Goal: Task Accomplishment & Management: Complete application form

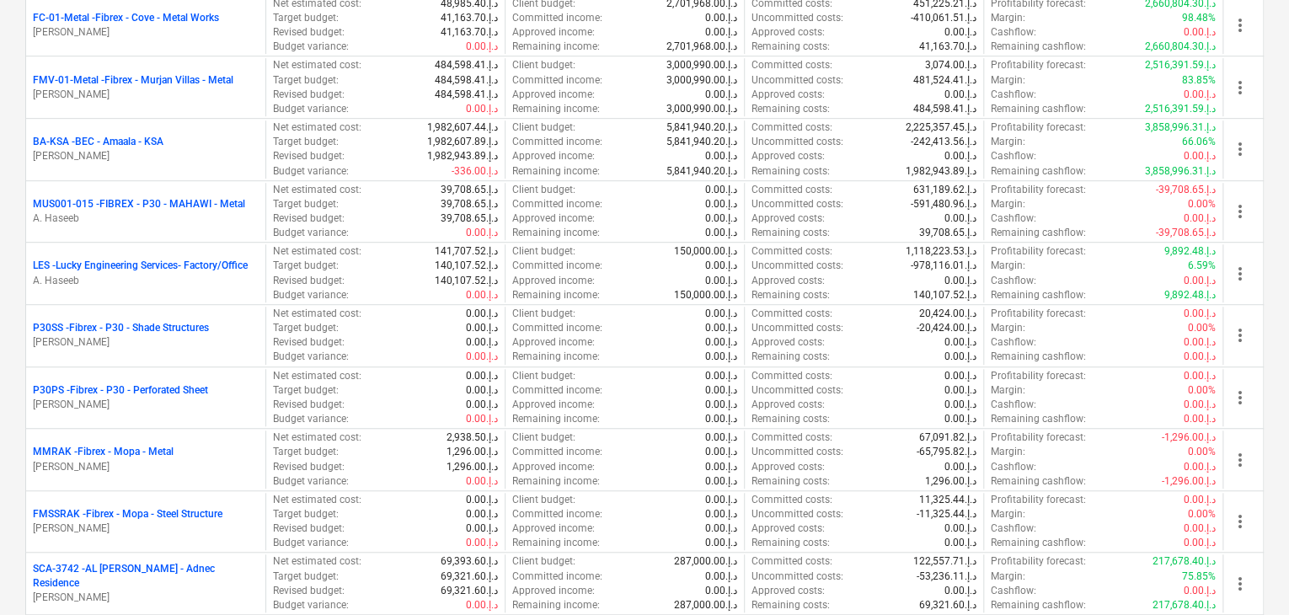
scroll to position [505, 0]
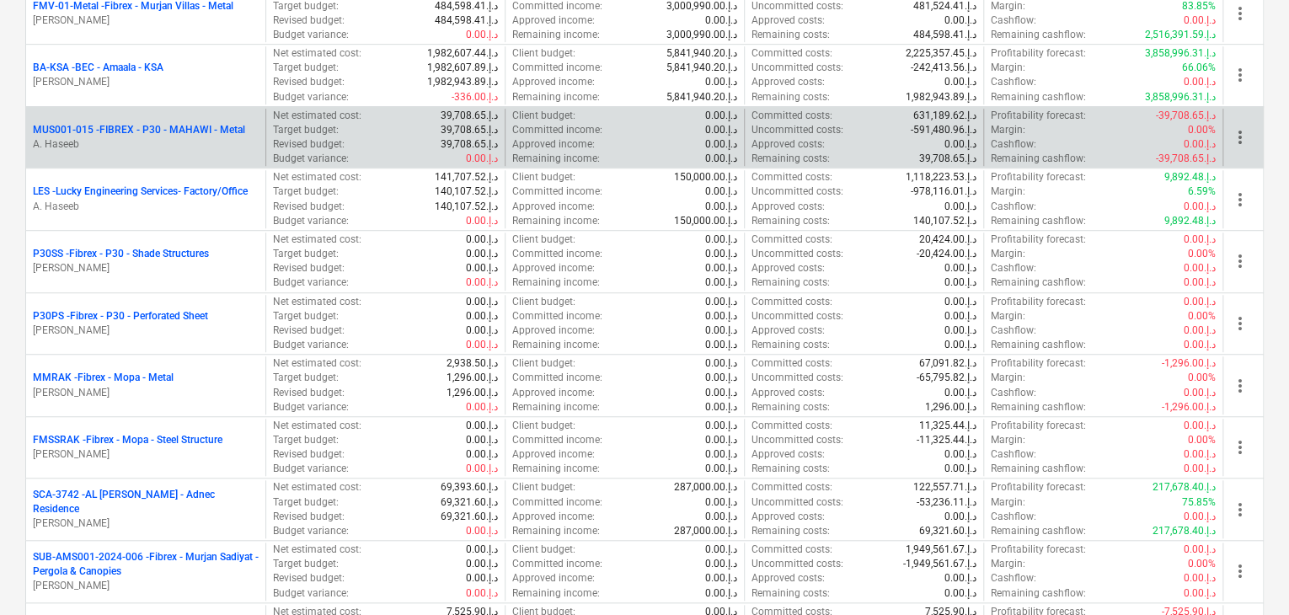
click at [121, 128] on p "MUS001-015 - FIBREX - P30 - MAHAWI - Metal" at bounding box center [139, 130] width 212 height 14
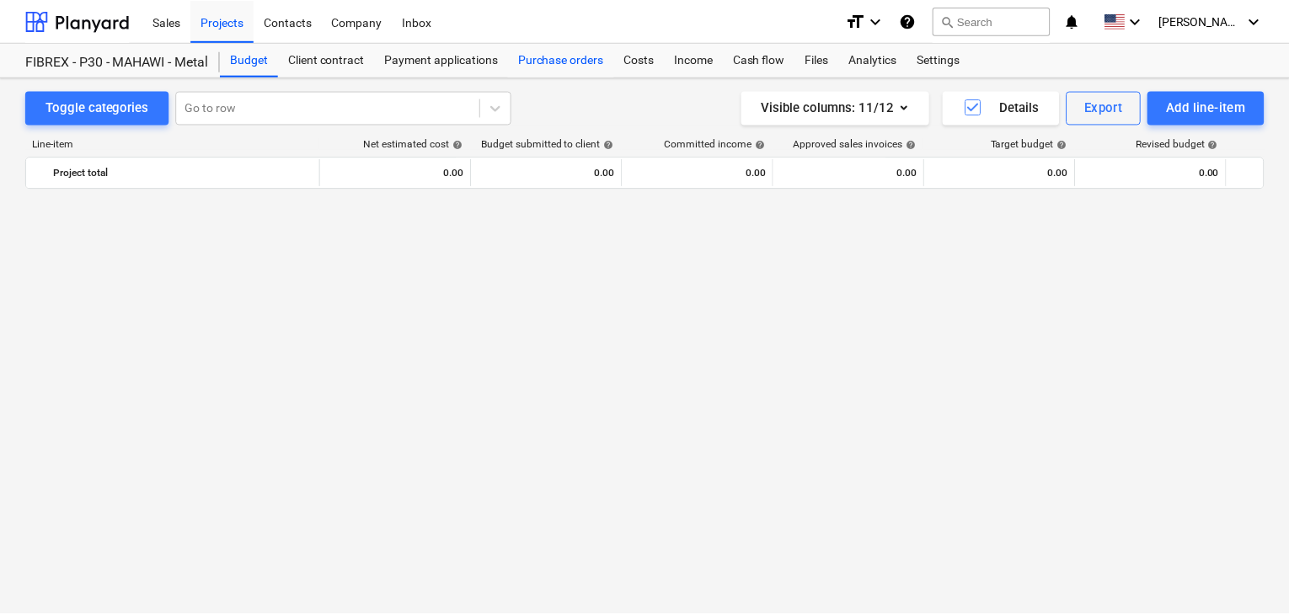
scroll to position [9911, 0]
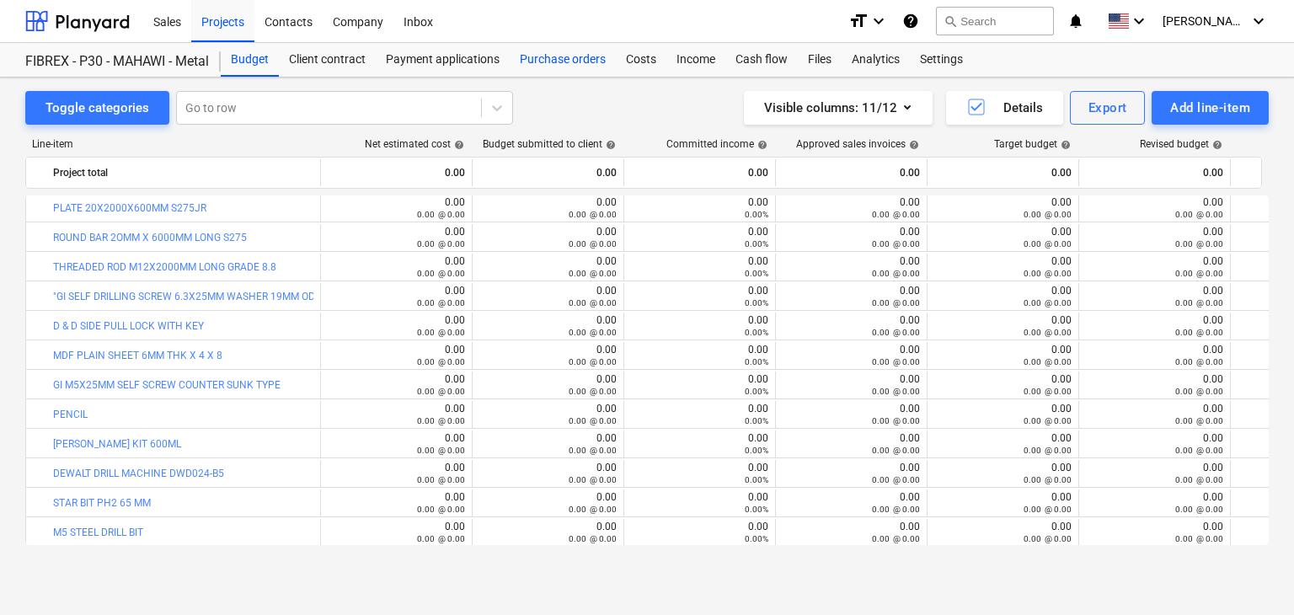
click at [576, 56] on div "Purchase orders" at bounding box center [563, 60] width 106 height 34
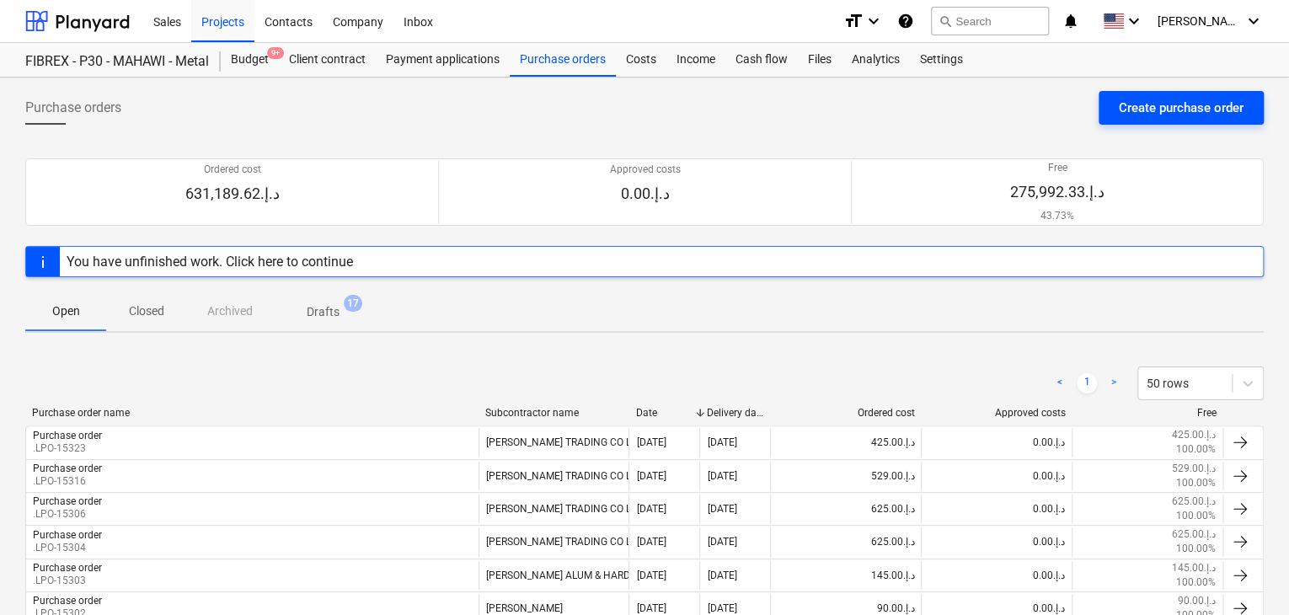
click at [1159, 109] on div "Create purchase order" at bounding box center [1181, 108] width 125 height 22
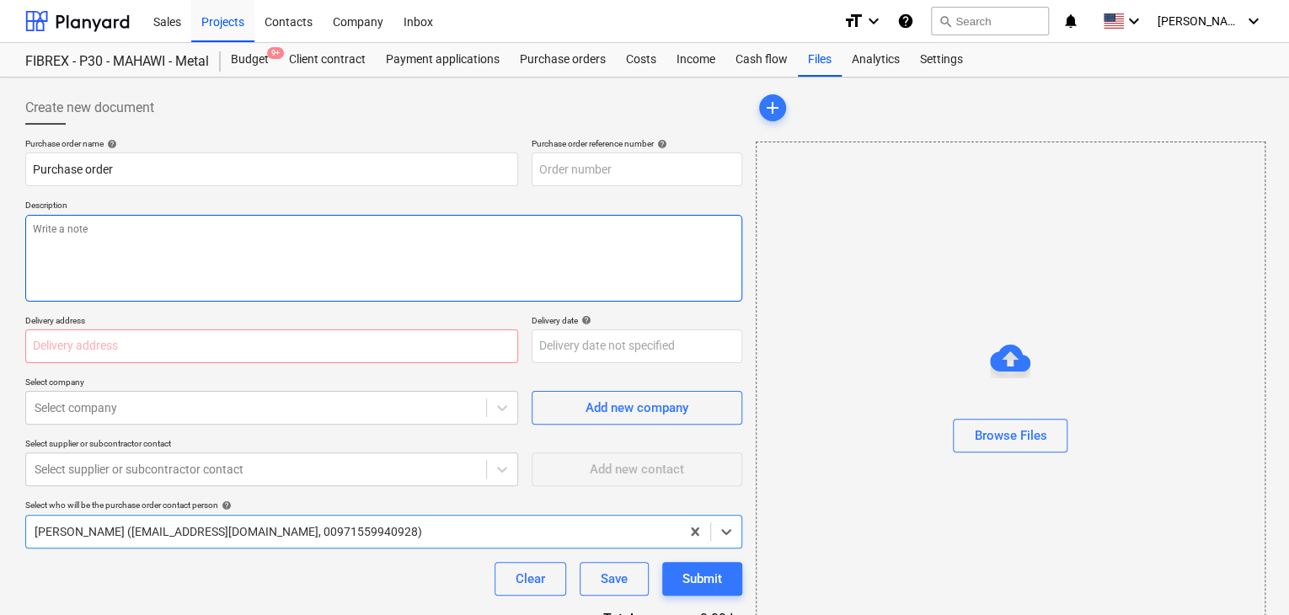
click at [553, 226] on textarea at bounding box center [383, 258] width 717 height 87
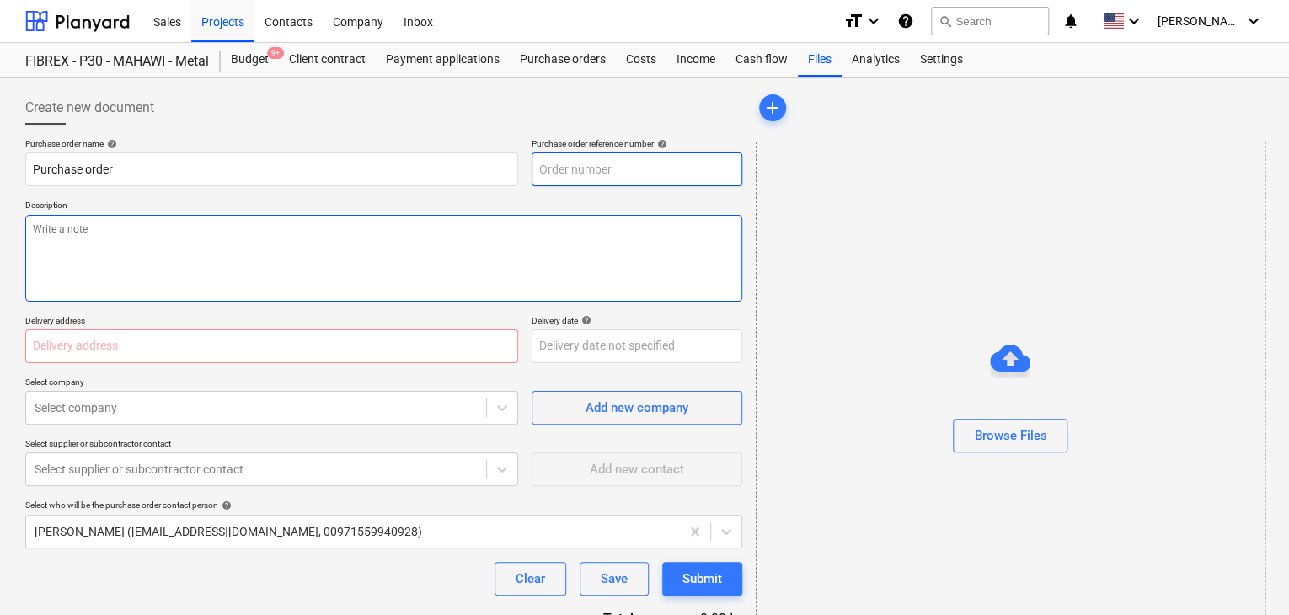
type textarea "x"
type input "MUS001-015-PO-268"
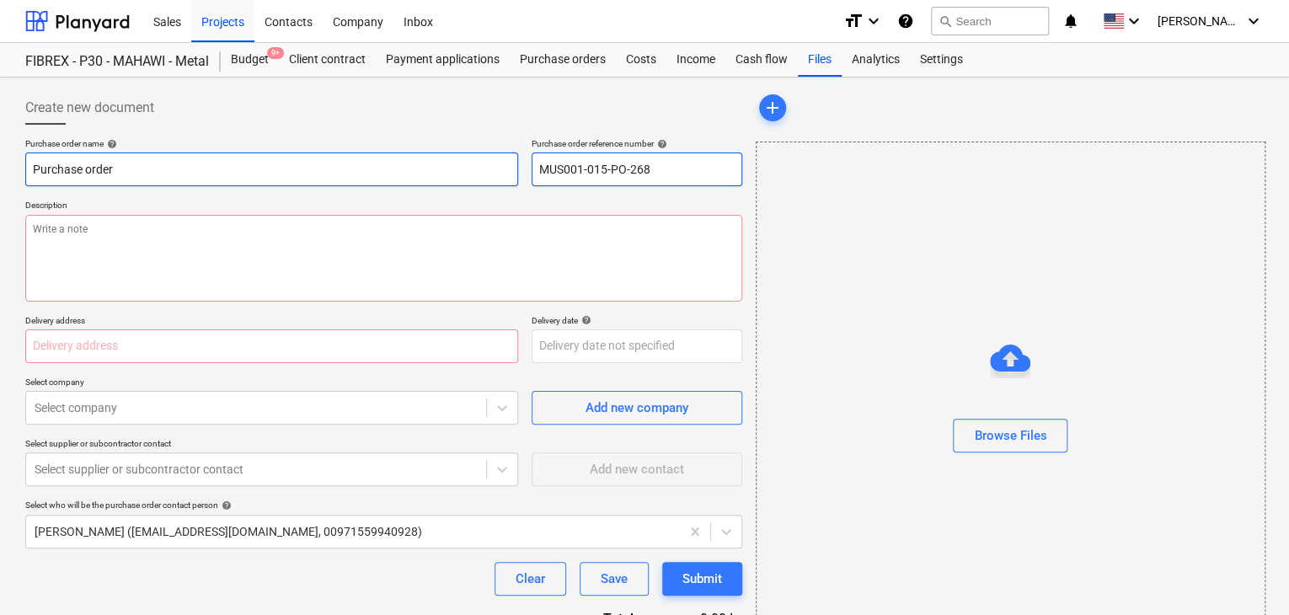
drag, startPoint x: 649, startPoint y: 166, endPoint x: 512, endPoint y: 152, distance: 137.1
click at [512, 152] on div "Purchase order name help Purchase order Purchase order reference number help MU…" at bounding box center [383, 162] width 717 height 48
type textarea "x"
type input "."
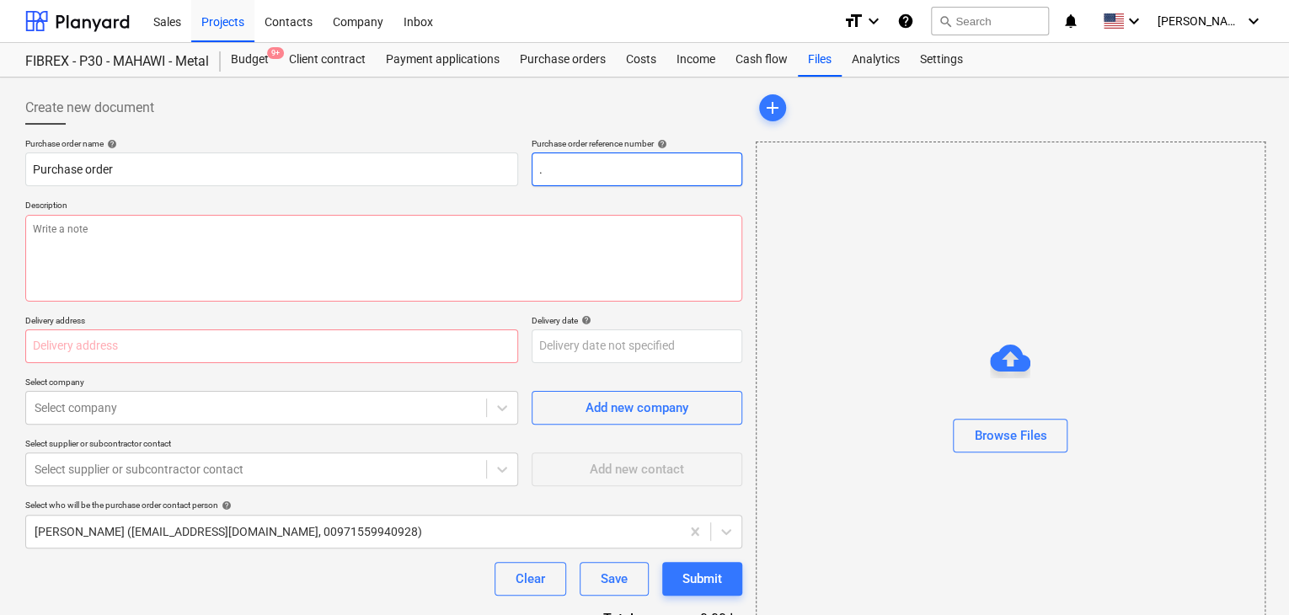
type textarea "x"
type input ".L"
type textarea "x"
type input ".LP"
type textarea "x"
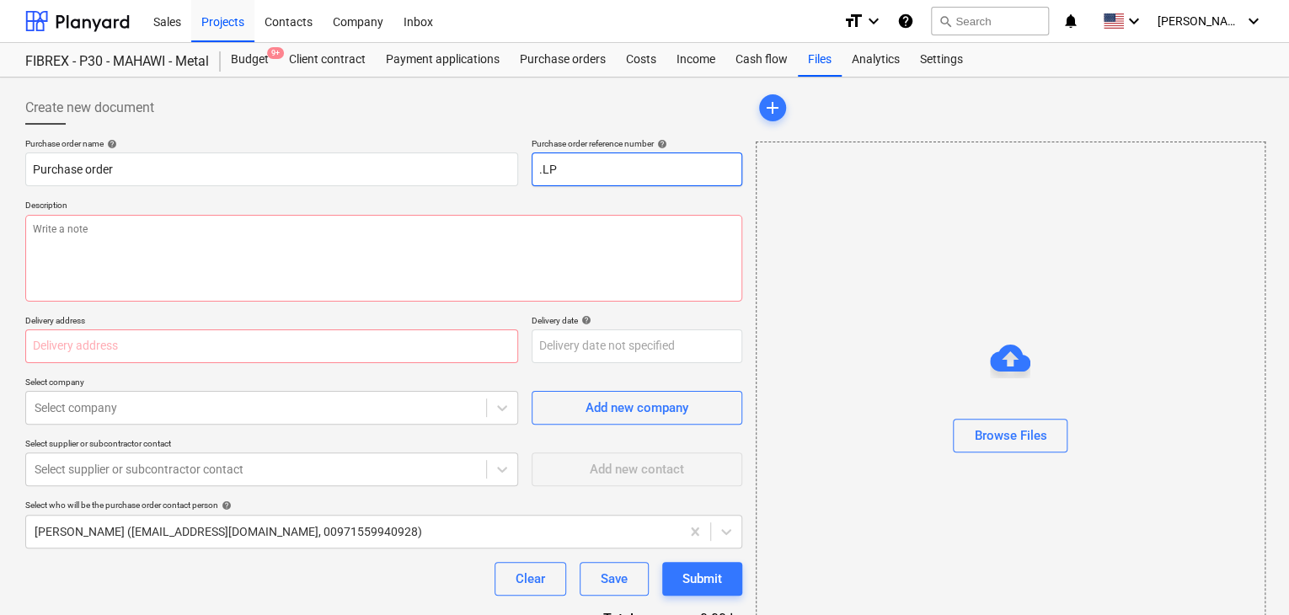
type input ".LPO"
type textarea "x"
type input ".LPO-"
type textarea "x"
type input ".LPO-1"
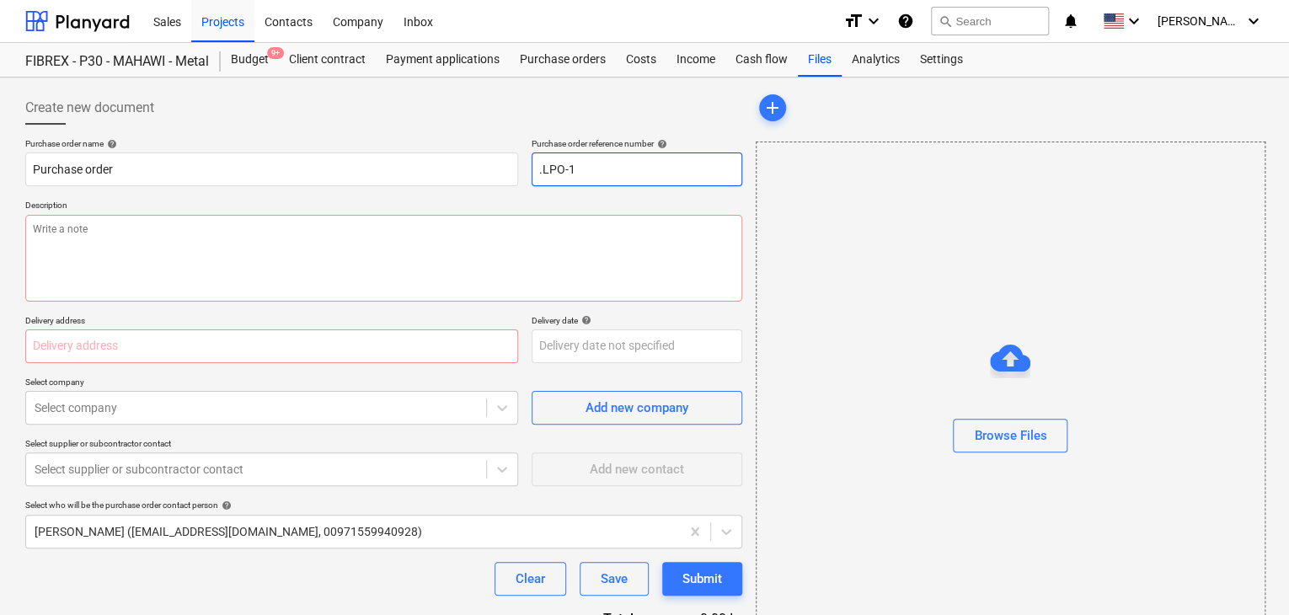
type textarea "x"
type input ".LPO-15"
type textarea "x"
type input ".LPO-153"
type textarea "x"
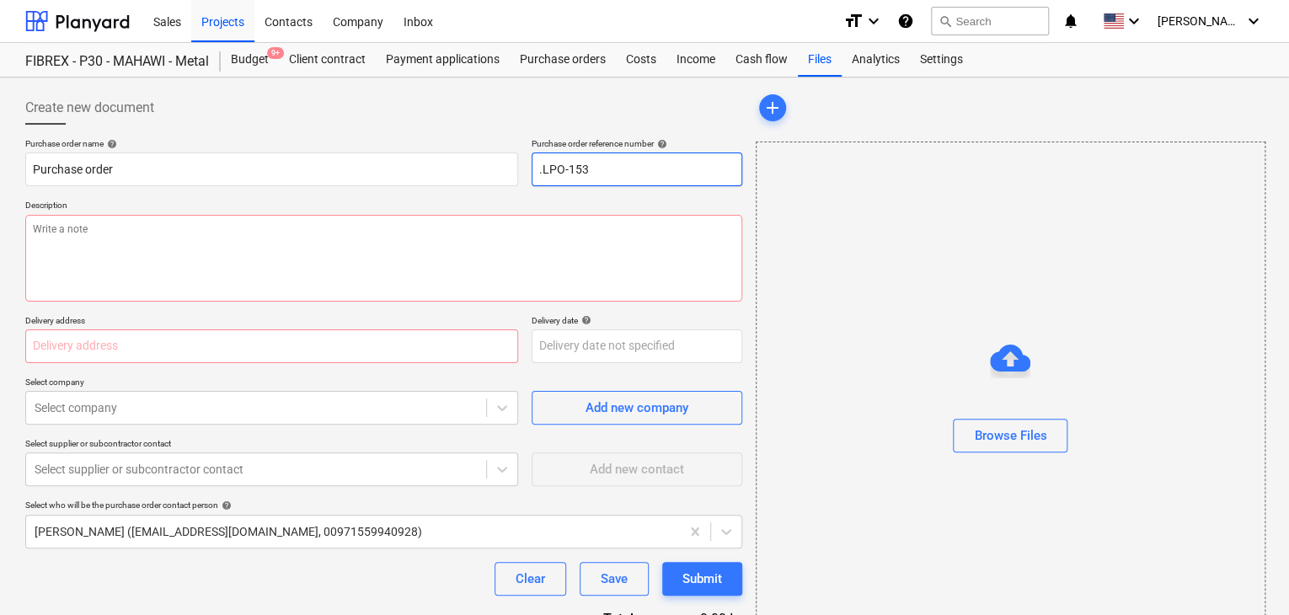
type input ".LPO-1532"
type textarea "x"
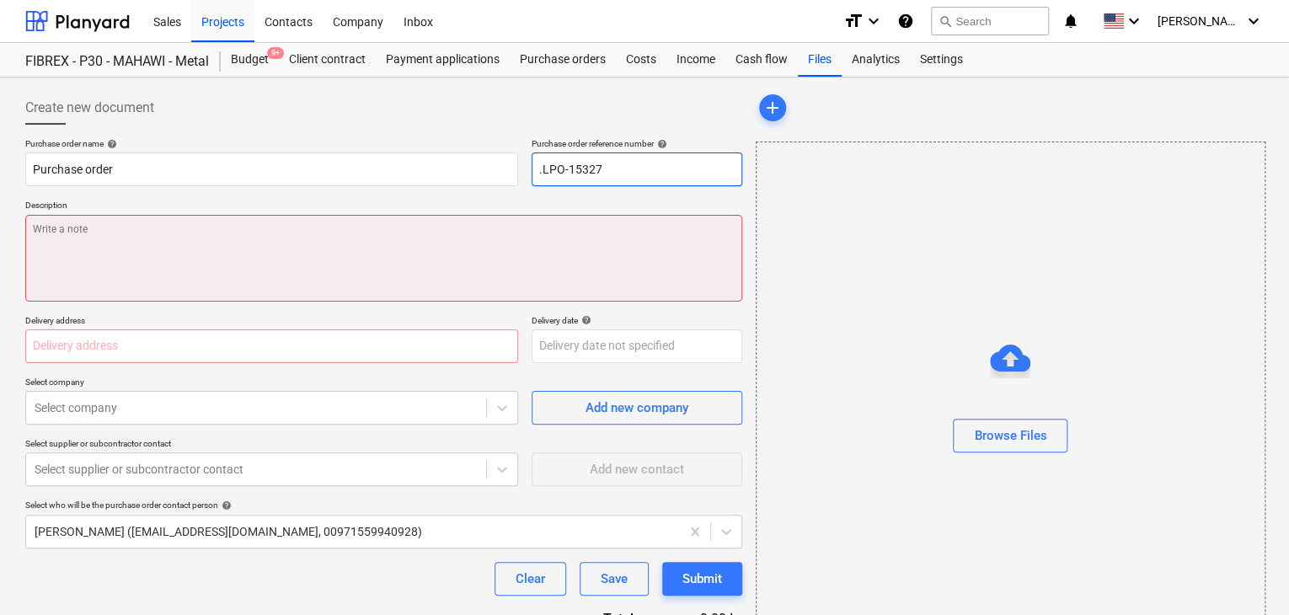
type input ".LPO-15327"
click at [216, 249] on textarea at bounding box center [383, 258] width 717 height 87
type textarea "x"
type textarea "S"
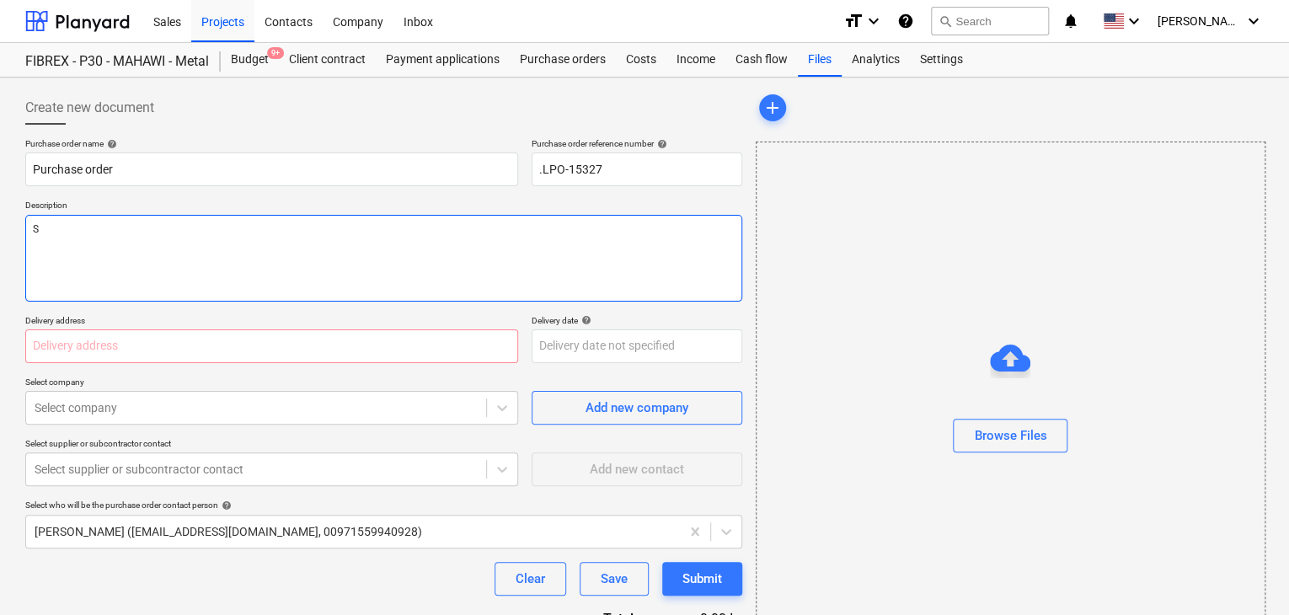
type textarea "x"
type textarea "SW"
type textarea "x"
type textarea "SWI"
type textarea "x"
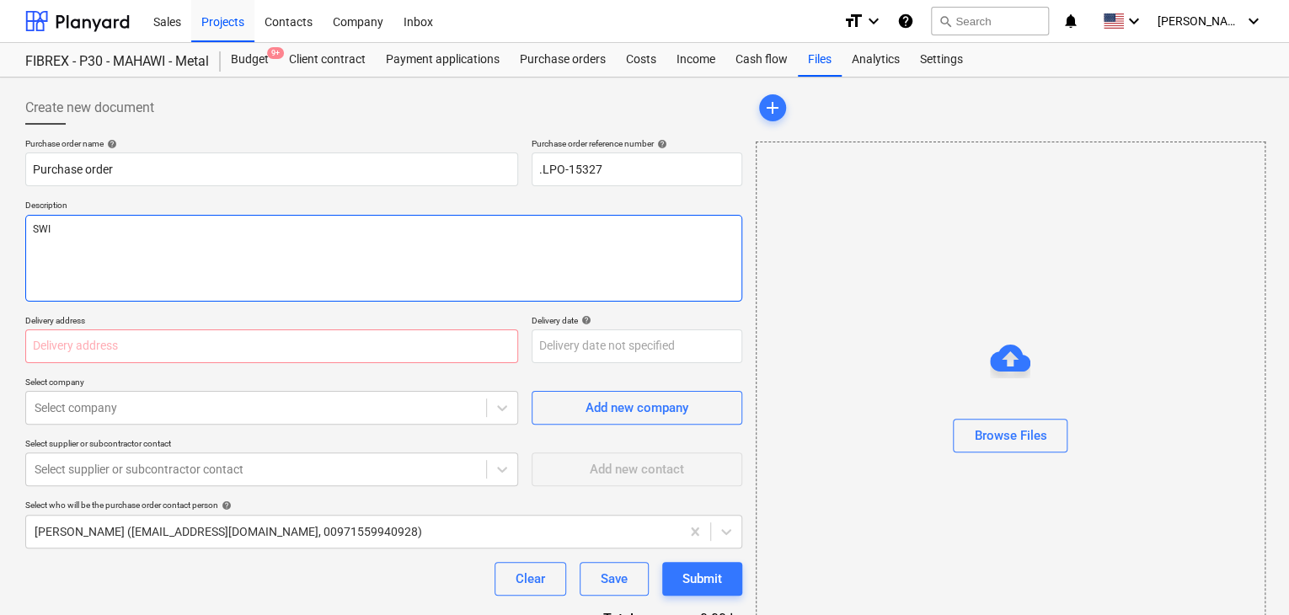
type textarea "SWIN"
type textarea "x"
type textarea "SWING"
type textarea "x"
type textarea "SWING"
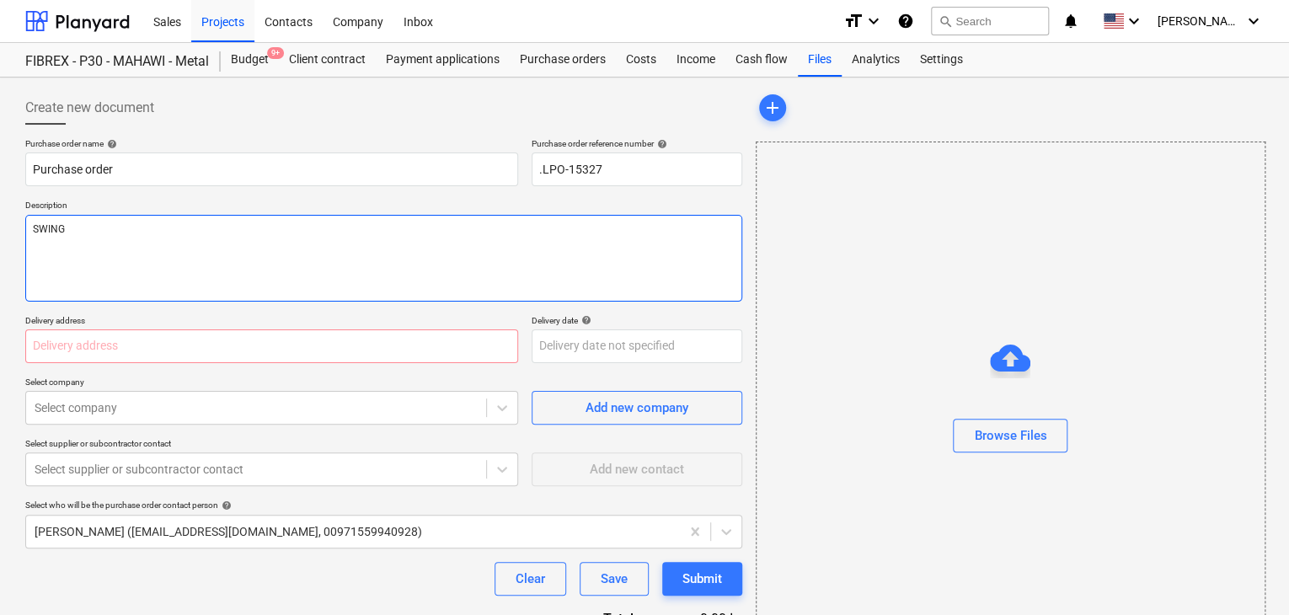
type textarea "x"
type textarea "SWING G"
type textarea "x"
type textarea "SWING GA"
type textarea "x"
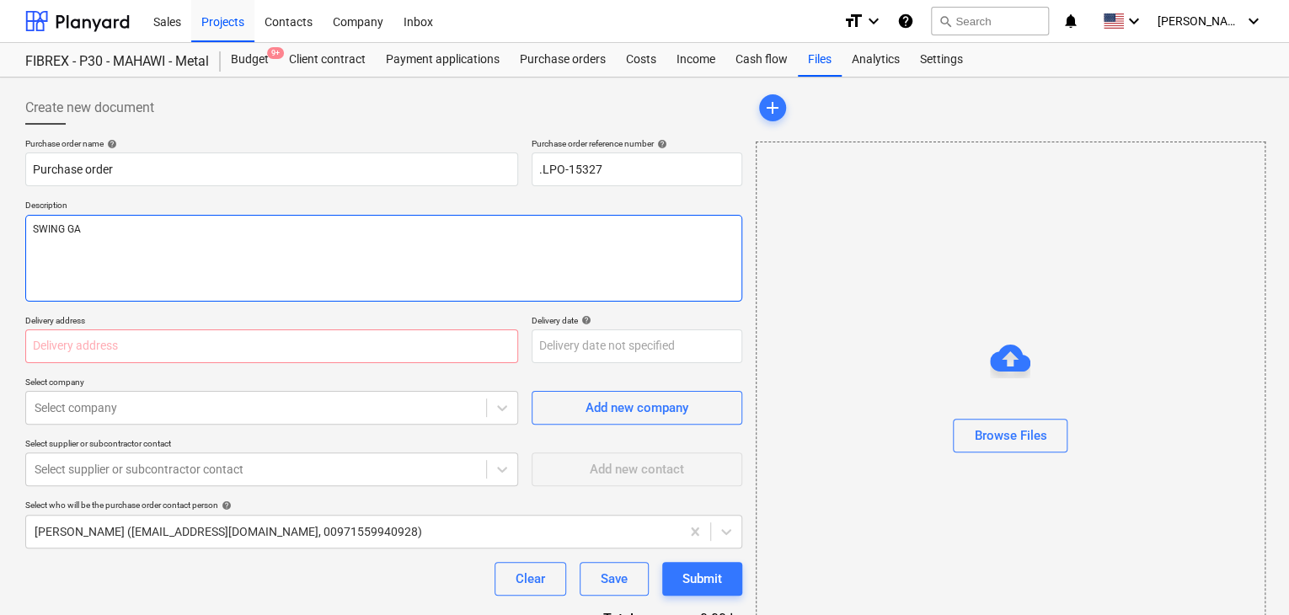
type textarea "SWING GAT"
type textarea "x"
type textarea "SWING GATE"
click at [68, 338] on input "text" at bounding box center [271, 346] width 493 height 34
type textarea "x"
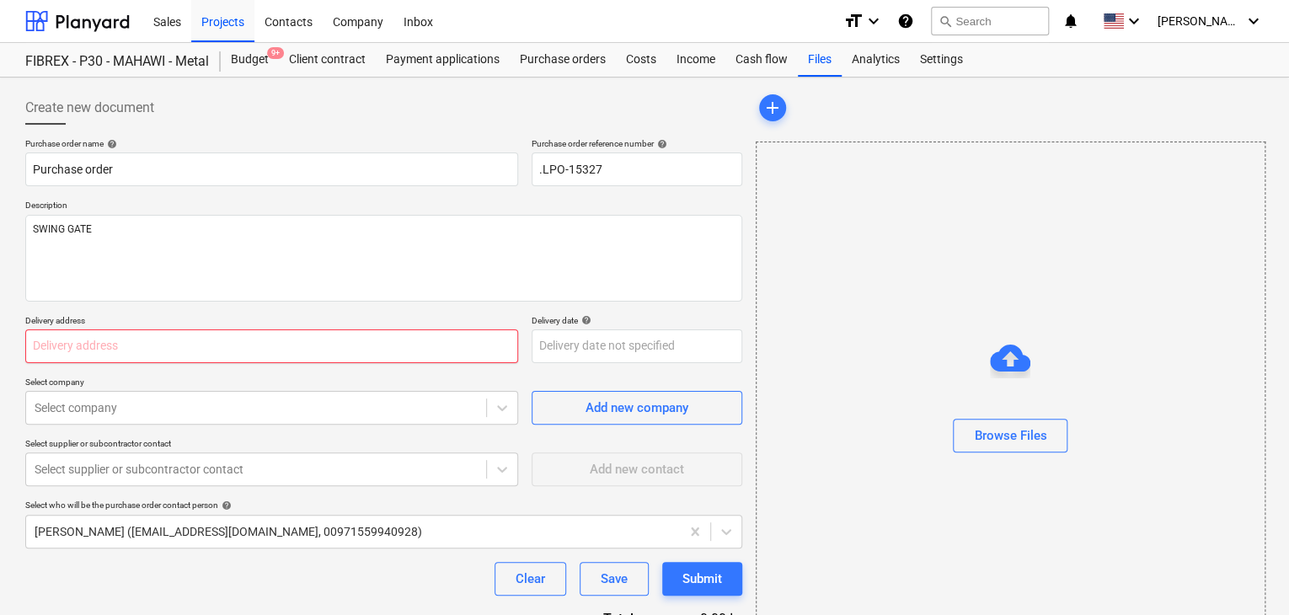
type input "L"
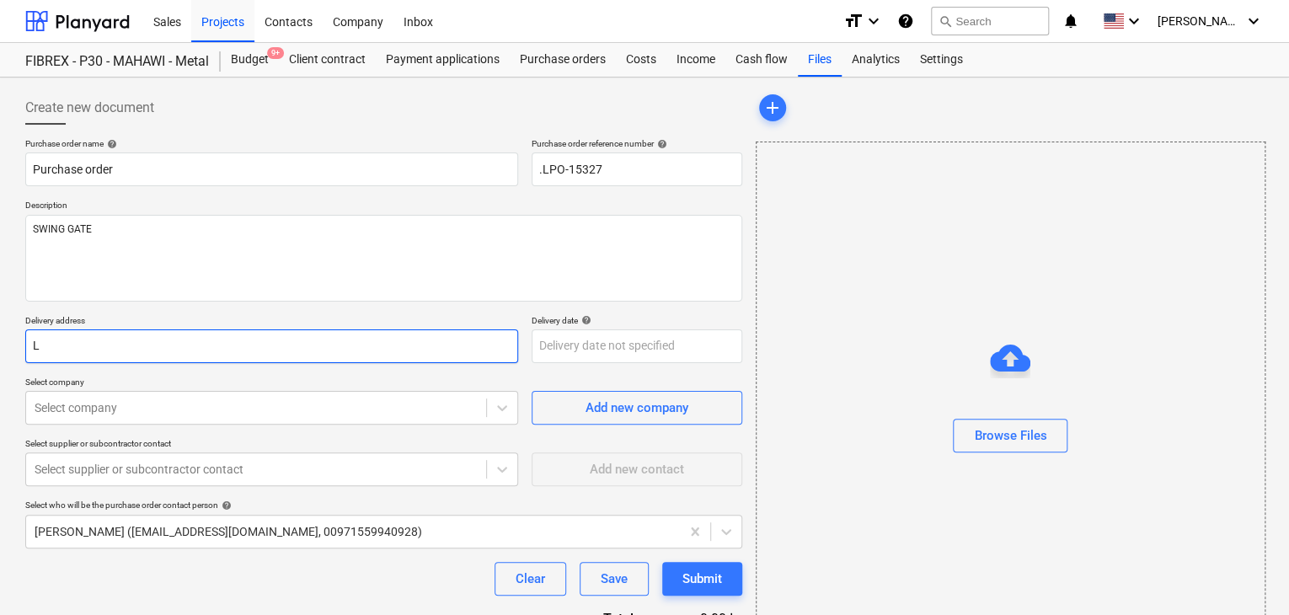
type textarea "x"
type input "LU"
type textarea "x"
type input "LUC"
type textarea "x"
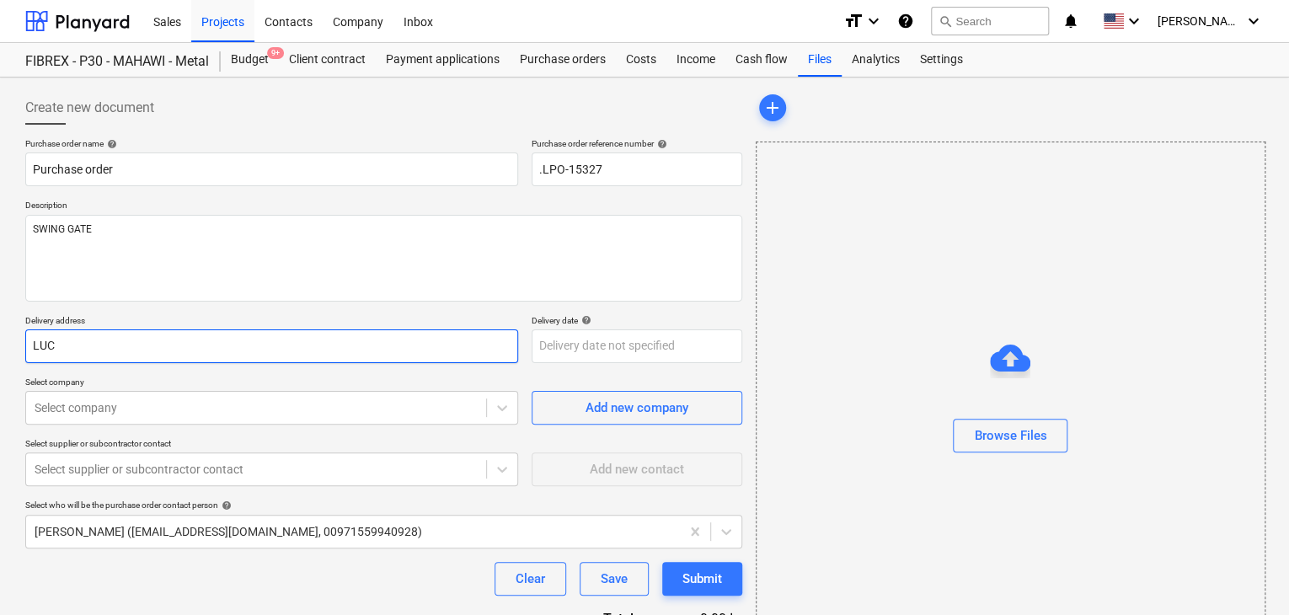
type input "LUCK"
type textarea "x"
type input "LUCKY"
type textarea "x"
type input "LUCKY"
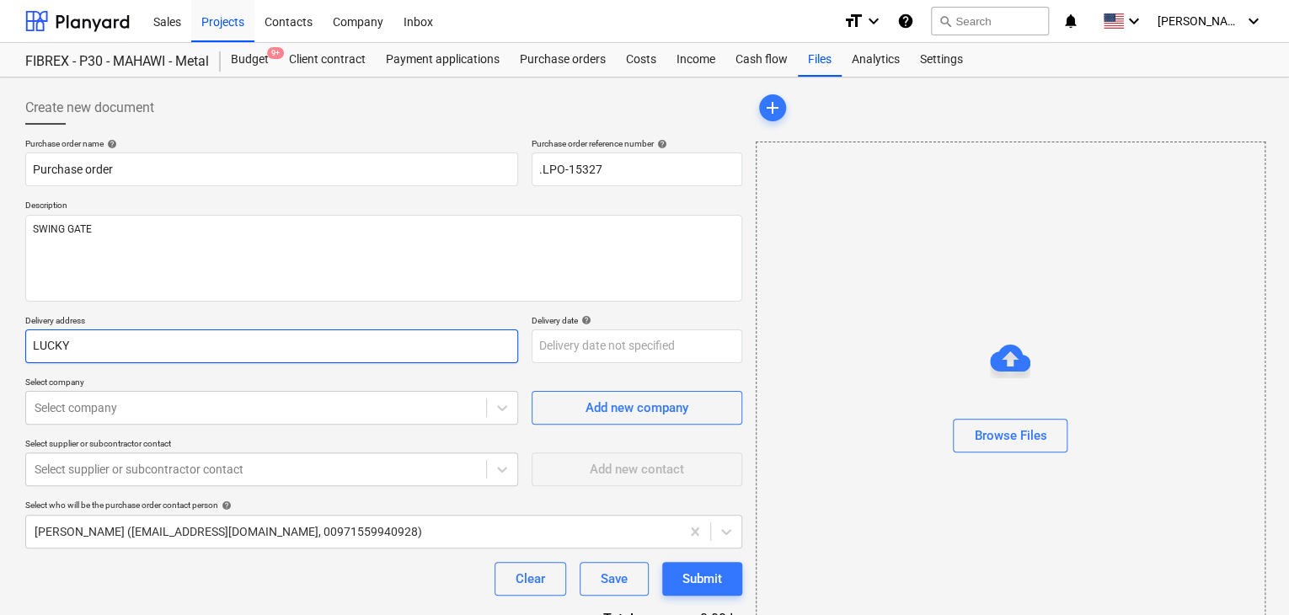
type textarea "x"
type input "LUCKY E"
type textarea "x"
type input "LUCKY EN"
type textarea "x"
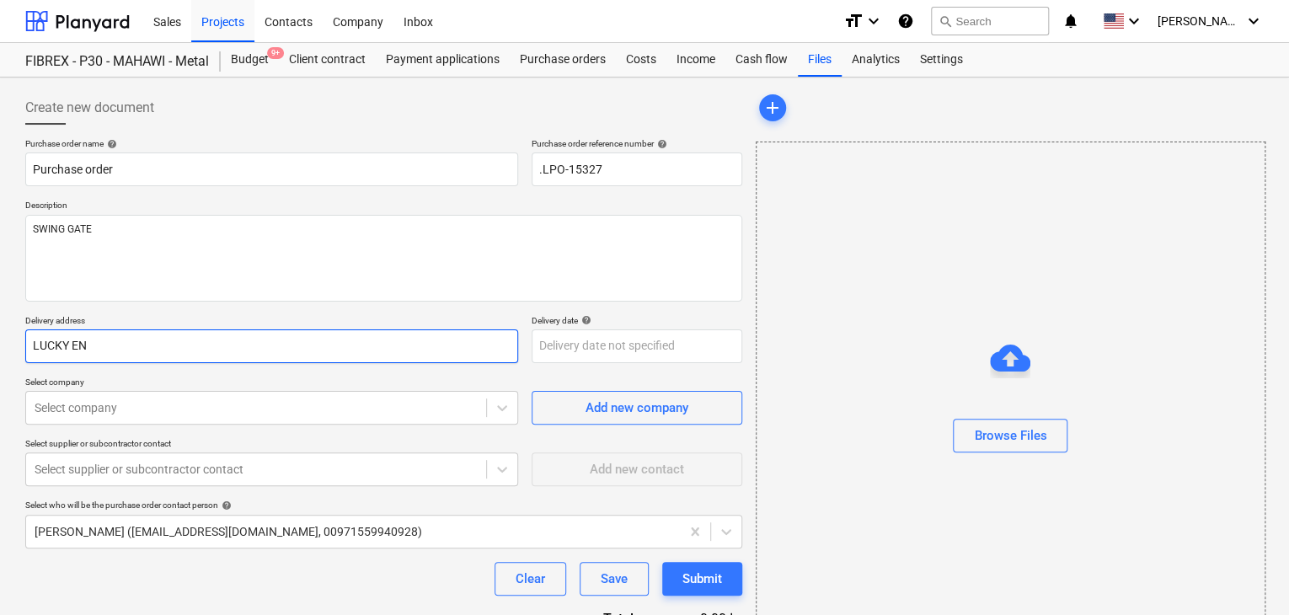
type input "LUCKY ENG"
type textarea "x"
type input "LUCKY ENGI"
type textarea "x"
type input "LUCKY ENGIN"
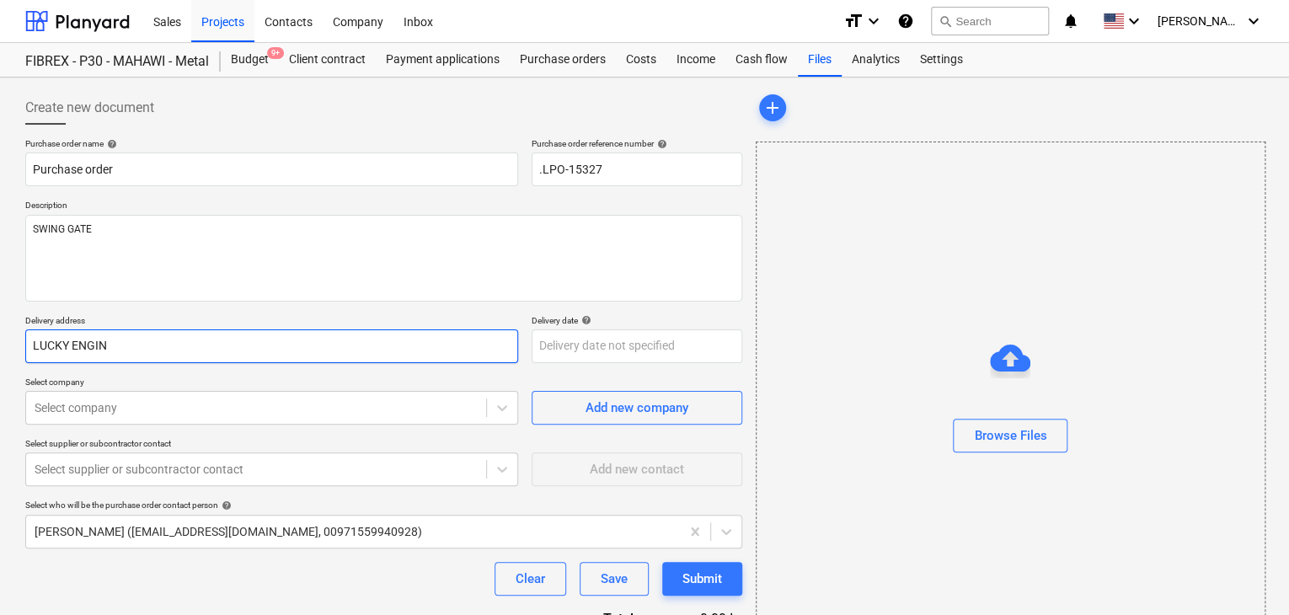
type textarea "x"
type input "LUCKY ENGINE"
type textarea "x"
type input "LUCKY ENGINEE"
type textarea "x"
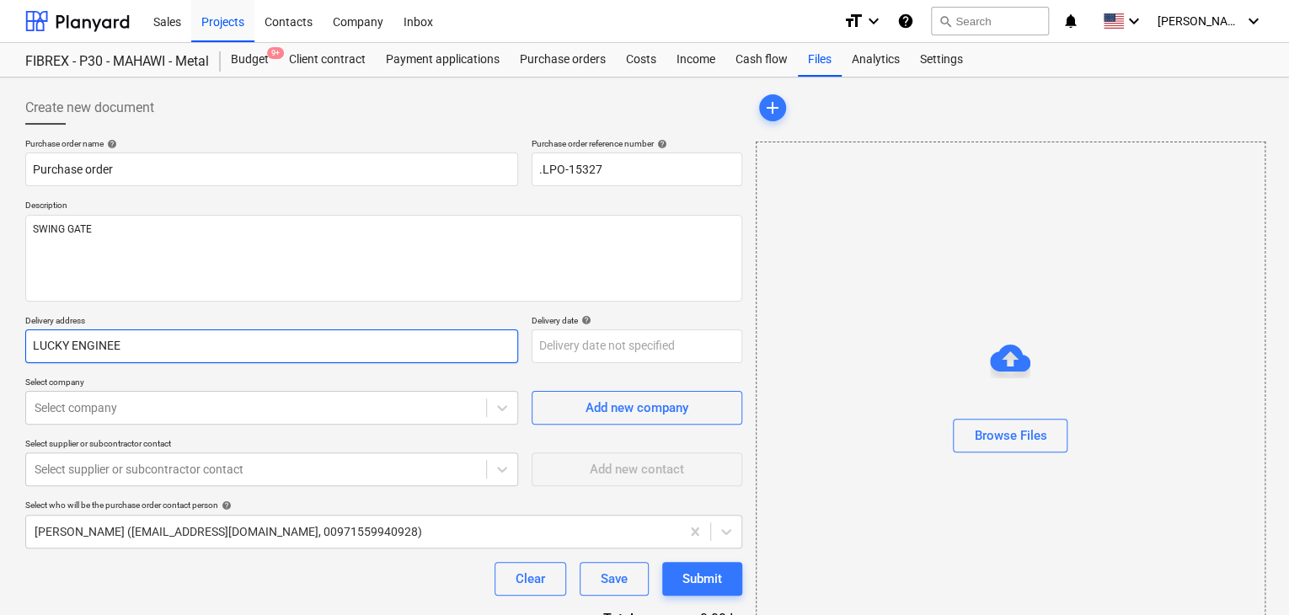
type input "LUCKY ENGINEER"
type textarea "x"
type input "LUCKY ENGINEERI"
type textarea "x"
type input "LUCKY ENGINEERIN"
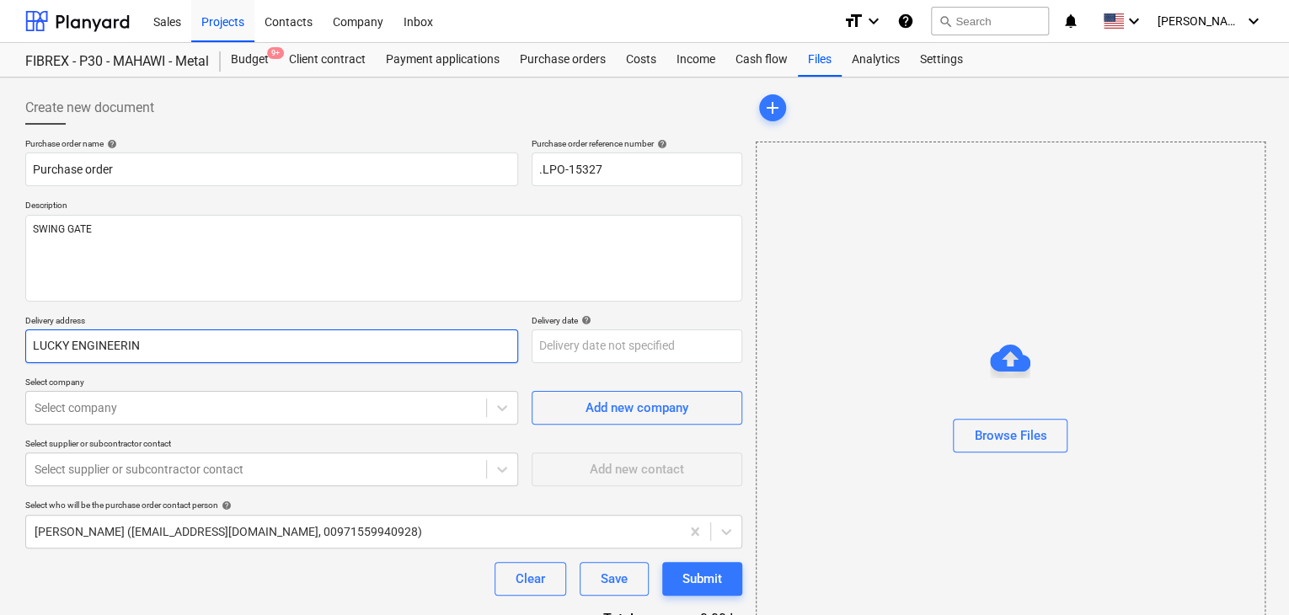
type textarea "x"
type input "LUCKY ENGINEERING"
type textarea "x"
type input "LUCKY ENGINEERING"
type textarea "x"
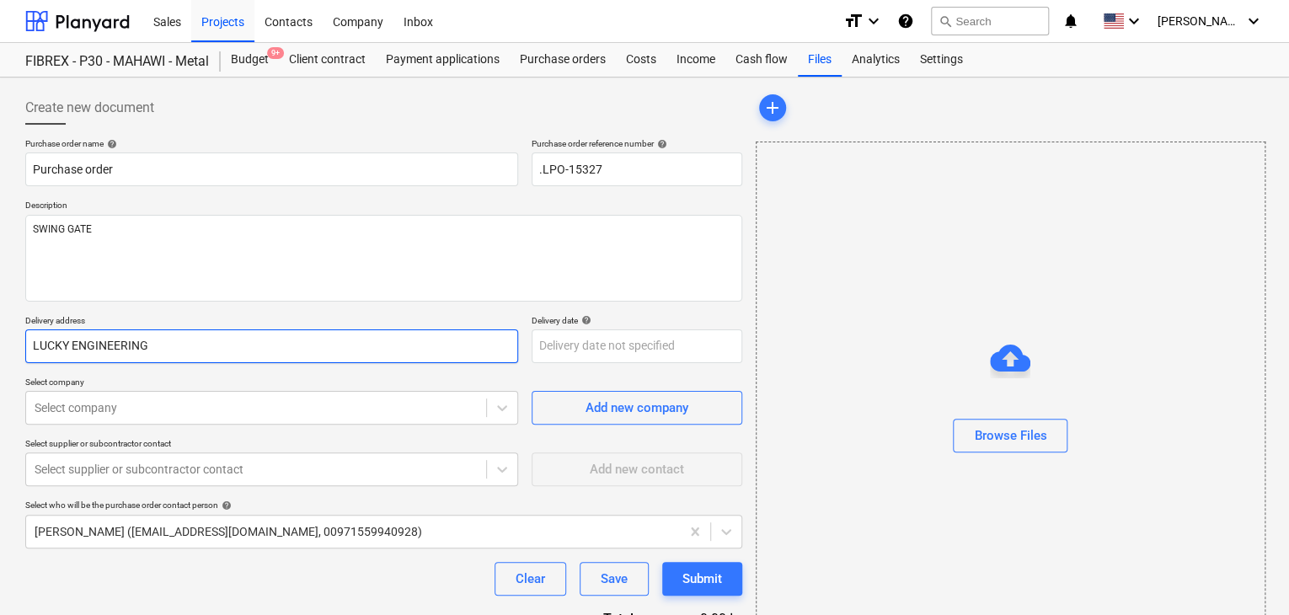
type input "LUCKY ENGINEERING S"
type textarea "x"
type input "LUCKY ENGINEERING SE"
type textarea "x"
type input "LUCKY ENGINEERING SERV"
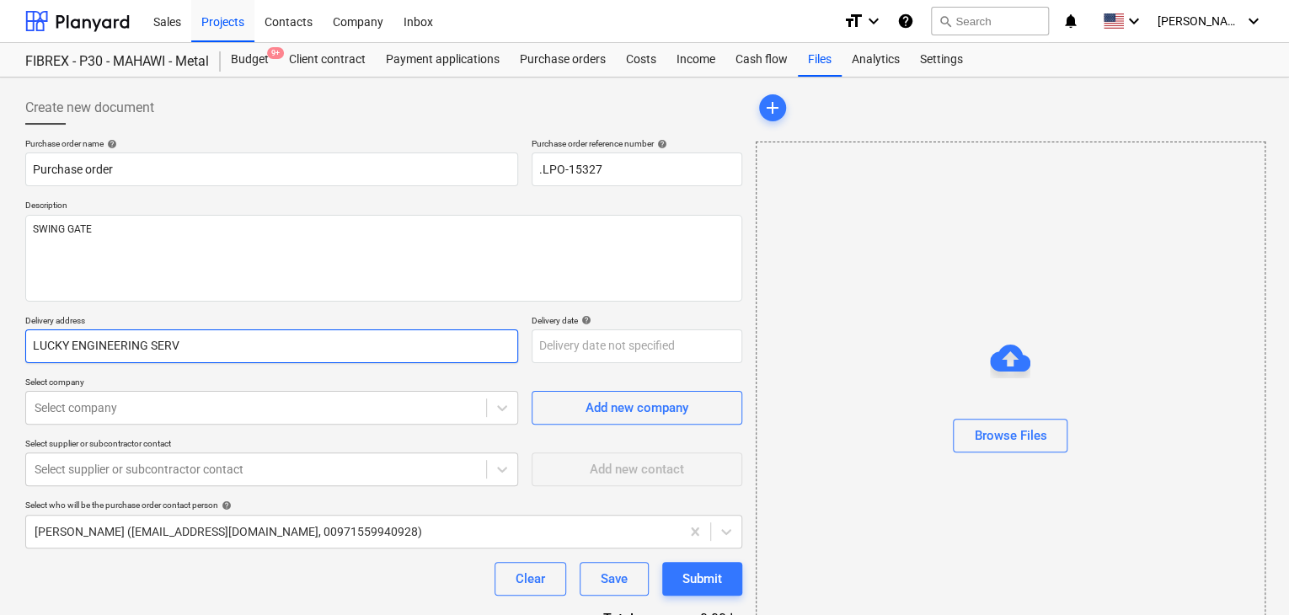
type textarea "x"
type input "LUCKY ENGINEERING SERVI"
type textarea "x"
type input "LUCKY ENGINEERING SERVIC"
type textarea "x"
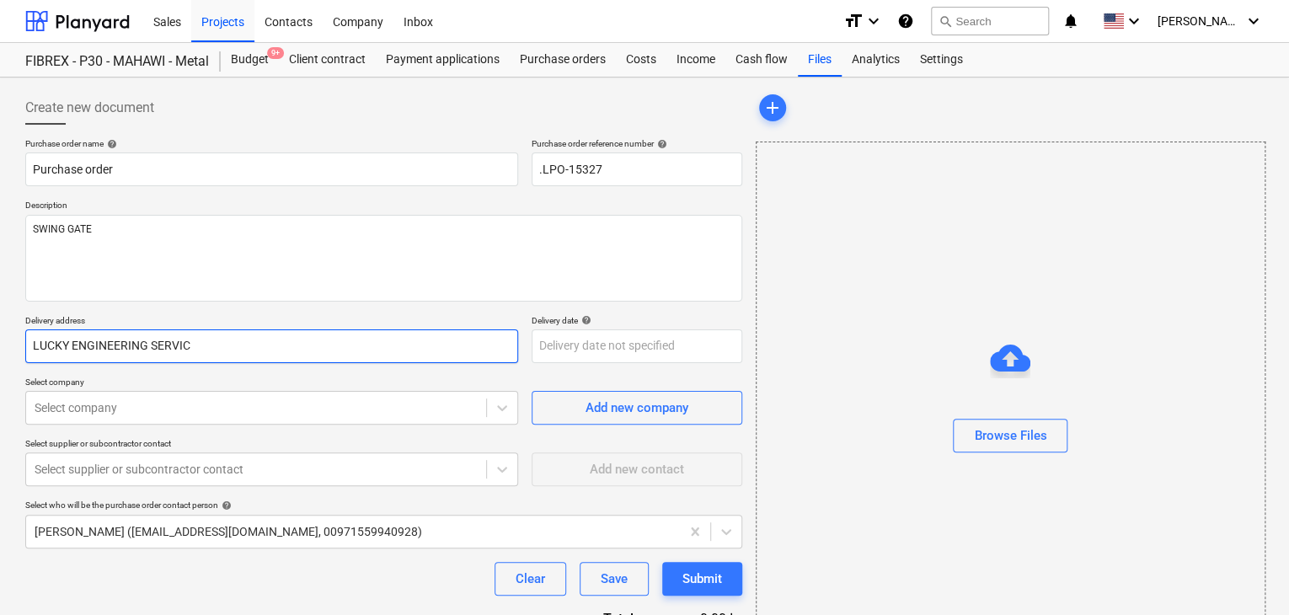
type input "LUCKY ENGINEERING SERVICE"
type textarea "x"
type input "LUCKY ENGINEERING SERVICES"
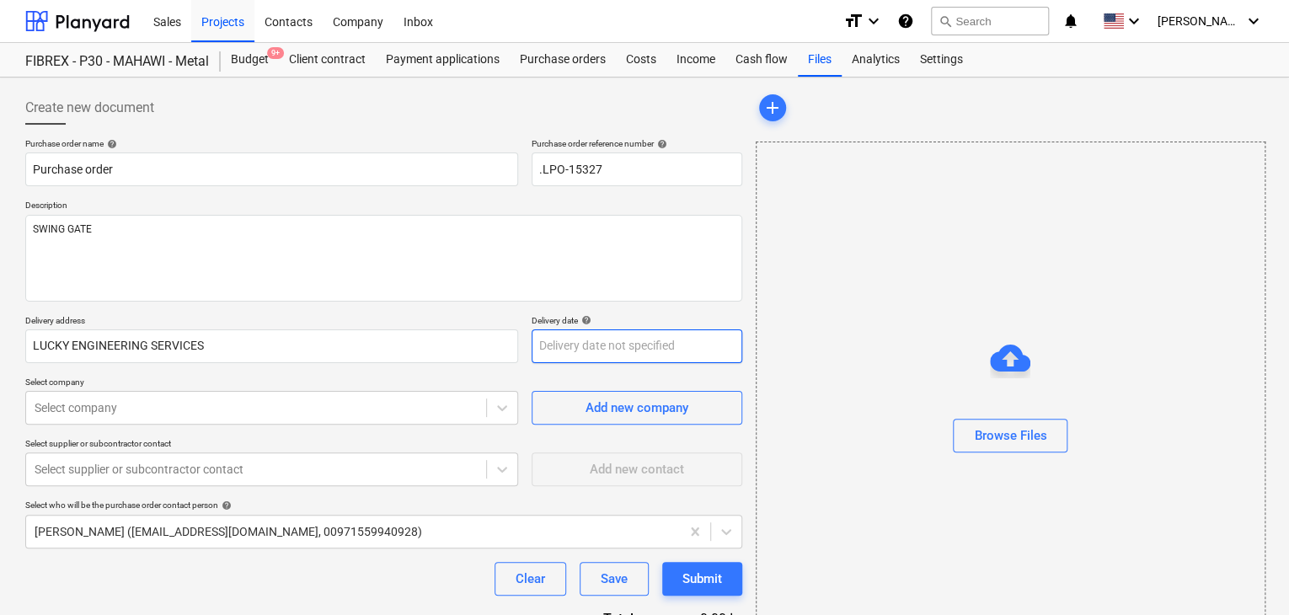
click at [564, 347] on body "Sales Projects Contacts Company Inbox format_size keyboard_arrow_down help sear…" at bounding box center [644, 307] width 1289 height 615
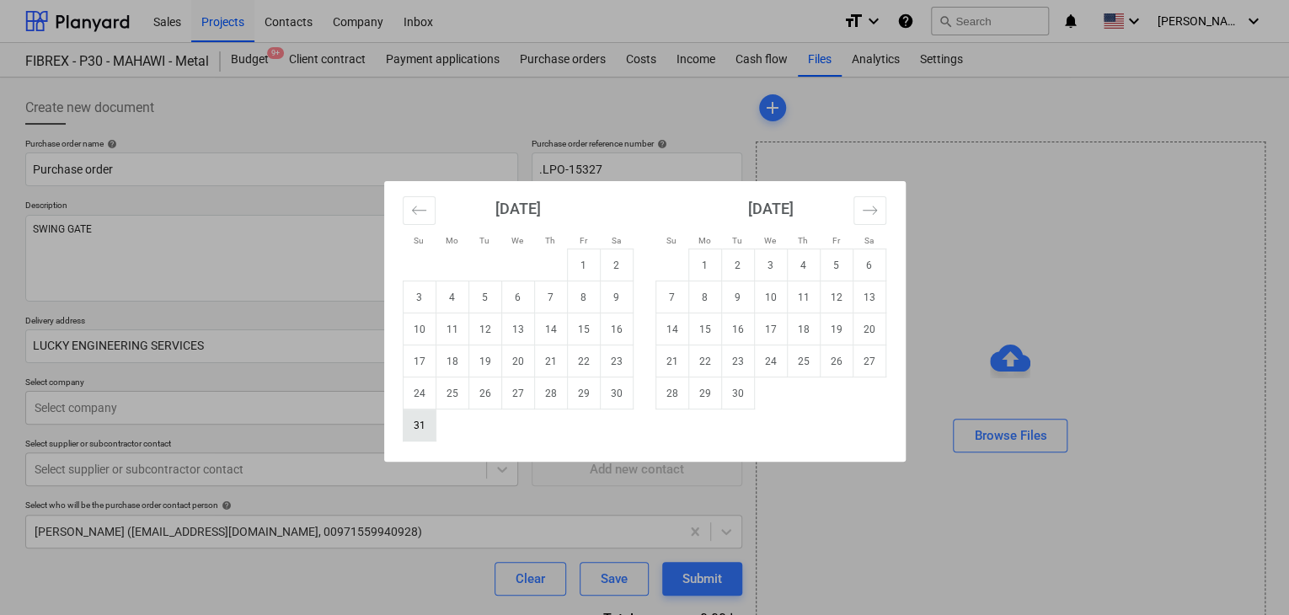
click at [427, 425] on td "31" at bounding box center [419, 425] width 33 height 32
type textarea "x"
type input "[DATE]"
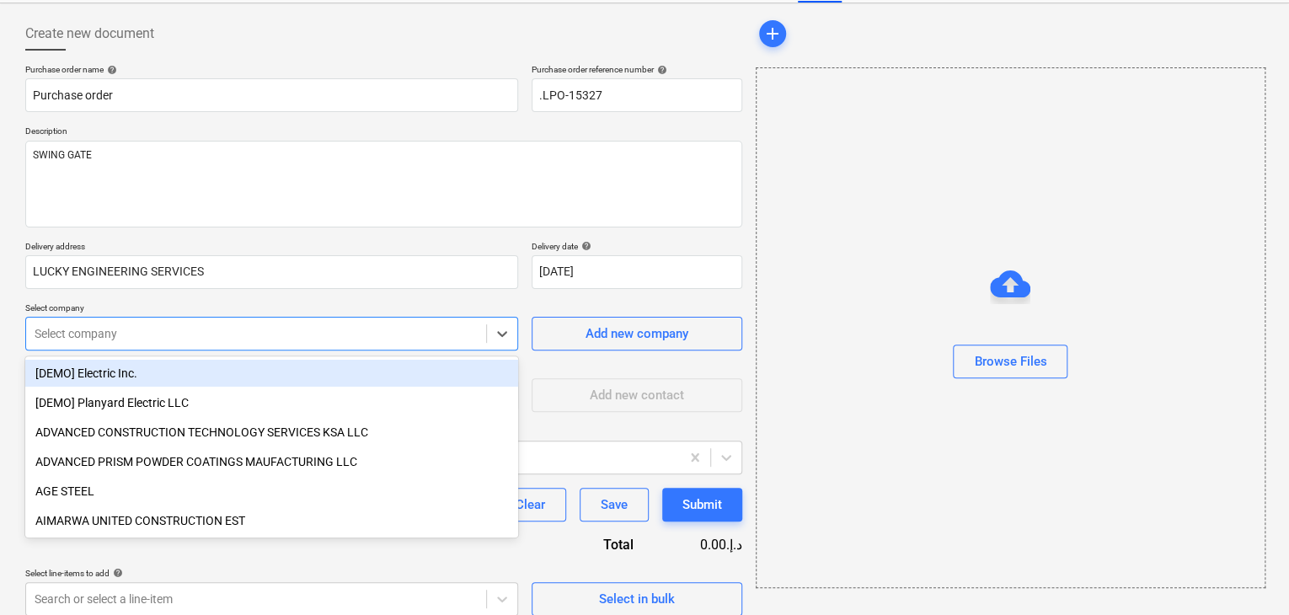
click at [97, 405] on body "Sales Projects Contacts Company Inbox format_size keyboard_arrow_down help sear…" at bounding box center [644, 233] width 1289 height 615
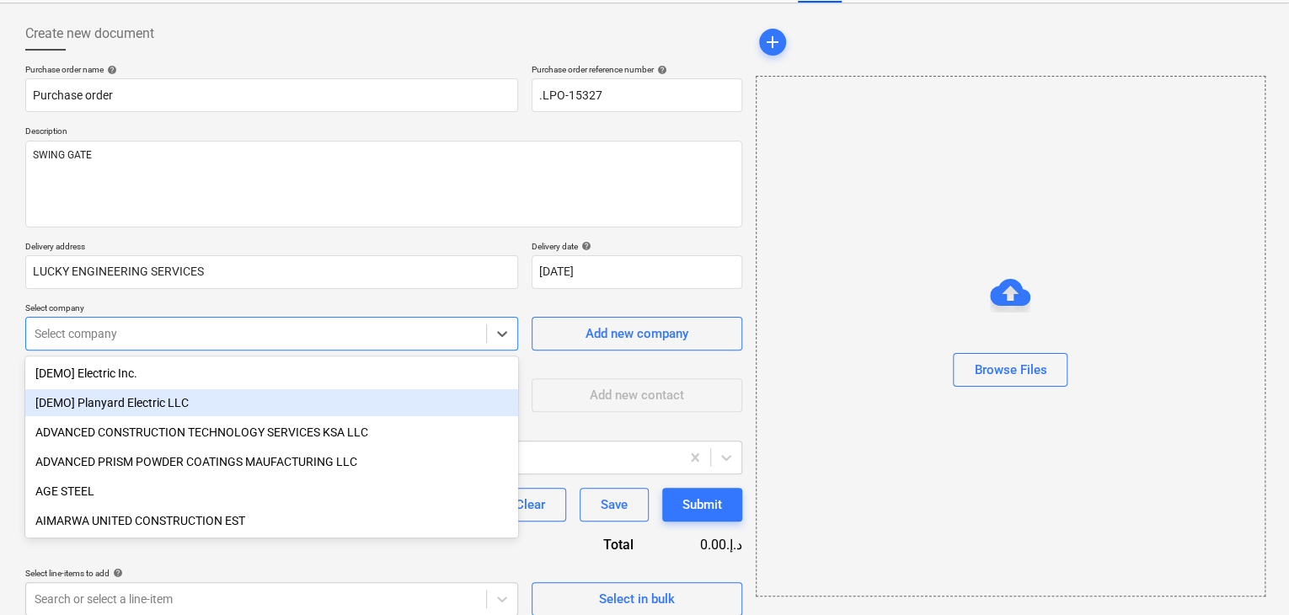
scroll to position [78, 0]
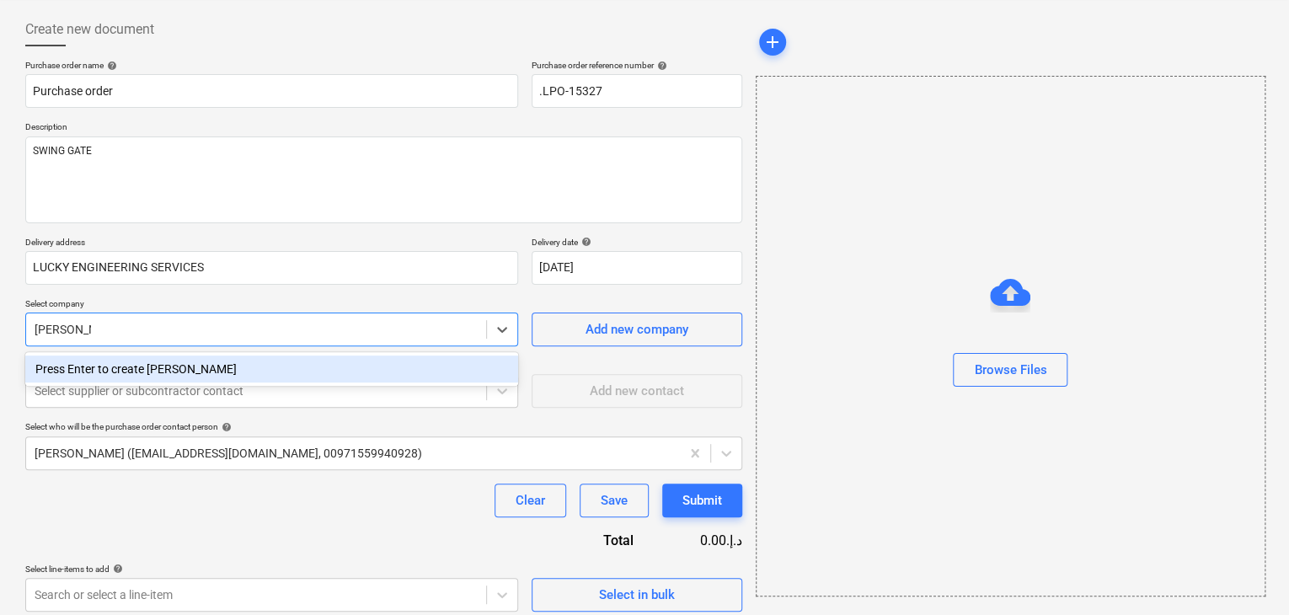
type input "[PERSON_NAME]"
click at [145, 369] on div "[PERSON_NAME] TRADING CO LLC" at bounding box center [271, 369] width 493 height 27
type textarea "x"
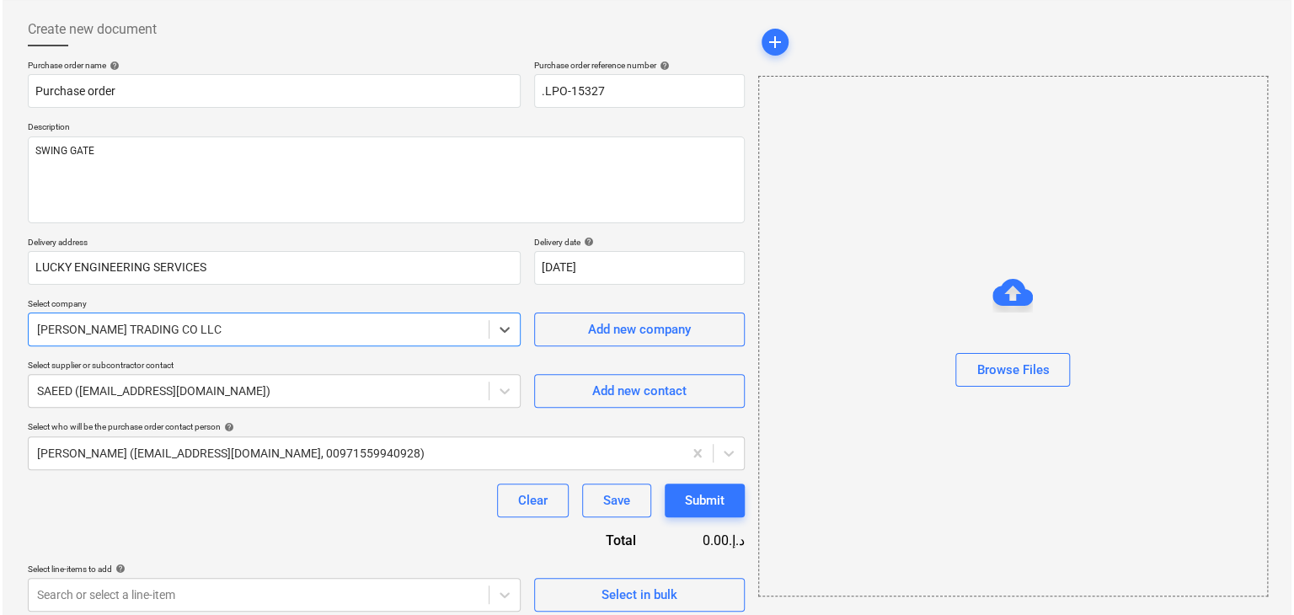
scroll to position [88, 0]
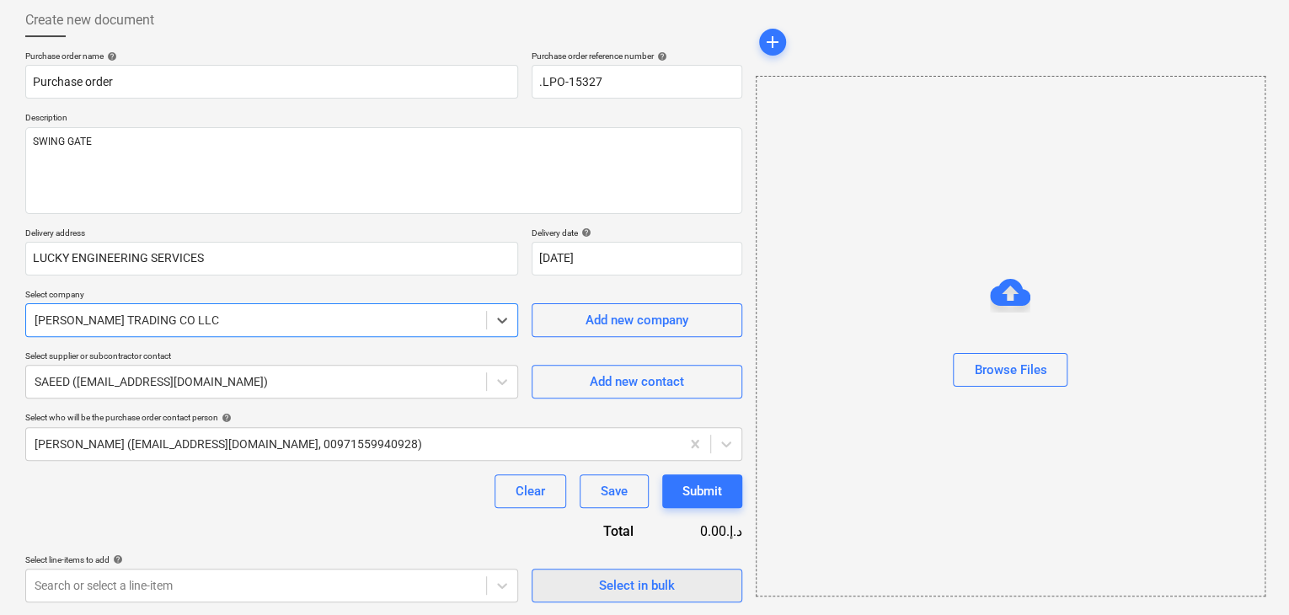
click at [575, 576] on span "Select in bulk" at bounding box center [637, 586] width 168 height 22
type textarea "x"
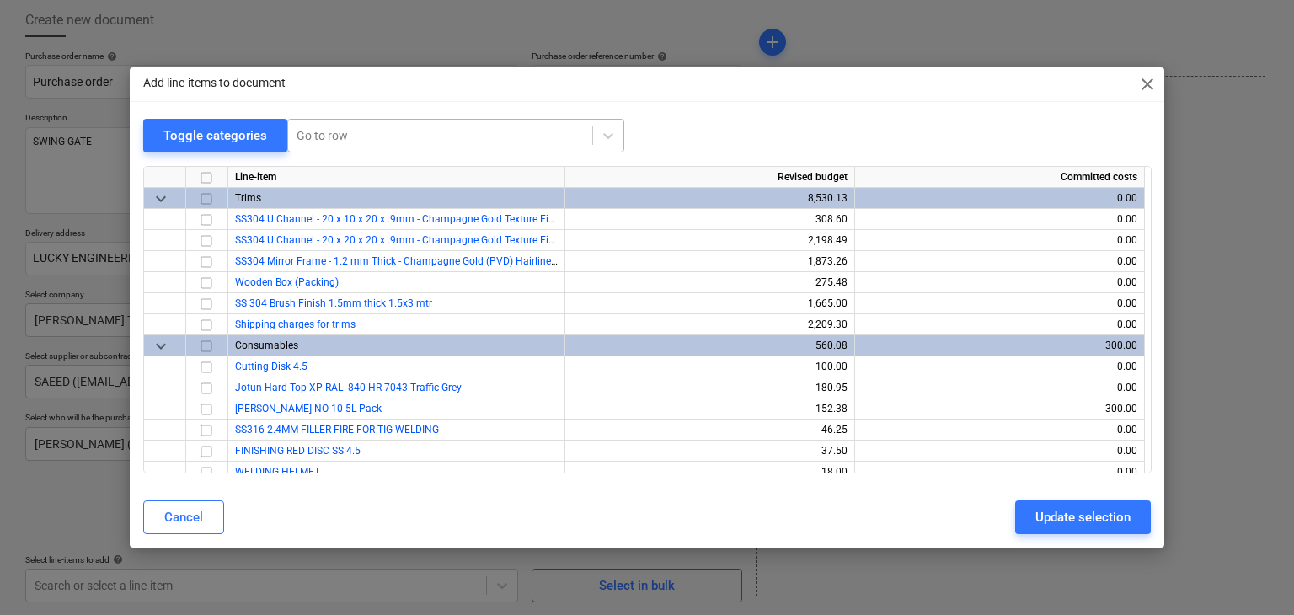
click at [368, 128] on div at bounding box center [440, 135] width 287 height 17
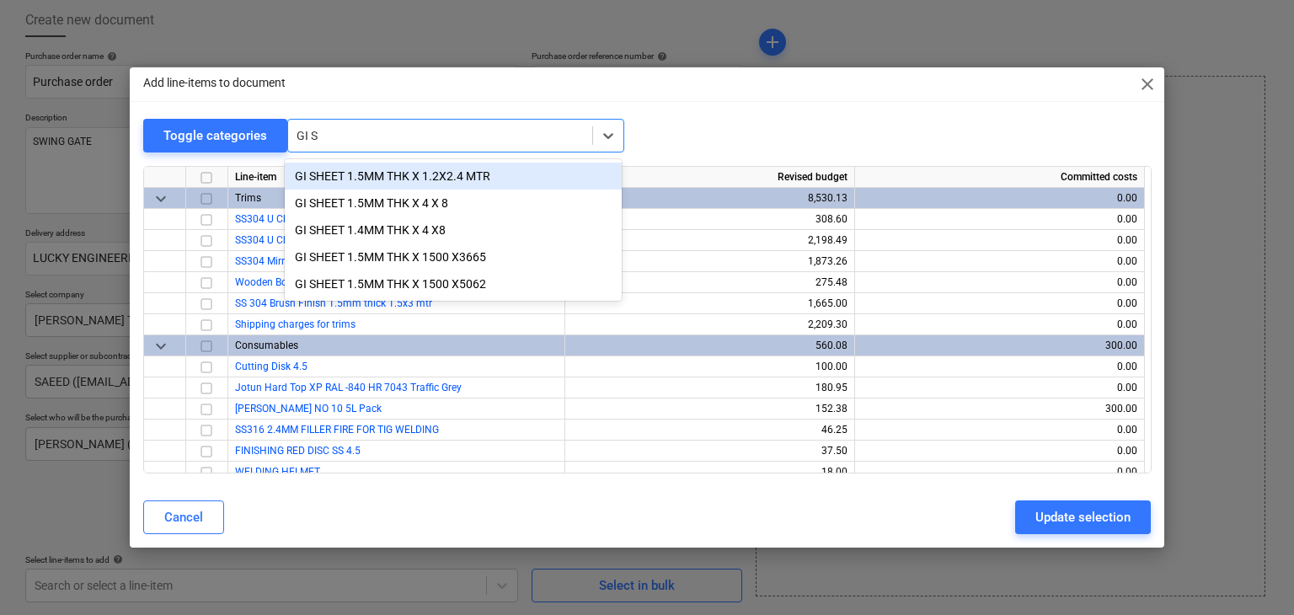
type input "GI SH"
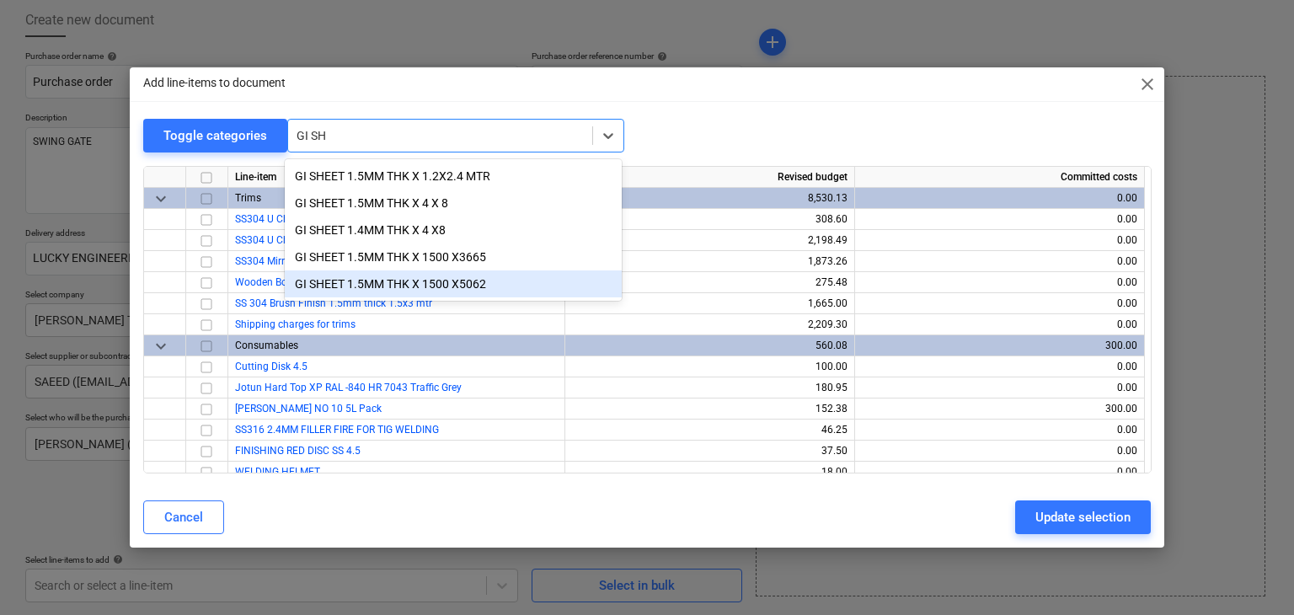
click at [465, 282] on div "GI SHEET 1.5MM THK X 1500 X5062" at bounding box center [453, 283] width 337 height 27
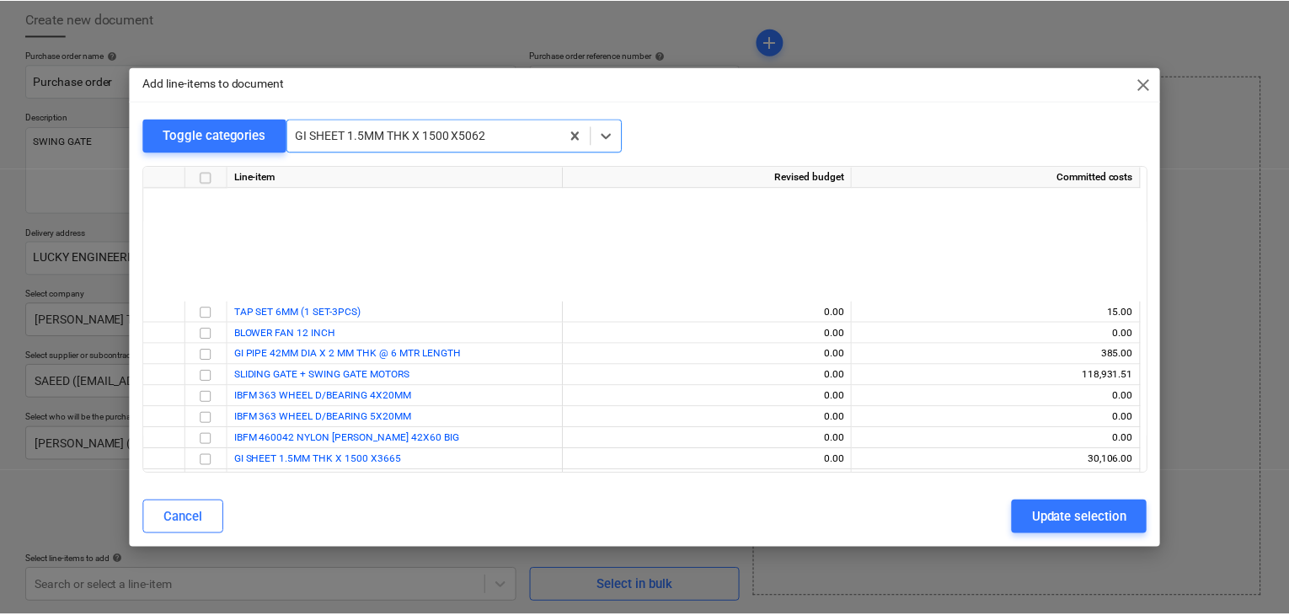
scroll to position [6887, 0]
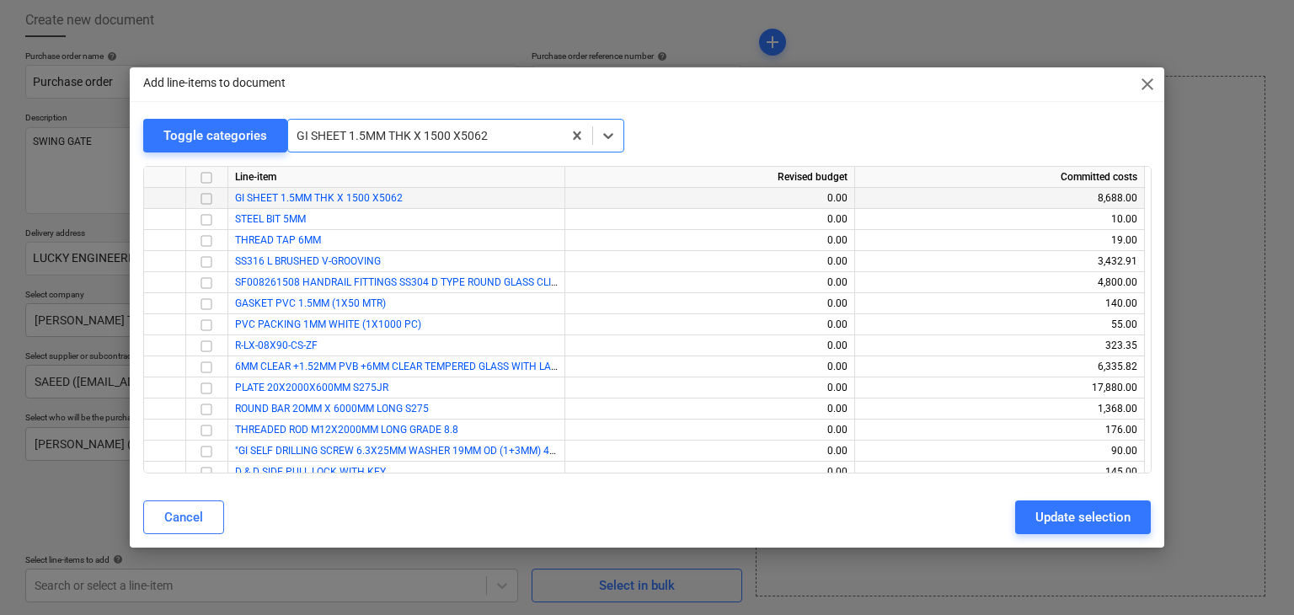
click at [201, 200] on input "checkbox" at bounding box center [206, 199] width 20 height 20
drag, startPoint x: 1036, startPoint y: 513, endPoint x: 803, endPoint y: 493, distance: 234.2
click at [1035, 513] on div "Update selection" at bounding box center [1082, 517] width 95 height 22
type textarea "x"
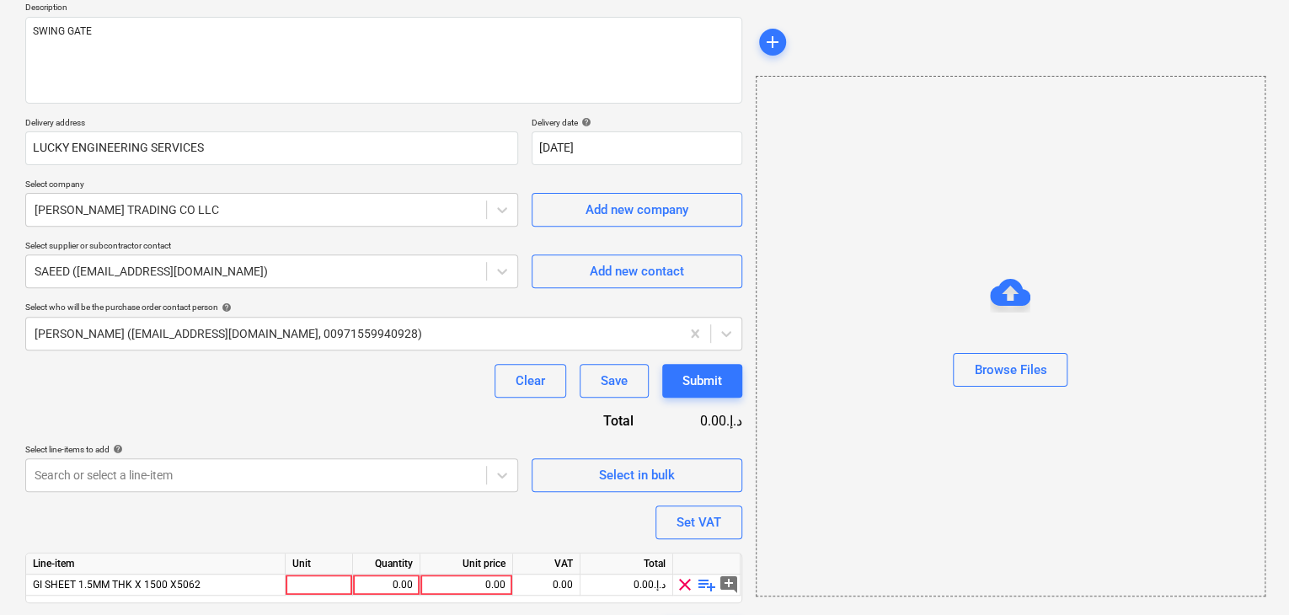
scroll to position [246, 0]
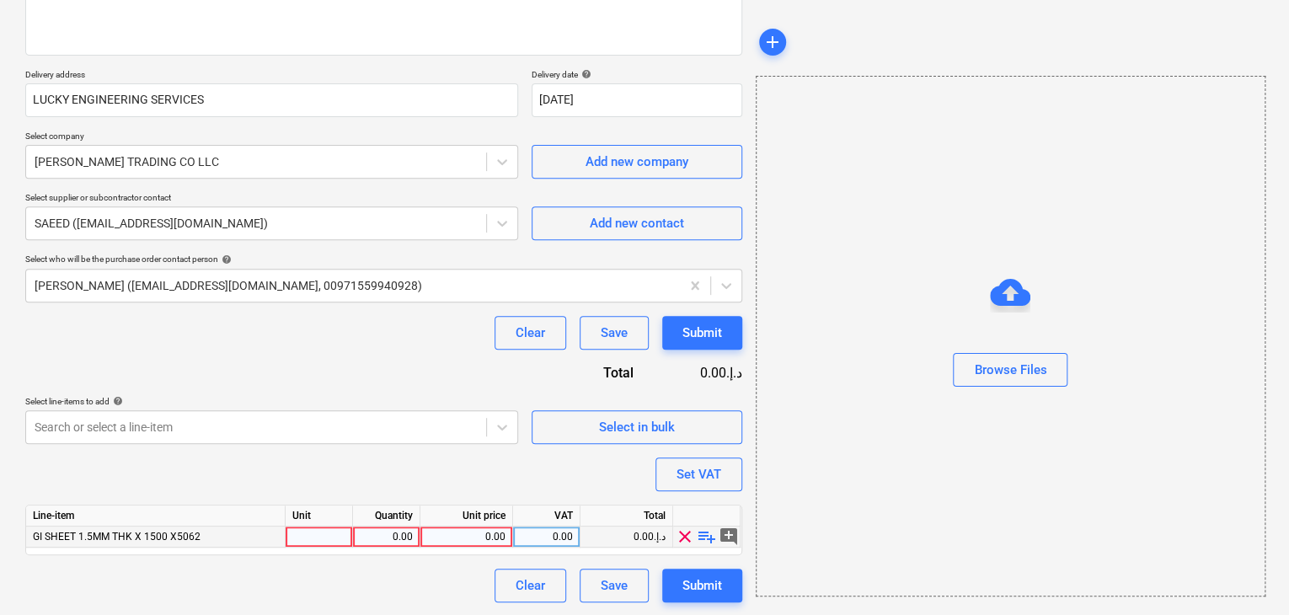
click at [308, 527] on div at bounding box center [319, 537] width 67 height 21
type input "NOS"
type textarea "x"
click at [401, 536] on div "0.00" at bounding box center [386, 537] width 53 height 21
type input "1"
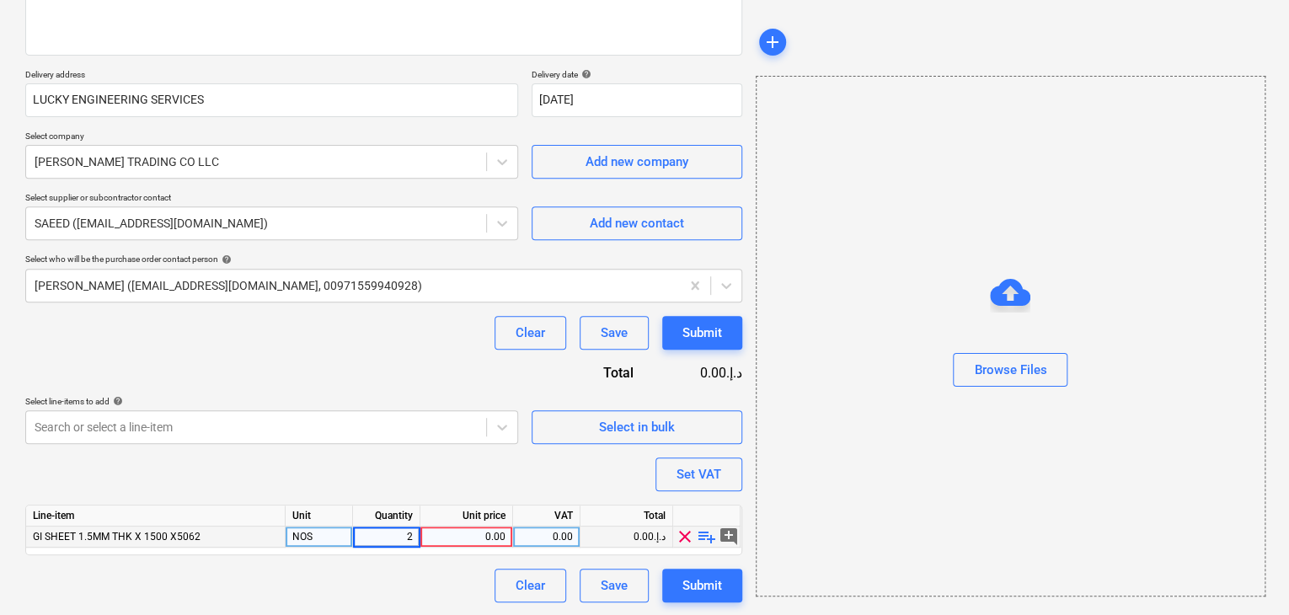
type input "25"
type textarea "x"
click at [479, 541] on div "0.00" at bounding box center [466, 537] width 78 height 21
type input "220"
type textarea "x"
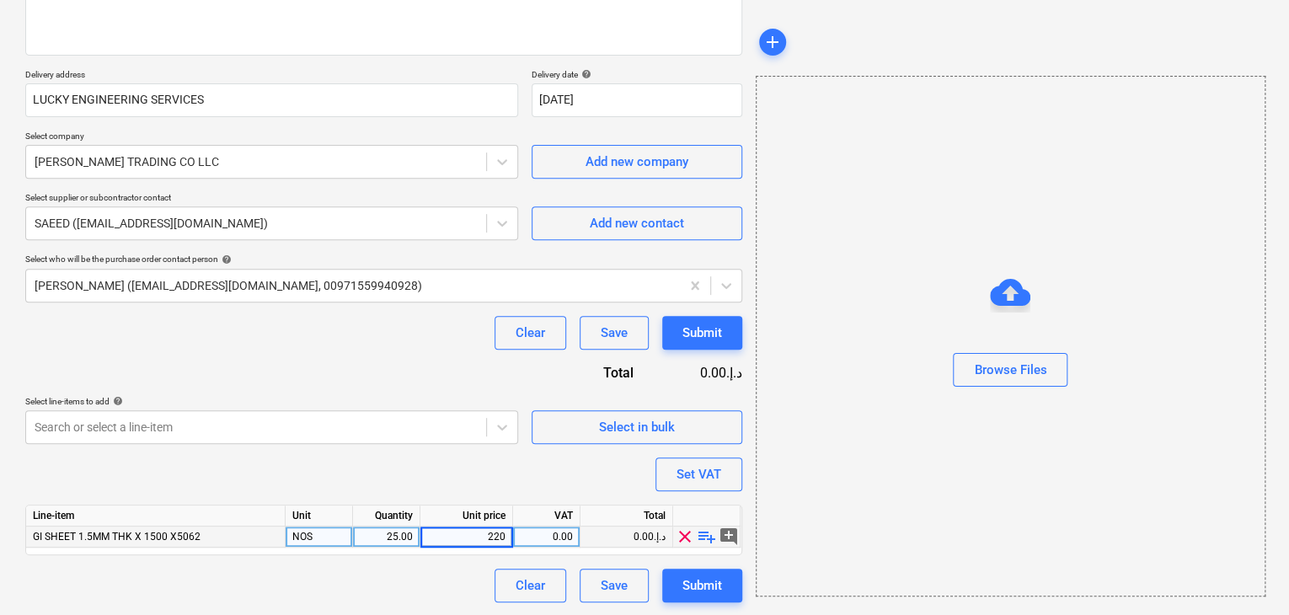
click at [760, 415] on div "Browse Files" at bounding box center [1011, 336] width 510 height 521
click at [698, 473] on div "Set VAT" at bounding box center [699, 474] width 45 height 22
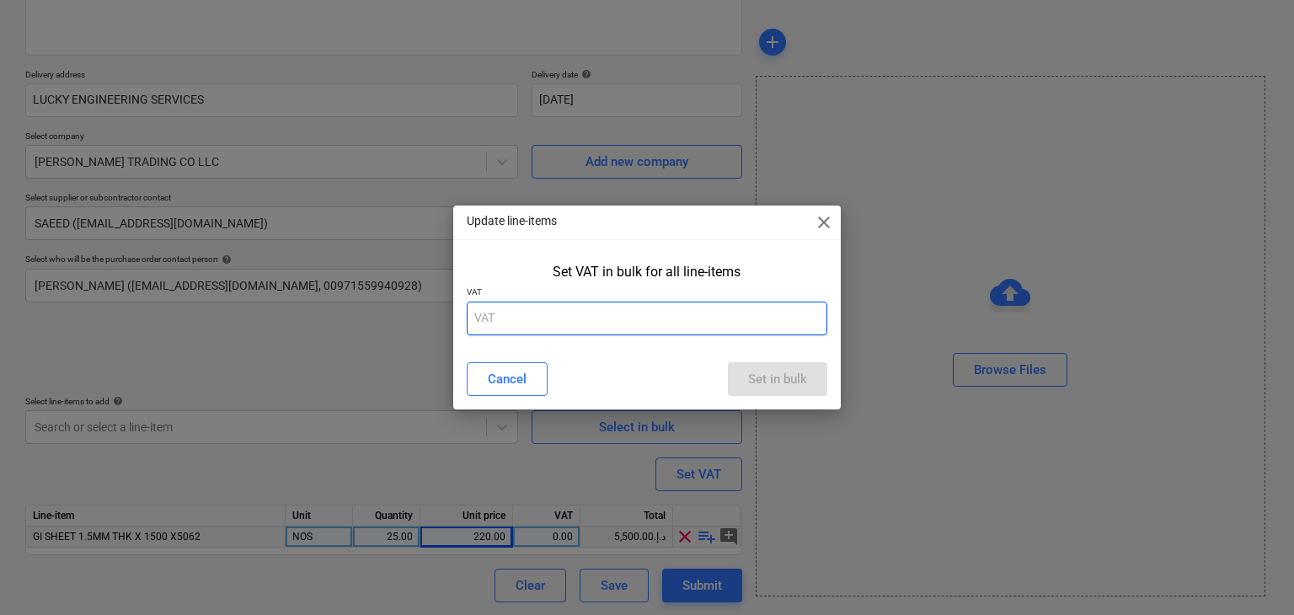
click at [519, 308] on input "text" at bounding box center [647, 319] width 361 height 34
type input "5"
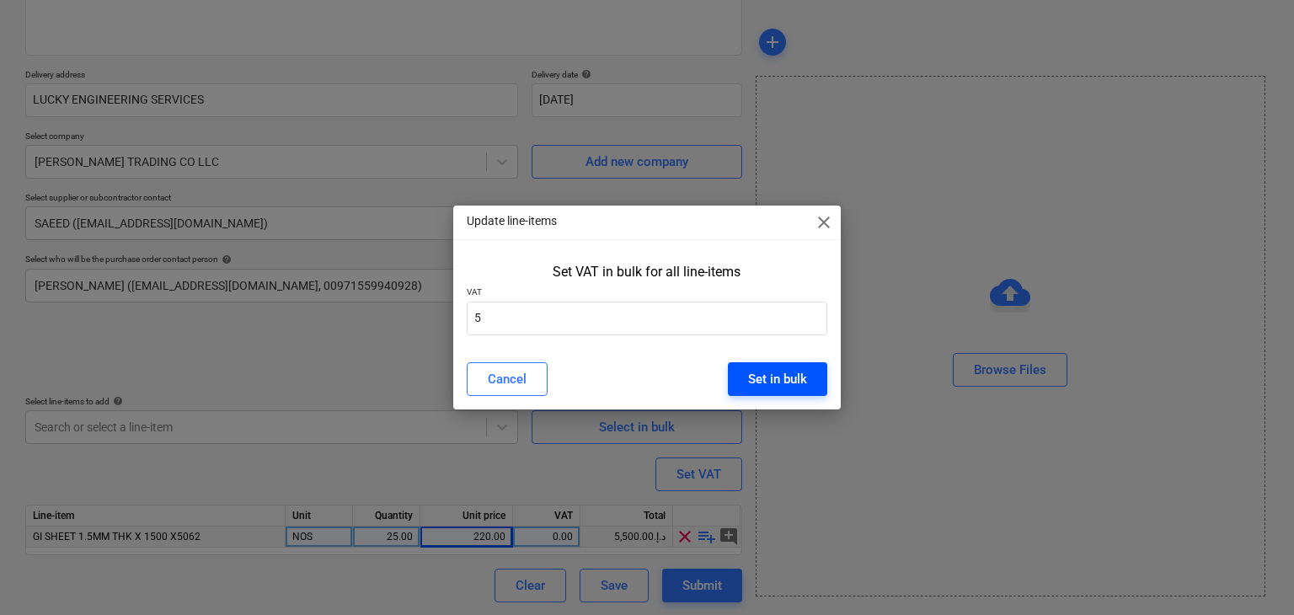
click at [767, 379] on div "Set in bulk" at bounding box center [777, 379] width 59 height 22
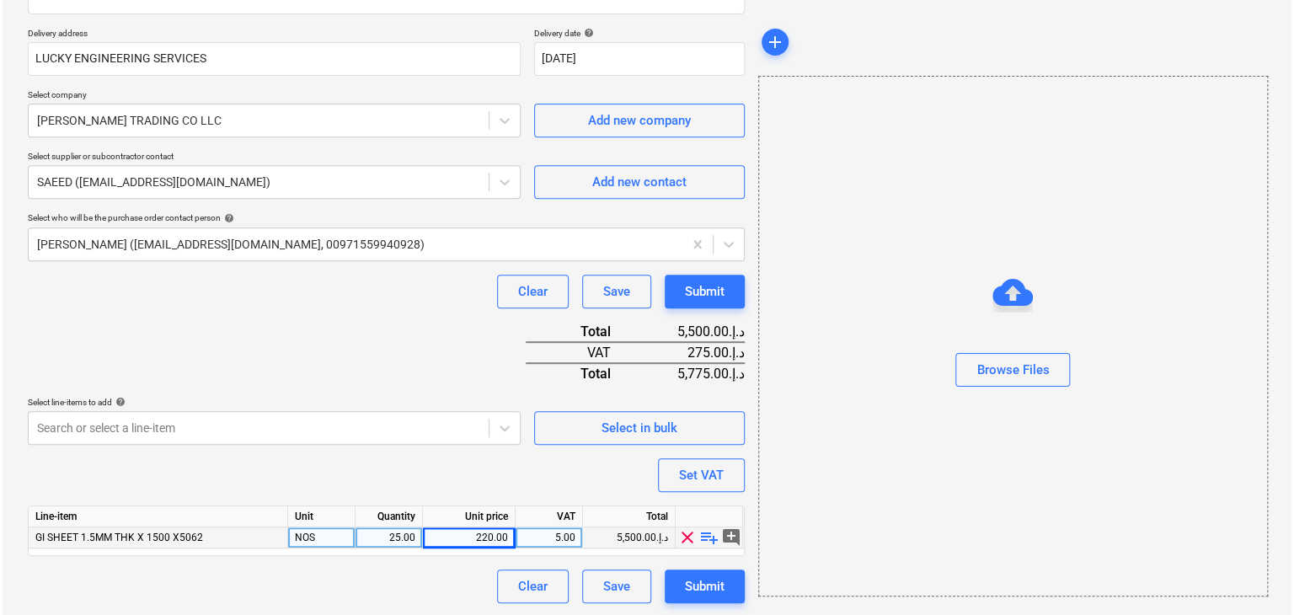
scroll to position [288, 0]
click at [714, 579] on div "Submit" at bounding box center [702, 586] width 40 height 22
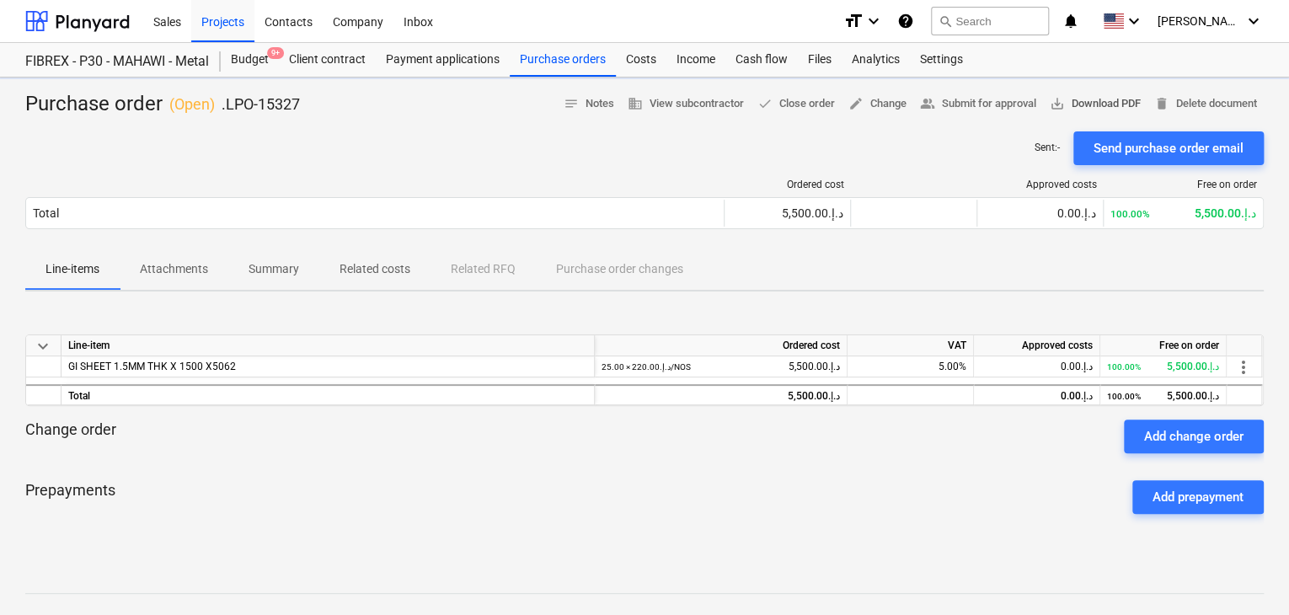
click at [1109, 104] on span "save_alt Download PDF" at bounding box center [1095, 103] width 91 height 19
click at [1203, 108] on span "delete Delete document" at bounding box center [1205, 103] width 103 height 19
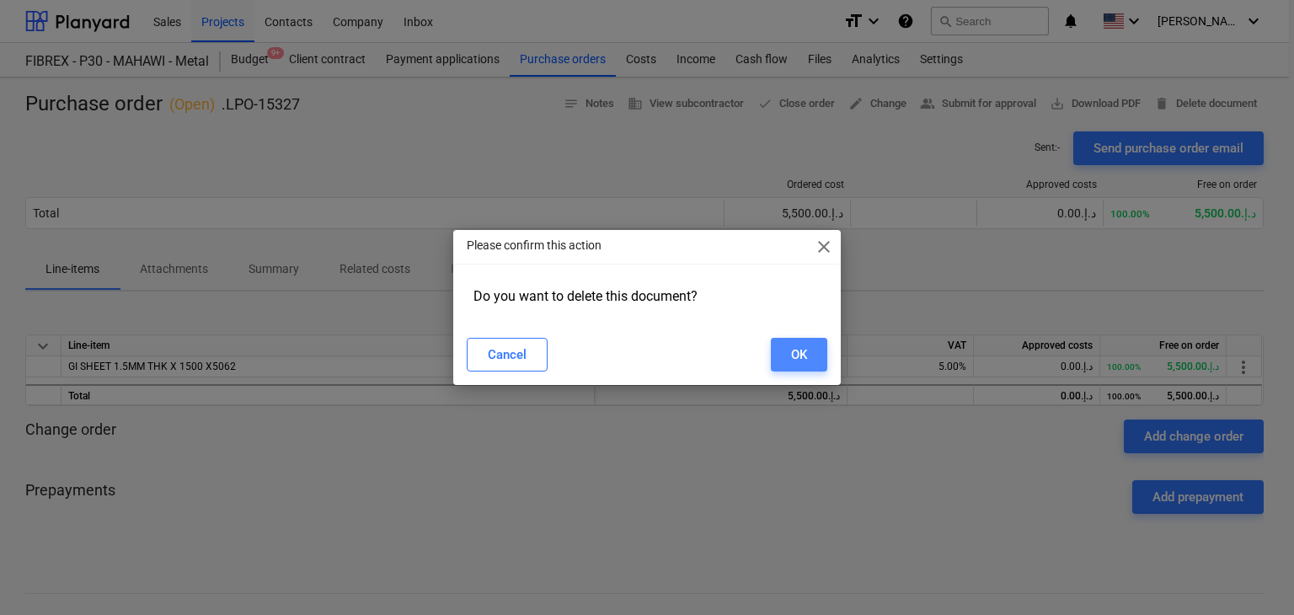
click at [808, 354] on button "OK" at bounding box center [799, 355] width 56 height 34
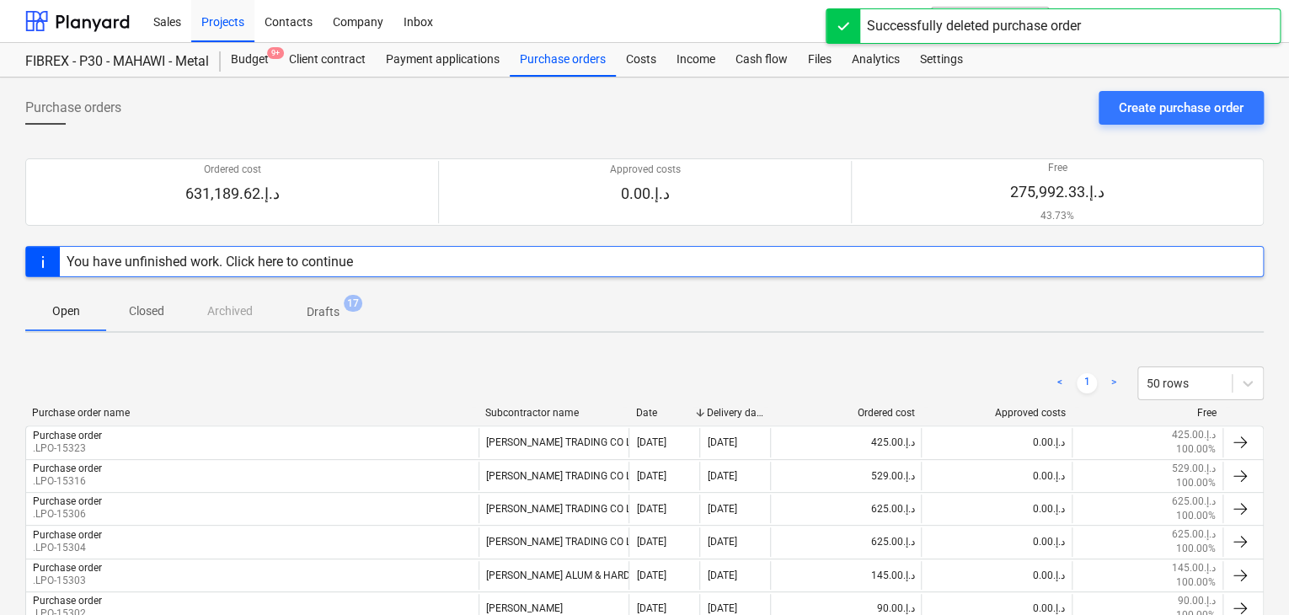
click at [1199, 125] on div "Purchase orders Create purchase order" at bounding box center [644, 114] width 1238 height 47
click at [1185, 105] on div "Create purchase order" at bounding box center [1181, 108] width 125 height 22
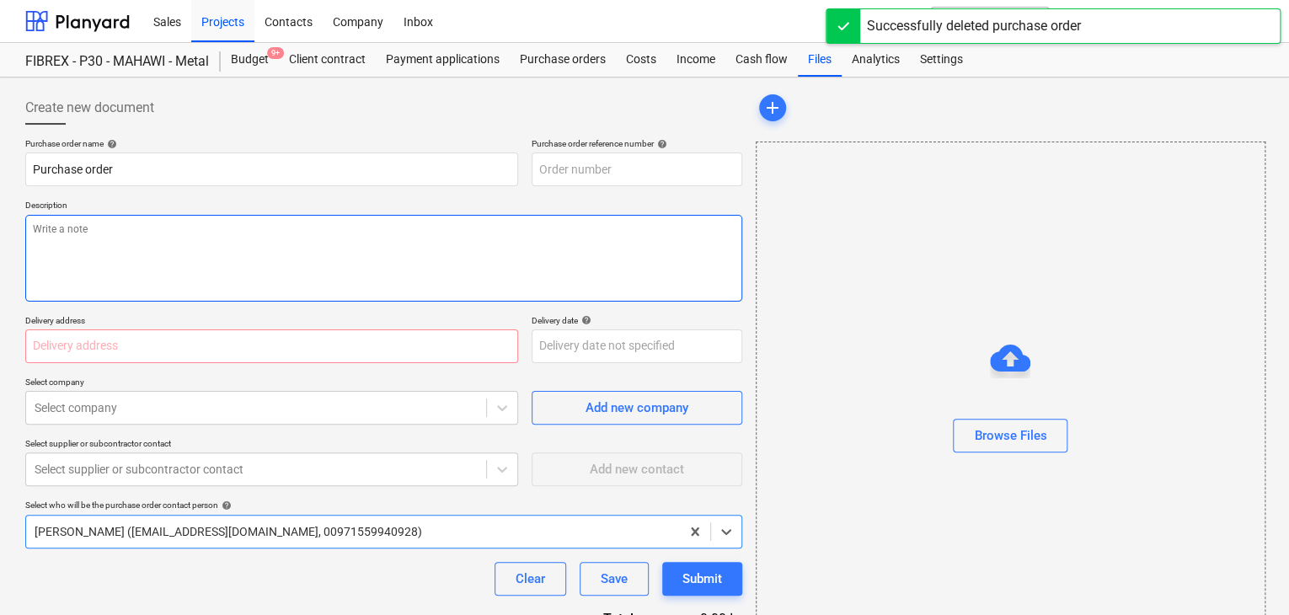
type textarea "x"
type input "MUS001-015-PO-269"
click at [593, 217] on textarea at bounding box center [383, 258] width 717 height 87
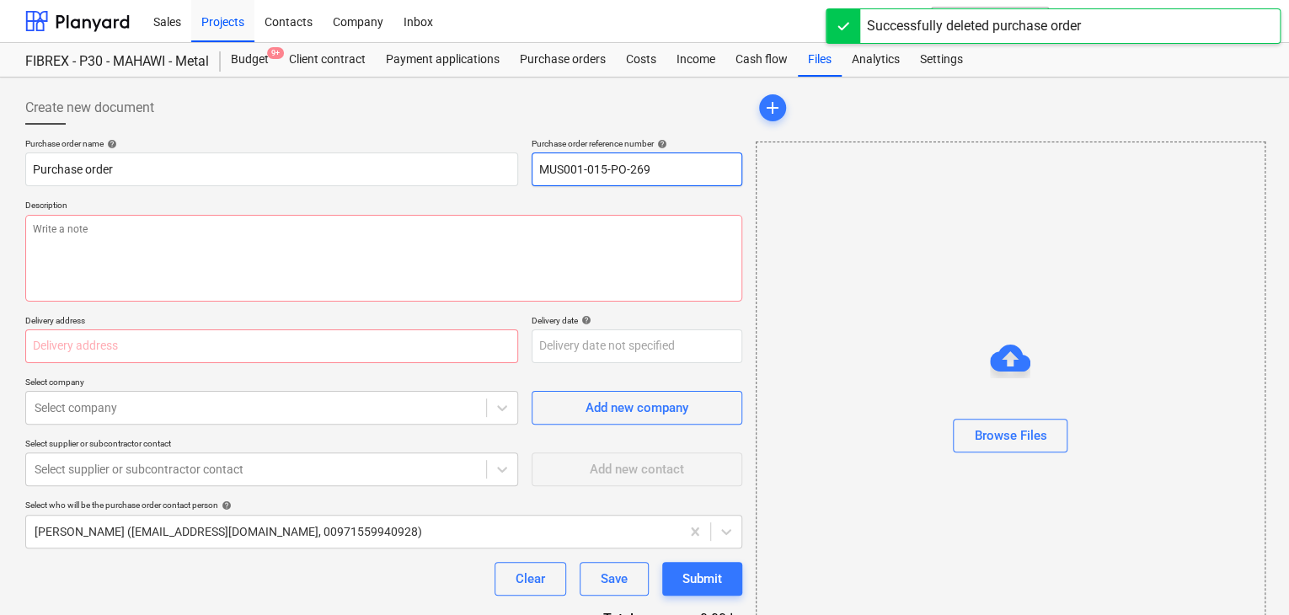
drag, startPoint x: 665, startPoint y: 168, endPoint x: 441, endPoint y: 139, distance: 225.2
click at [441, 139] on div "Purchase order name help Purchase order Purchase order reference number help MU…" at bounding box center [383, 162] width 717 height 48
type textarea "x"
type input "."
type textarea "x"
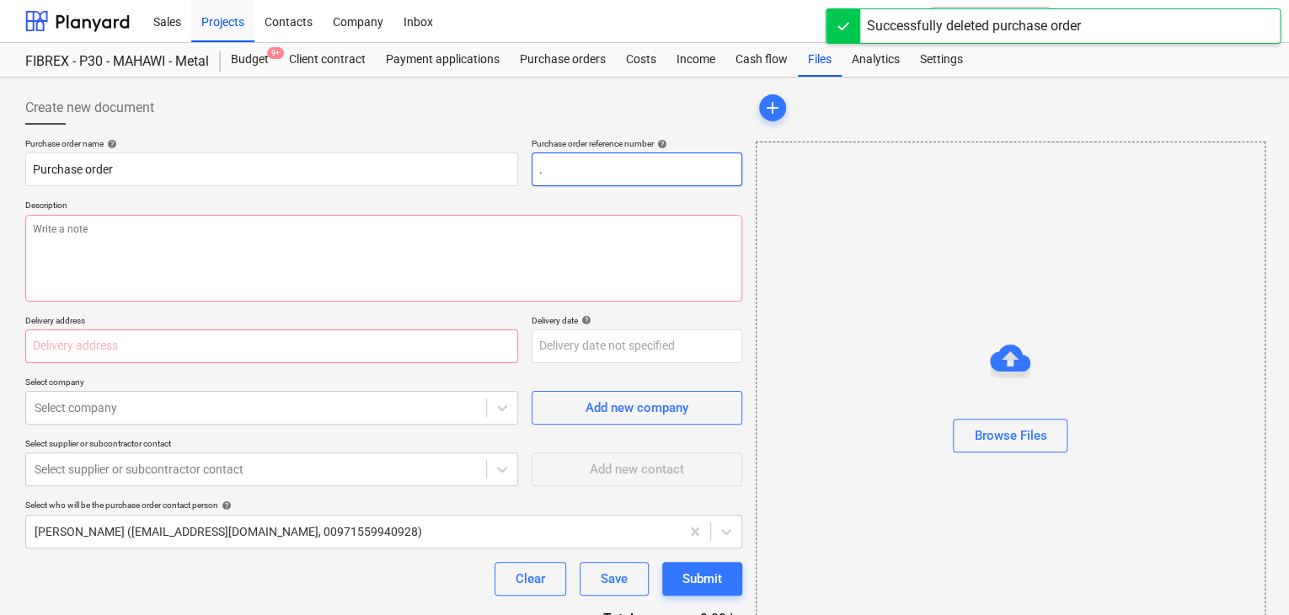
type input ".L"
type textarea "x"
type input ".LP"
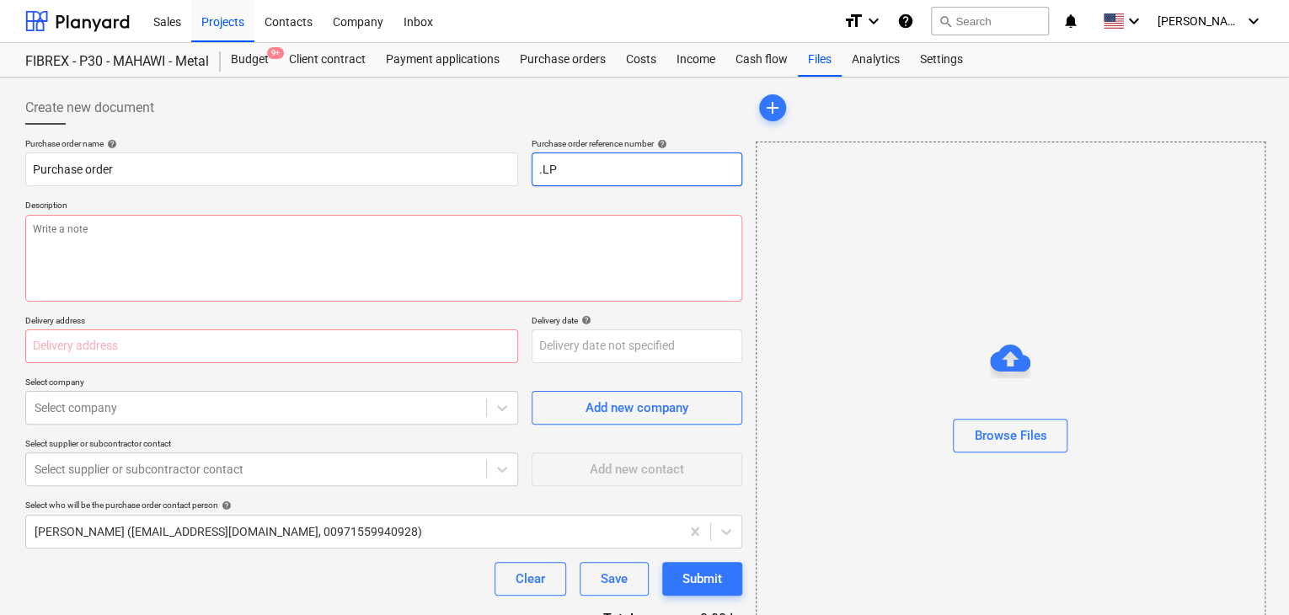
type textarea "x"
type input ".LPO"
type textarea "x"
type input ".LPO-"
type textarea "x"
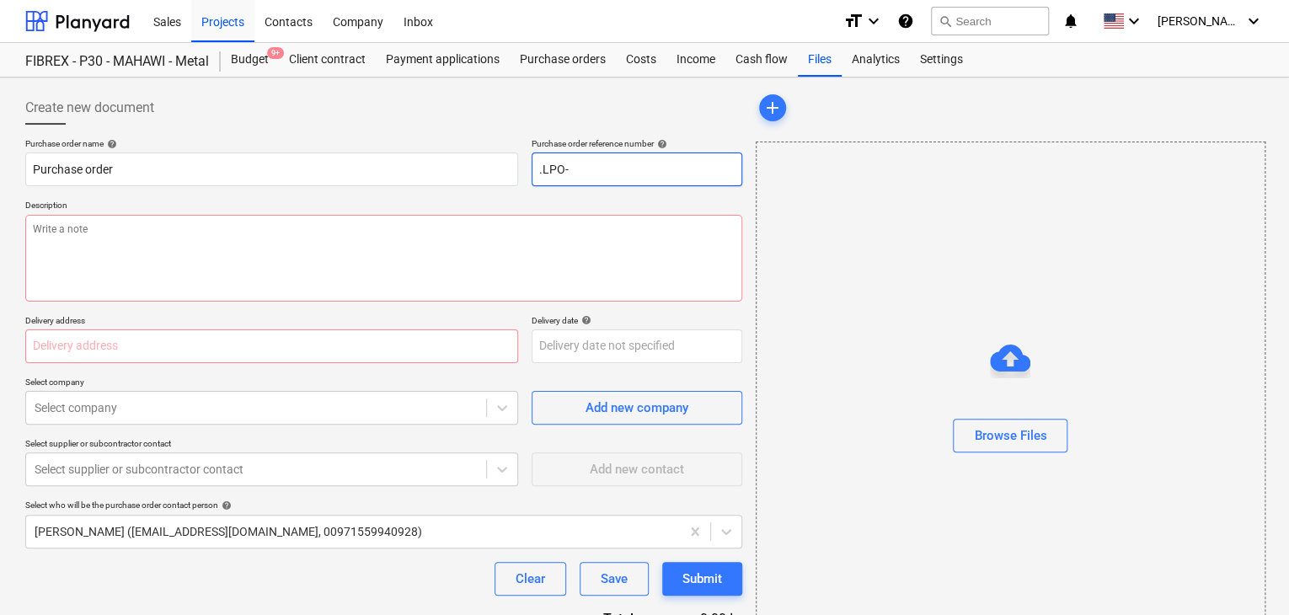
type input ".LPO-1"
type textarea "x"
type input ".LPO-15"
type textarea "x"
type input ".LPO-153"
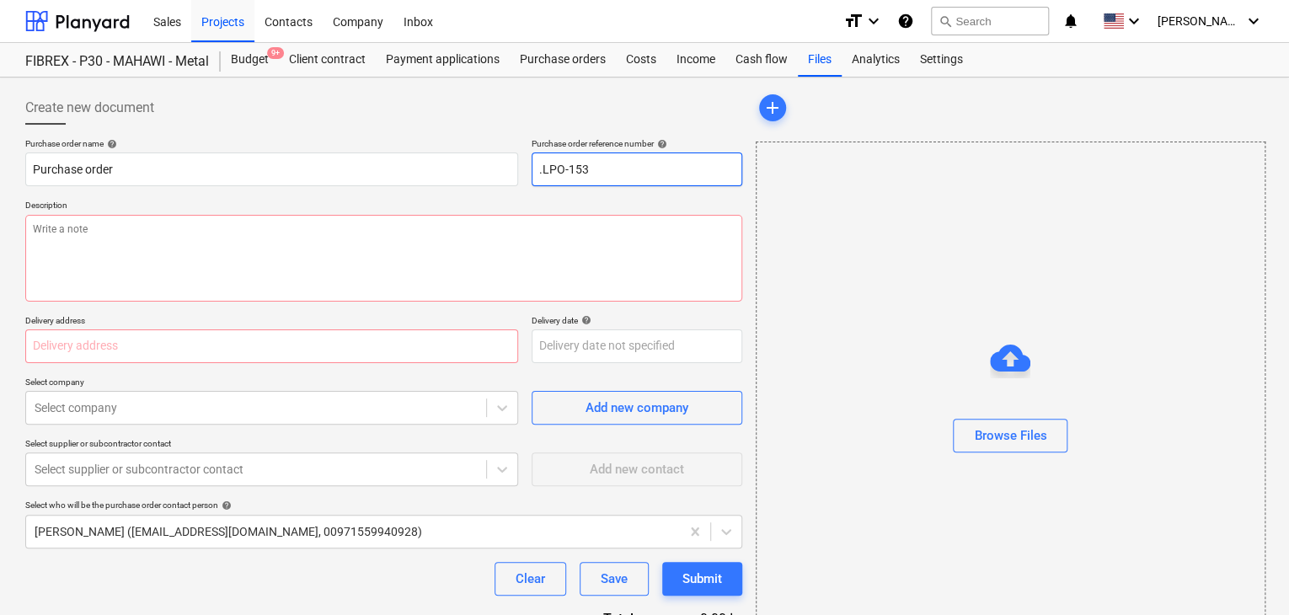
type textarea "x"
type input ".LPO-1532"
type textarea "x"
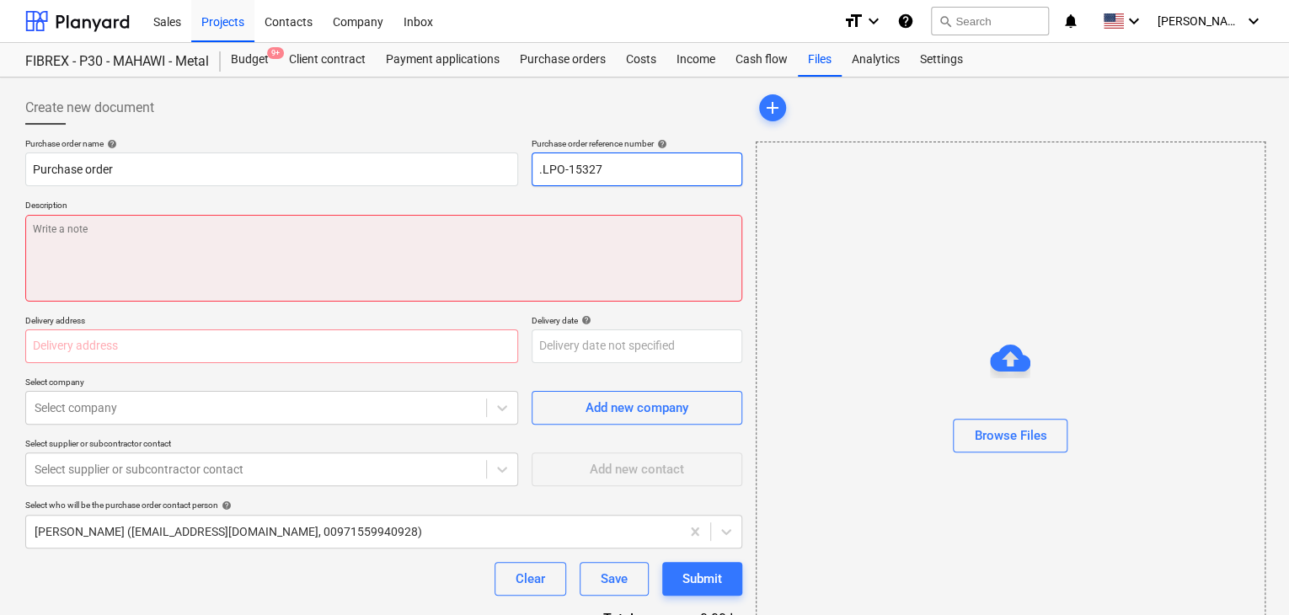
type input ".LPO-15327"
click at [266, 240] on textarea at bounding box center [383, 258] width 717 height 87
type textarea "x"
type textarea "1"
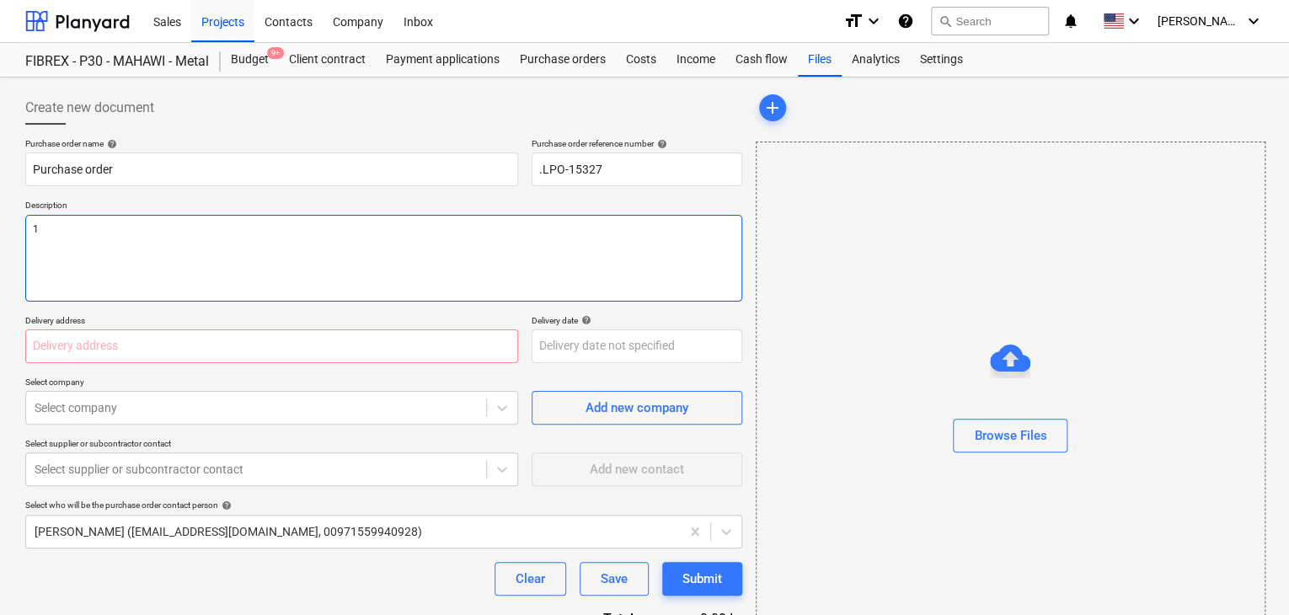
type textarea "x"
type textarea "18"
type textarea "x"
type textarea "18/"
type textarea "x"
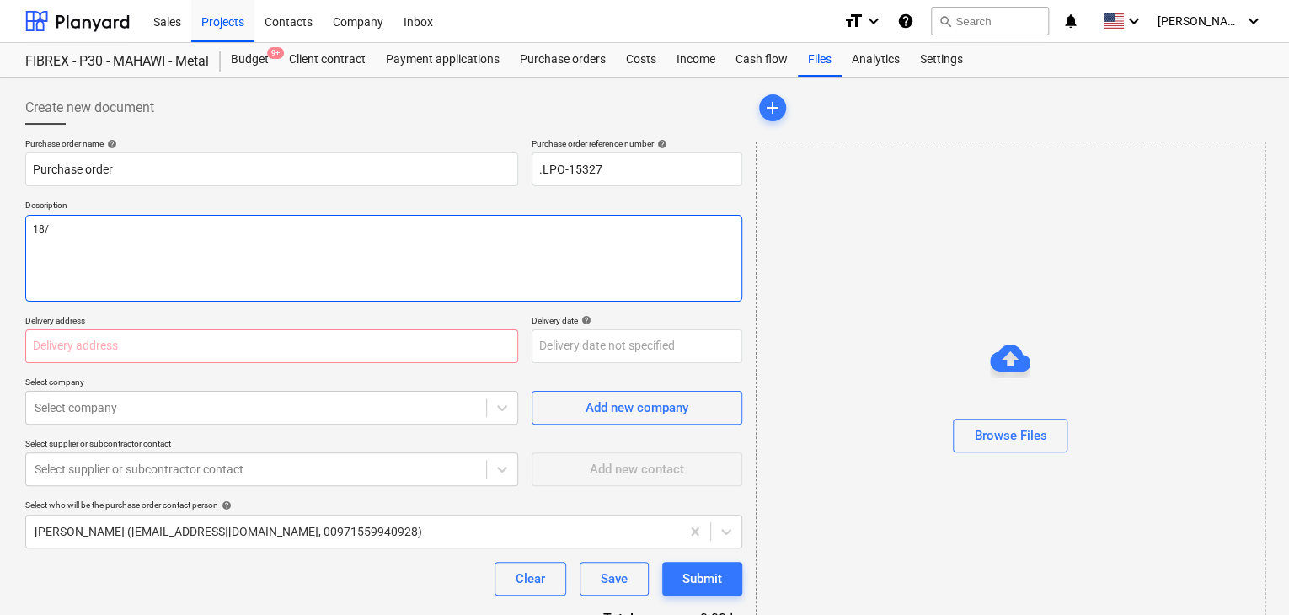
type textarea "18/A"
type textarea "x"
type textarea "18/AU"
type textarea "x"
type textarea "18/AUG"
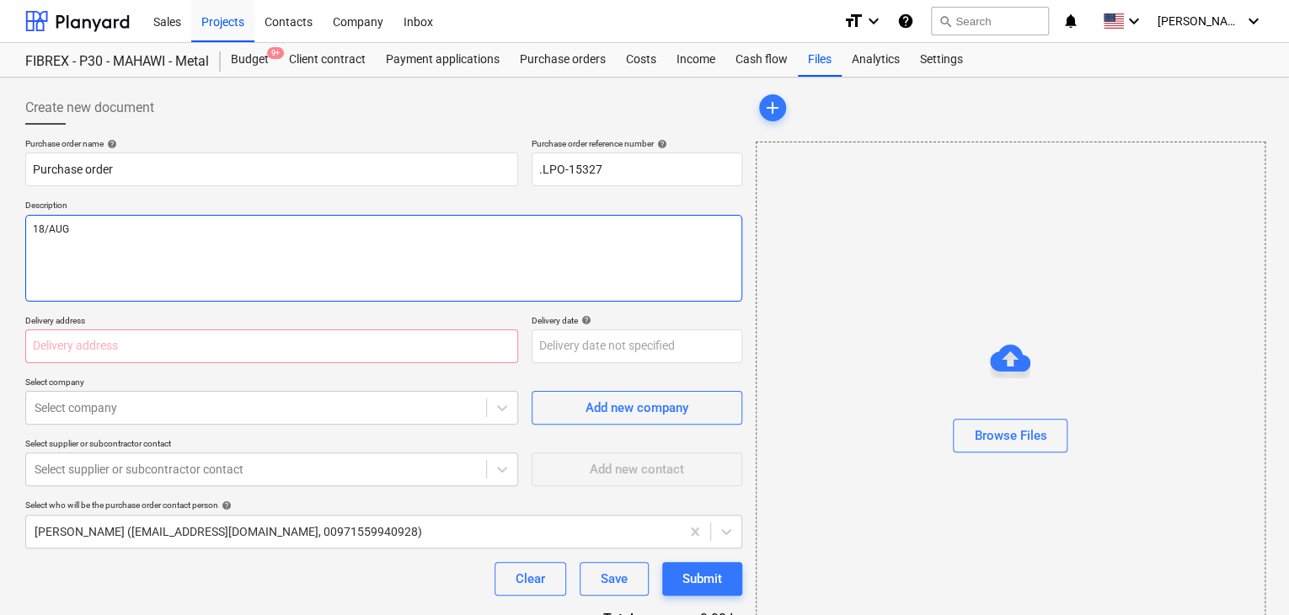
type textarea "x"
type textarea "18/AUG/"
type textarea "x"
type textarea "18/[DATE]"
type textarea "x"
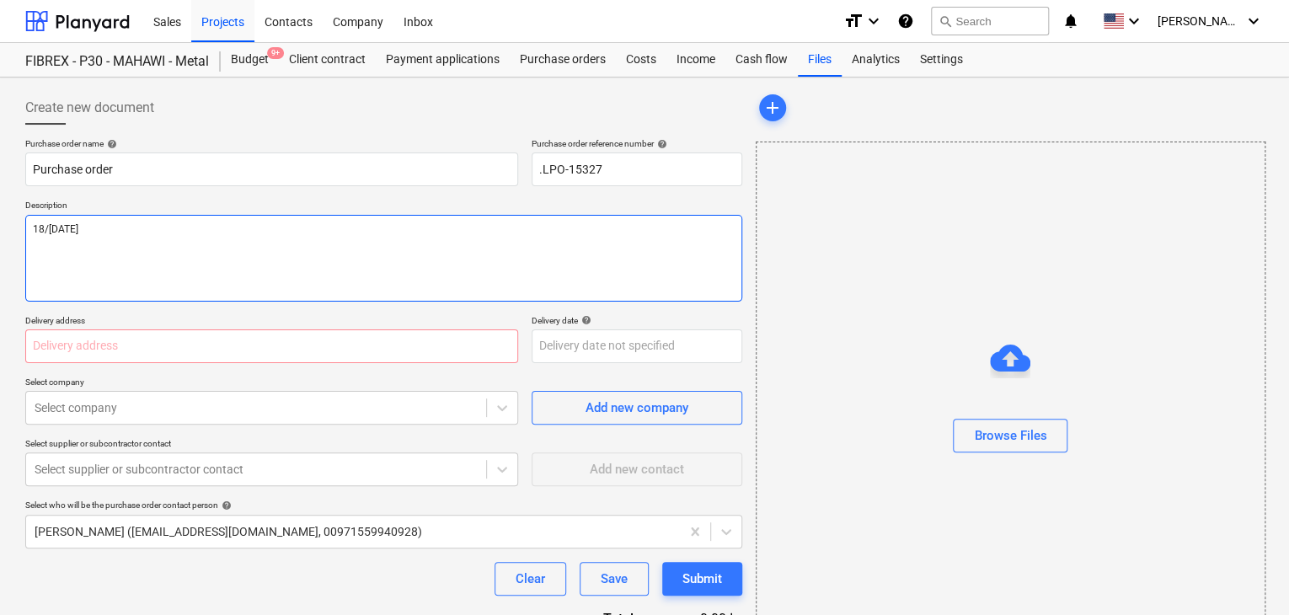
type textarea "[DATE]"
type textarea "x"
type textarea "[DATE]"
type textarea "x"
type textarea "[DATE]"
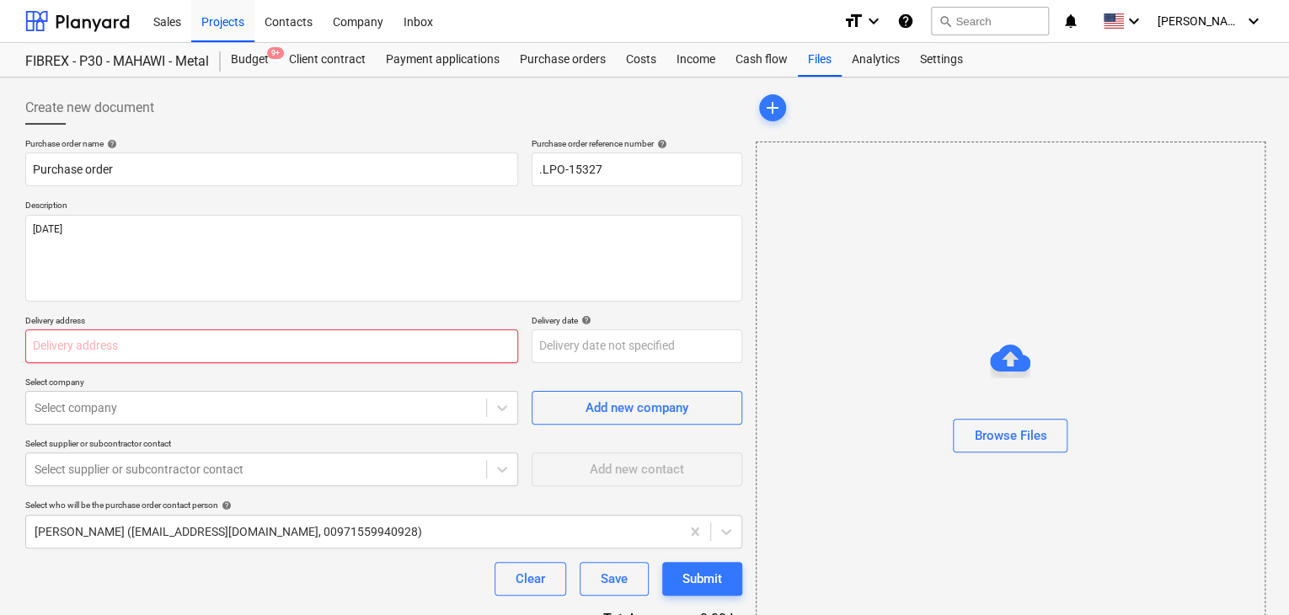
click at [178, 338] on input "text" at bounding box center [271, 346] width 493 height 34
type textarea "x"
type input ";"
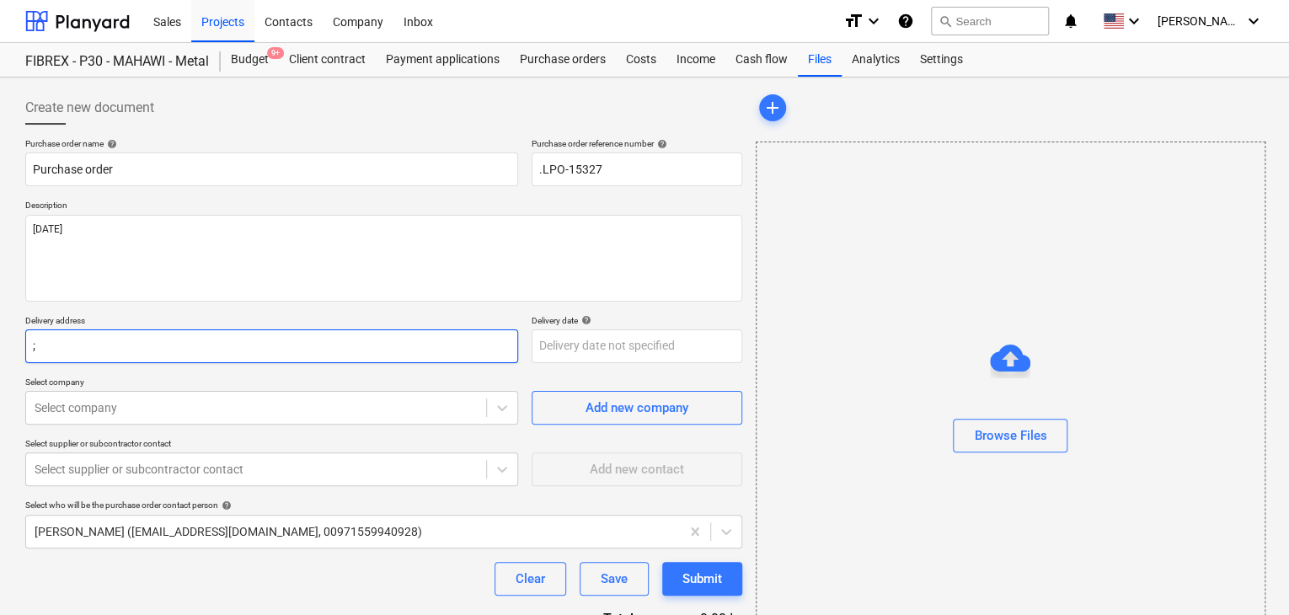
type textarea "x"
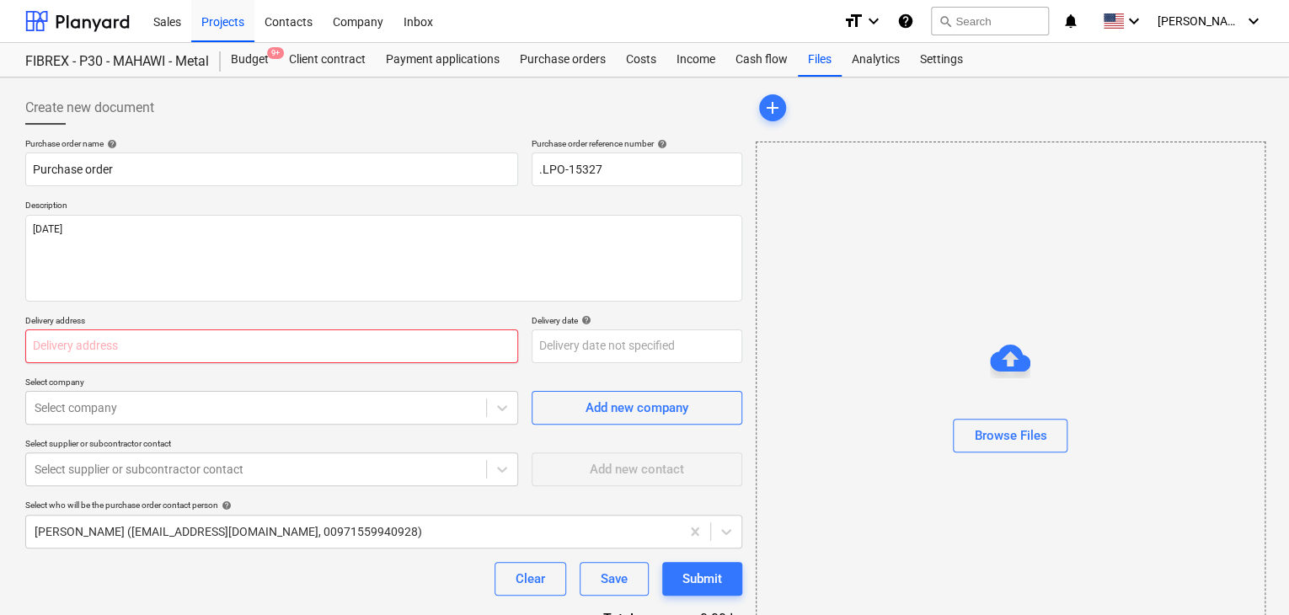
type textarea "x"
type input "L"
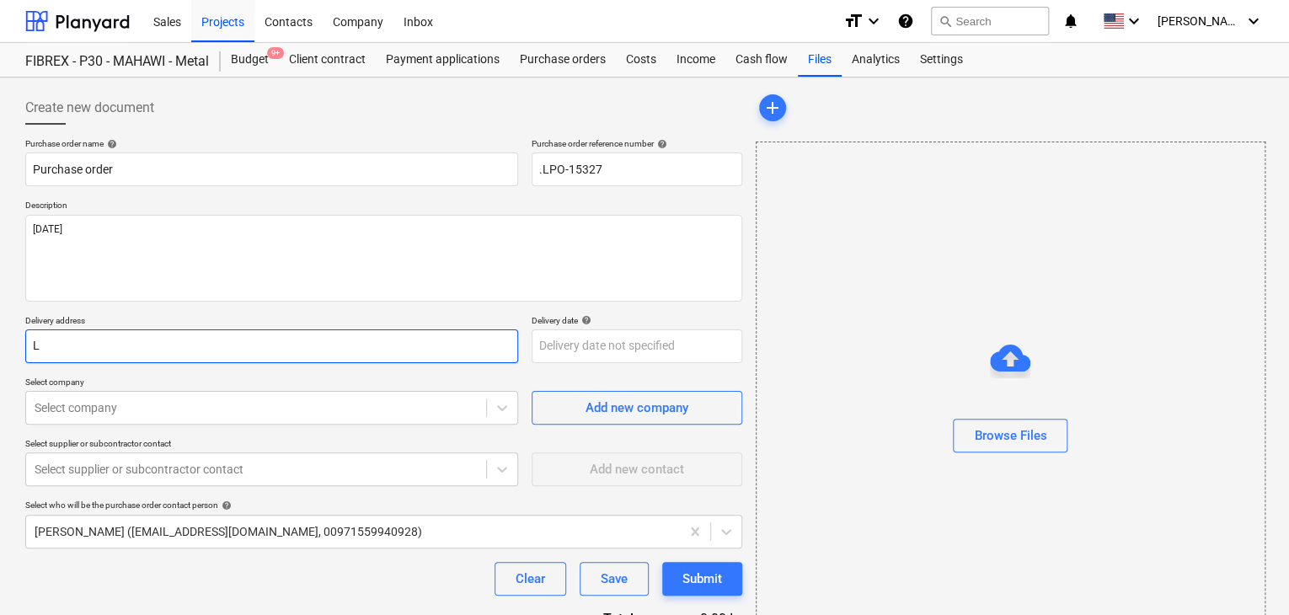
type textarea "x"
type input "LU"
type textarea "x"
type input "LUC"
type textarea "x"
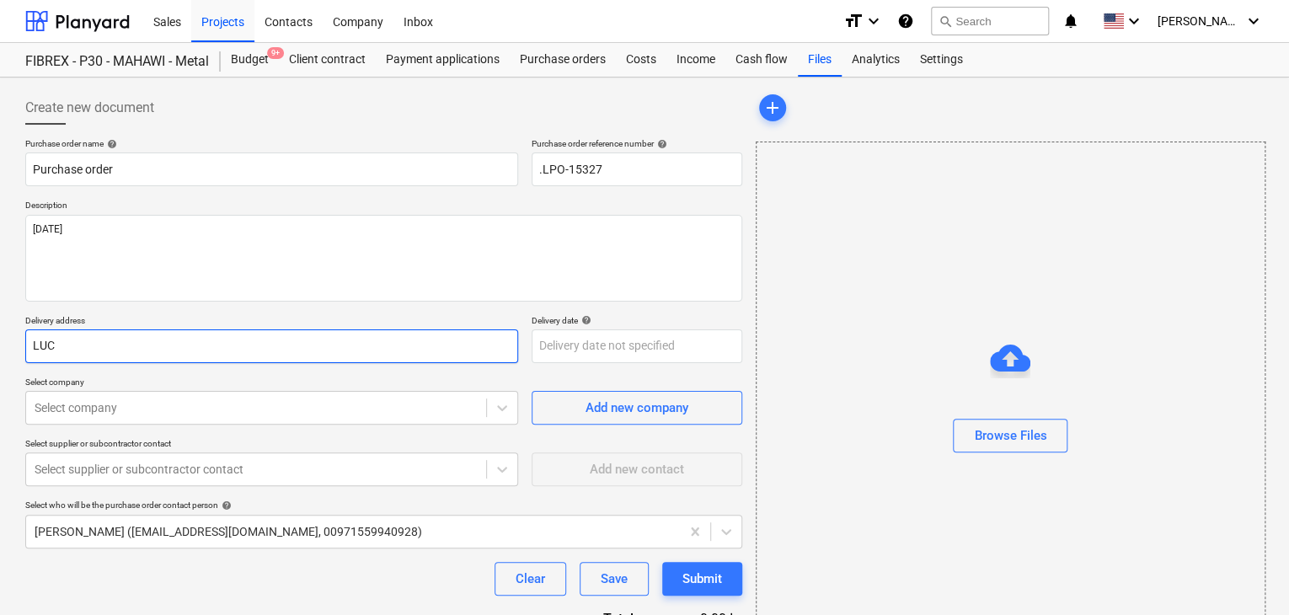
type input "LUCK"
type textarea "x"
type input "LUCKY"
type textarea "x"
type input "LUCKY"
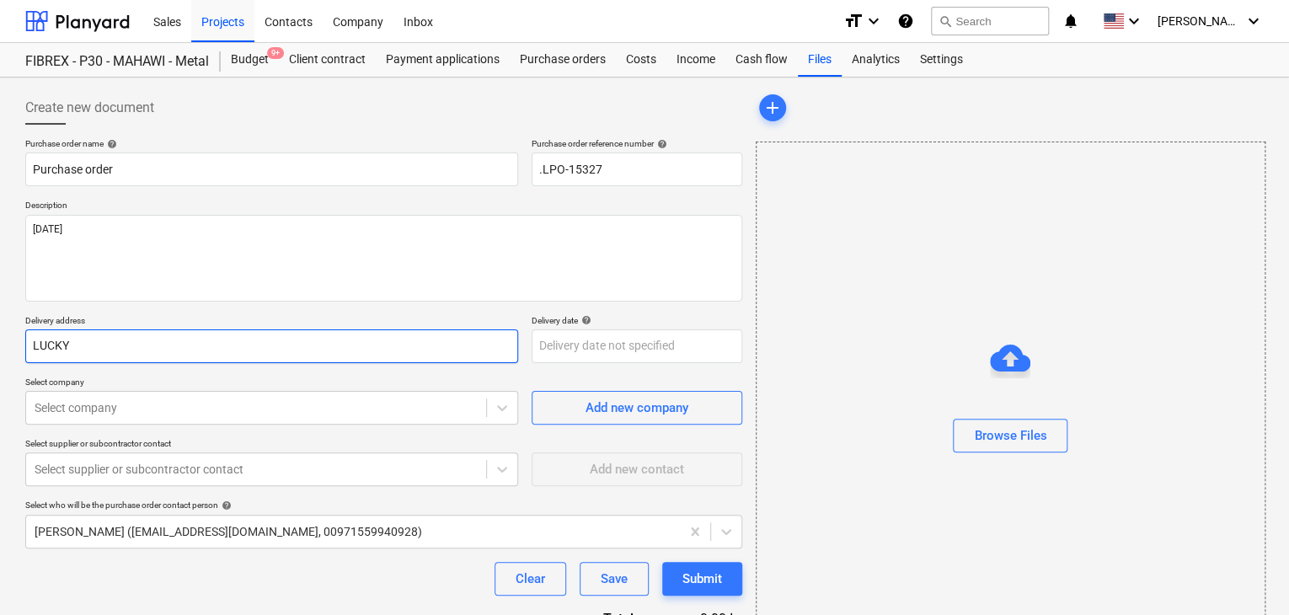
type textarea "x"
type input "LUCKY EN"
type textarea "x"
type input "LUCKY ENG"
type textarea "x"
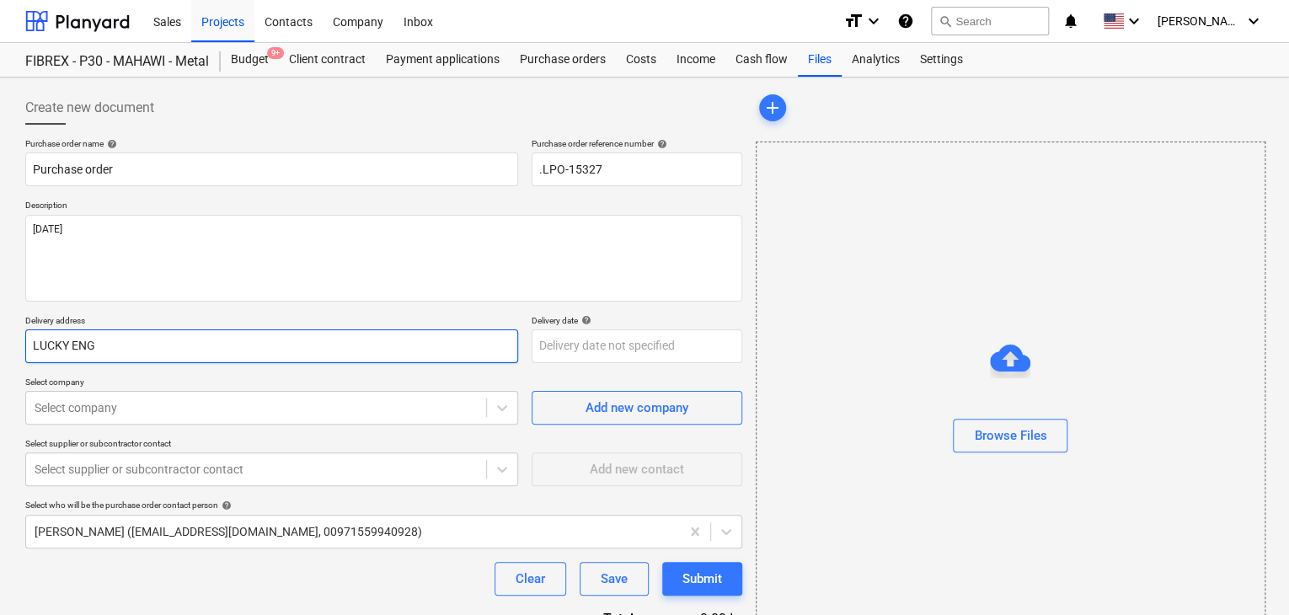
type input "LUCKY ENGI"
type textarea "x"
type input "LUCKY ENGIN"
type textarea "x"
type input "LUCKY ENGINE"
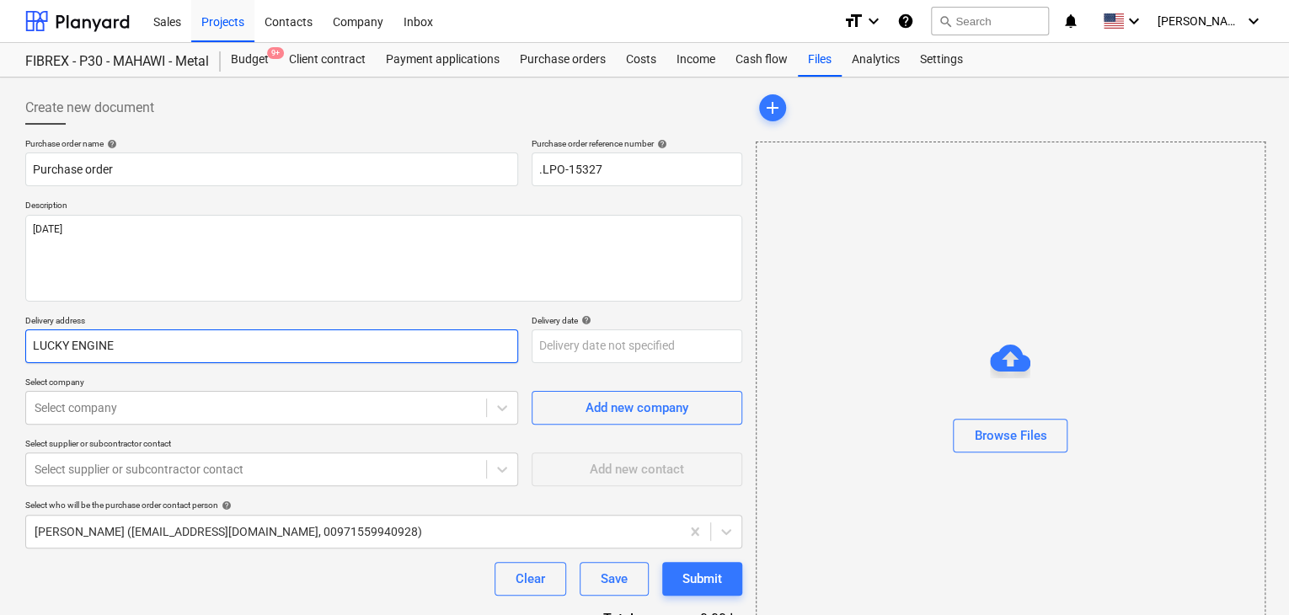
type textarea "x"
type input "LUCKY ENGINEE"
type textarea "x"
type input "LUCKY ENGINEER"
type textarea "x"
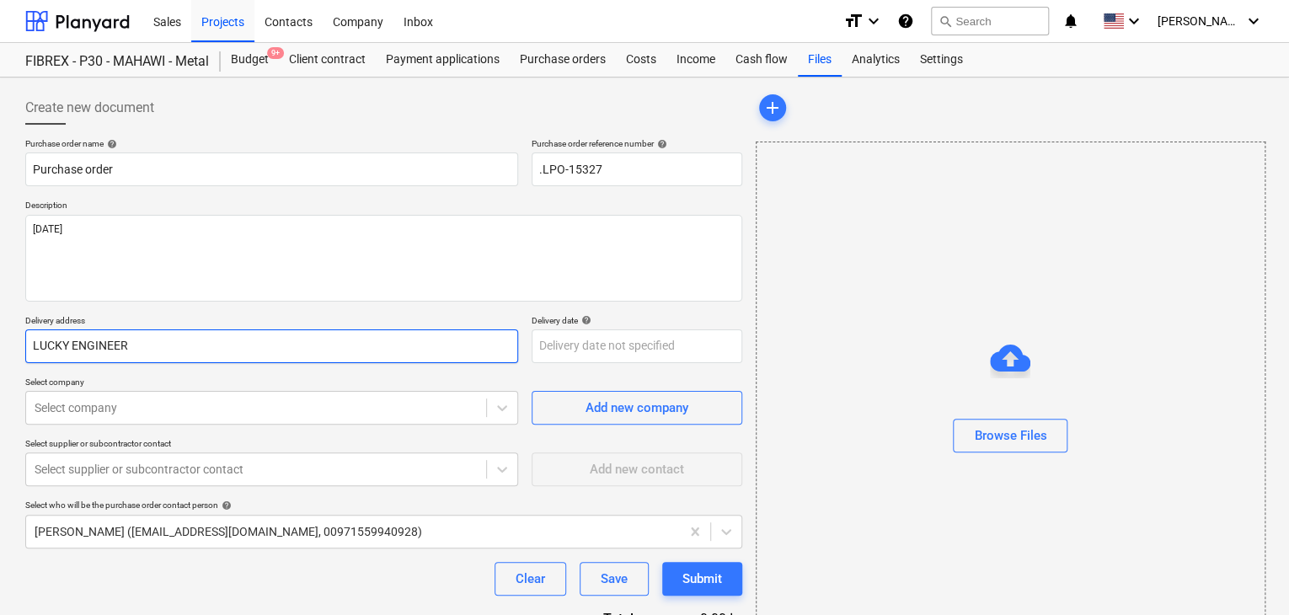
type input "LUCKY ENGINEERI"
type textarea "x"
type input "LUCKY ENGINEERIN"
type textarea "x"
type input "LUCKY ENGINEERING"
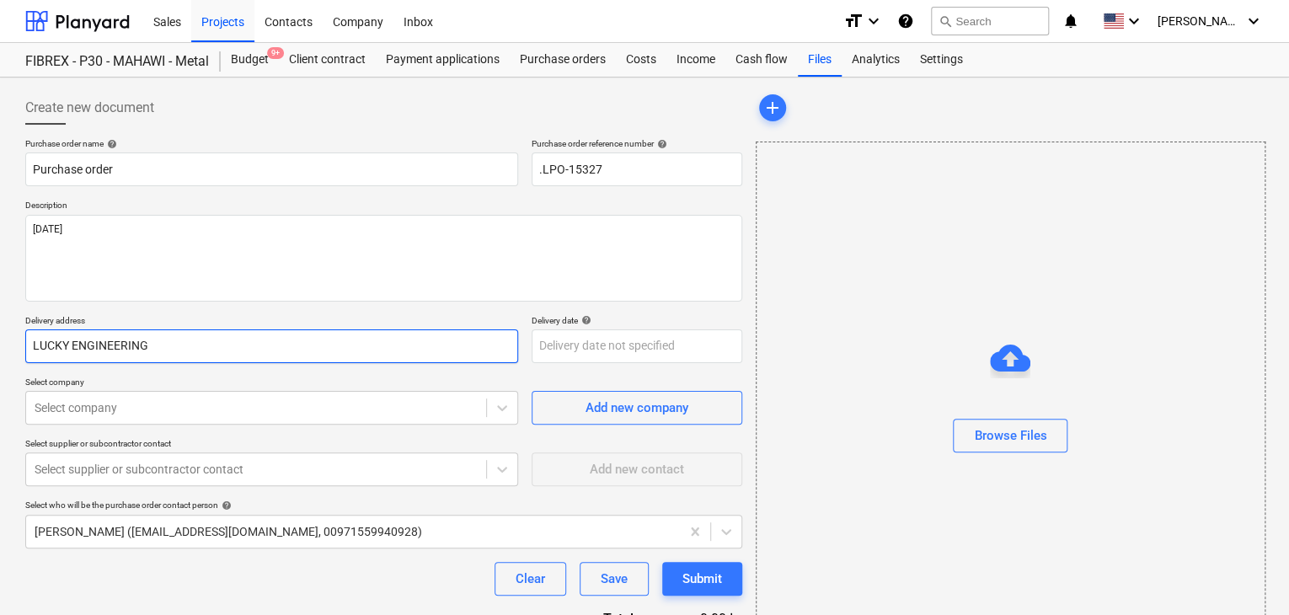
type textarea "x"
type input "LUCKY ENGINEERING"
type textarea "x"
type input "LUCKY ENGINEERING S"
type textarea "x"
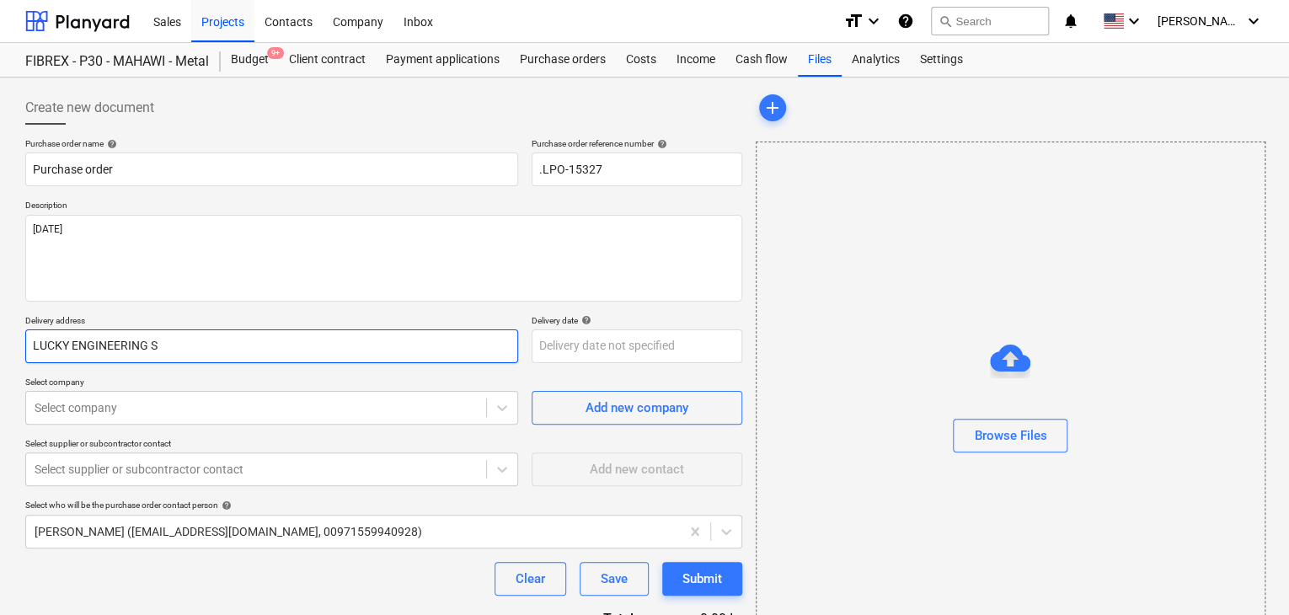
type input "LUCKY ENGINEERING SE"
type textarea "x"
type input "LUCKY ENGINEERING SER"
type textarea "x"
type input "LUCKY ENGINEERING SERV"
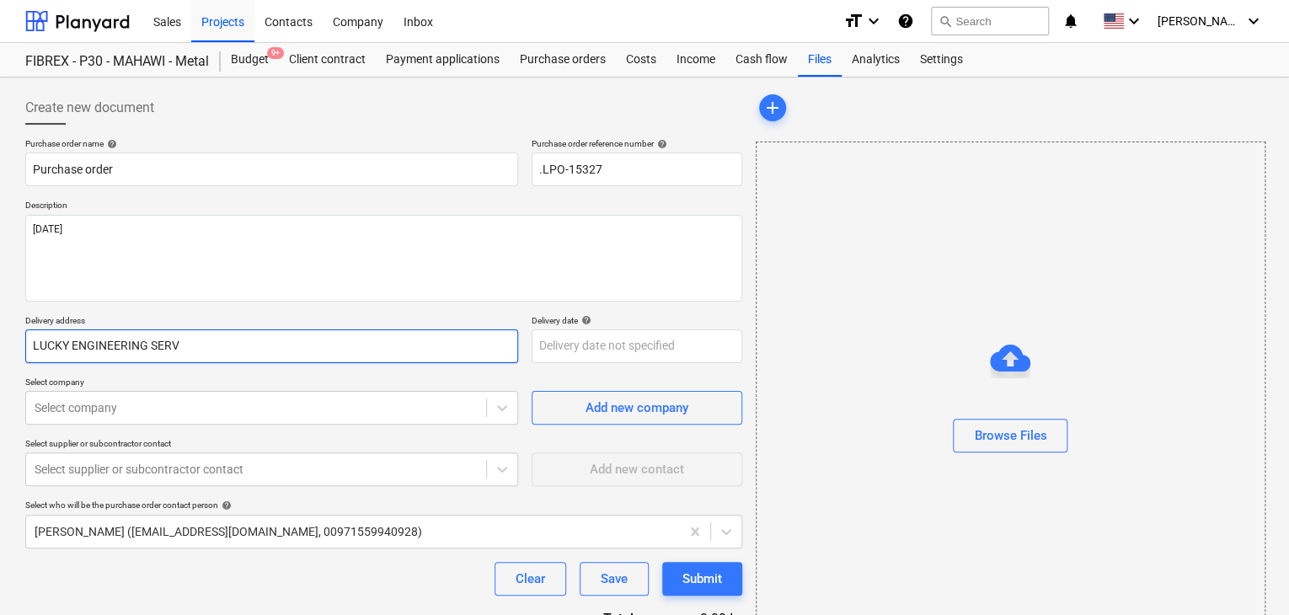
type textarea "x"
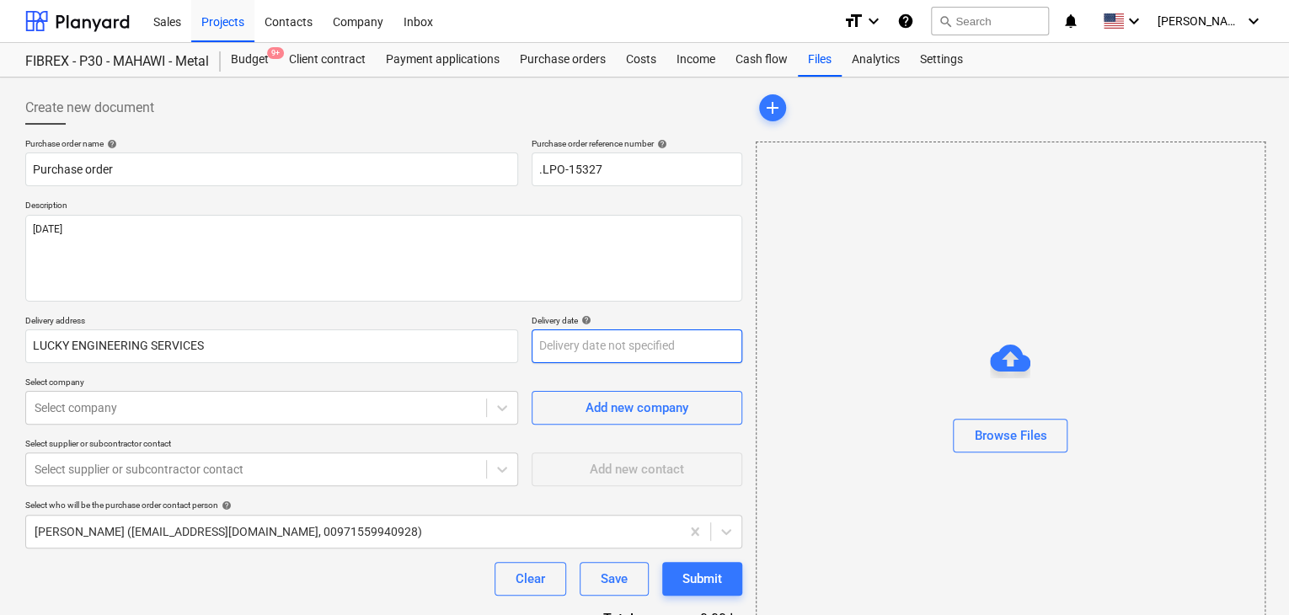
click at [549, 351] on body "Sales Projects Contacts Company Inbox format_size keyboard_arrow_down help sear…" at bounding box center [644, 307] width 1289 height 615
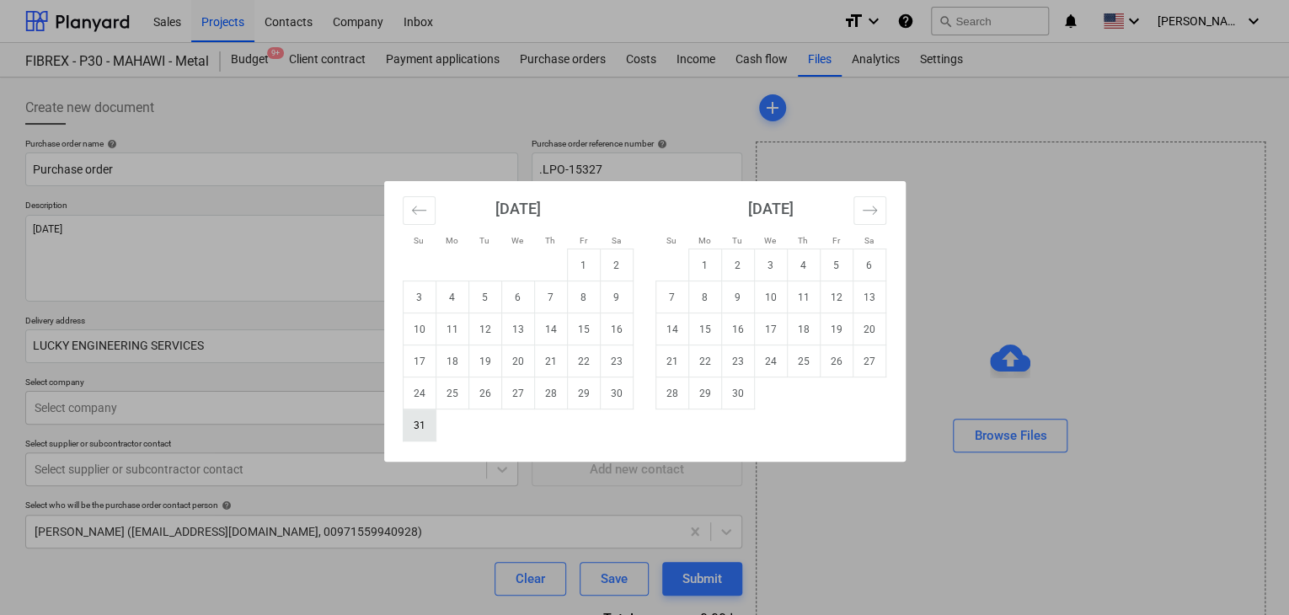
click at [415, 428] on td "31" at bounding box center [419, 425] width 33 height 32
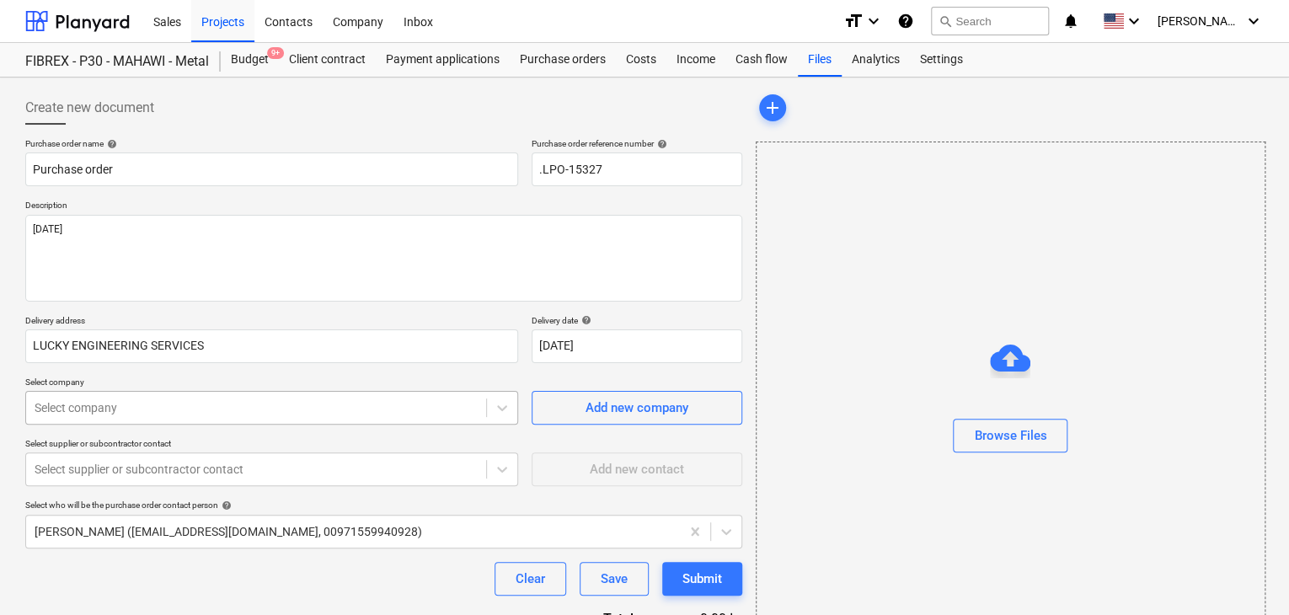
click at [147, 394] on body "Sales Projects Contacts Company Inbox format_size keyboard_arrow_down help sear…" at bounding box center [644, 307] width 1289 height 615
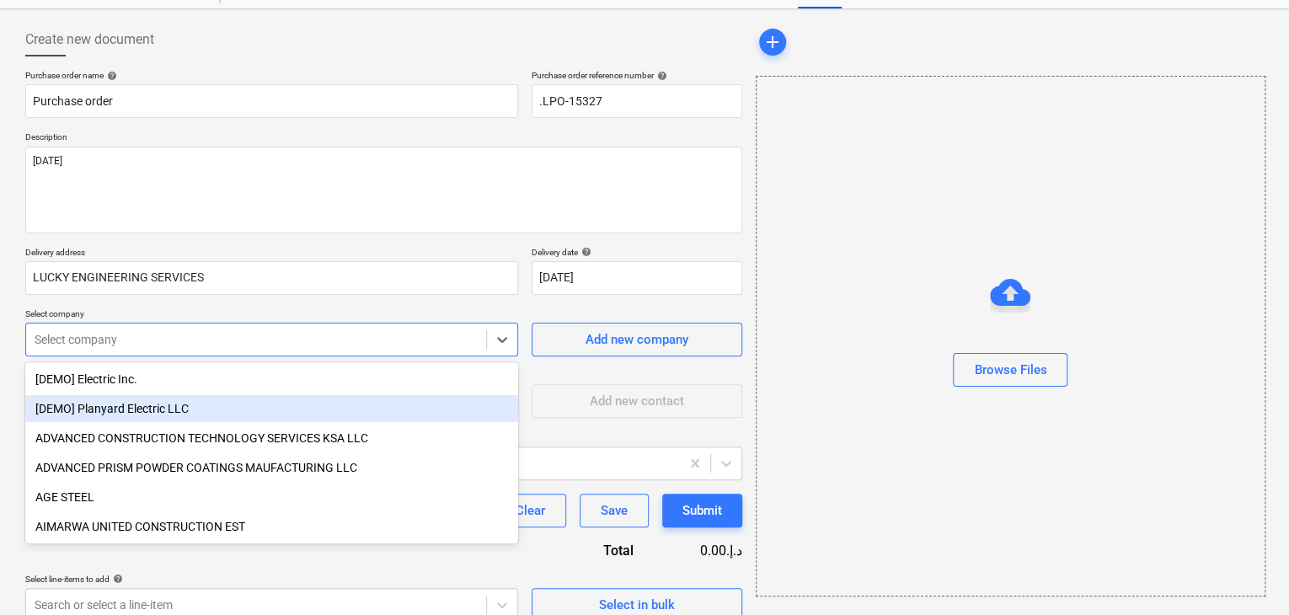
scroll to position [78, 0]
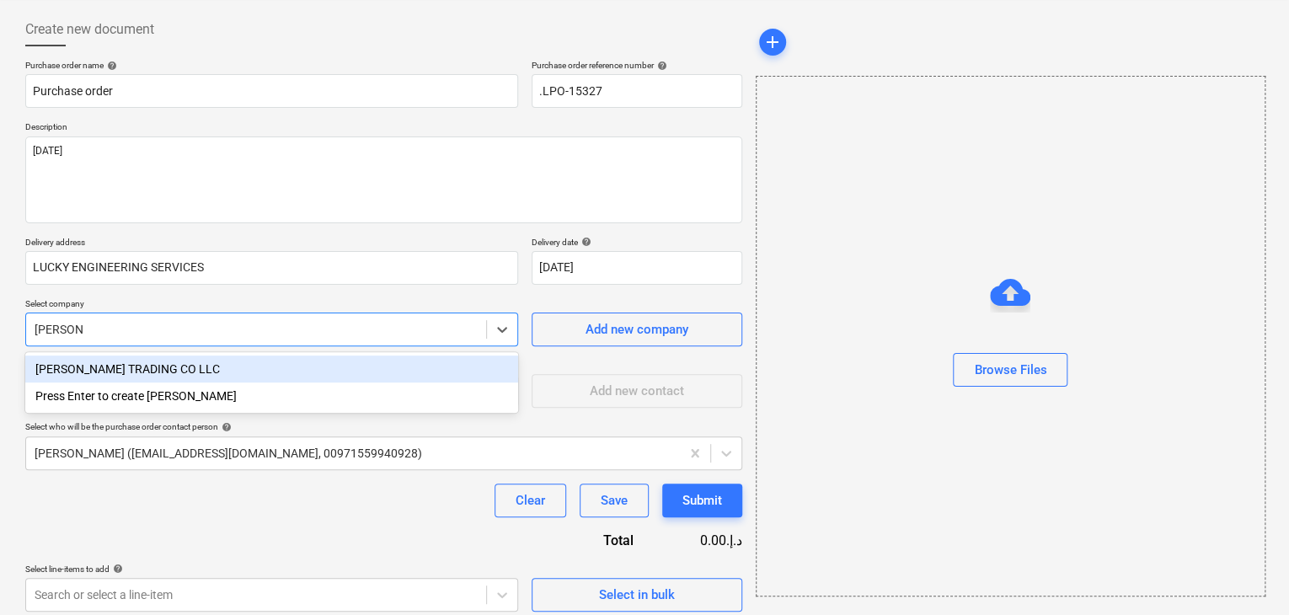
click at [202, 358] on div "[PERSON_NAME] TRADING CO LLC" at bounding box center [271, 369] width 493 height 27
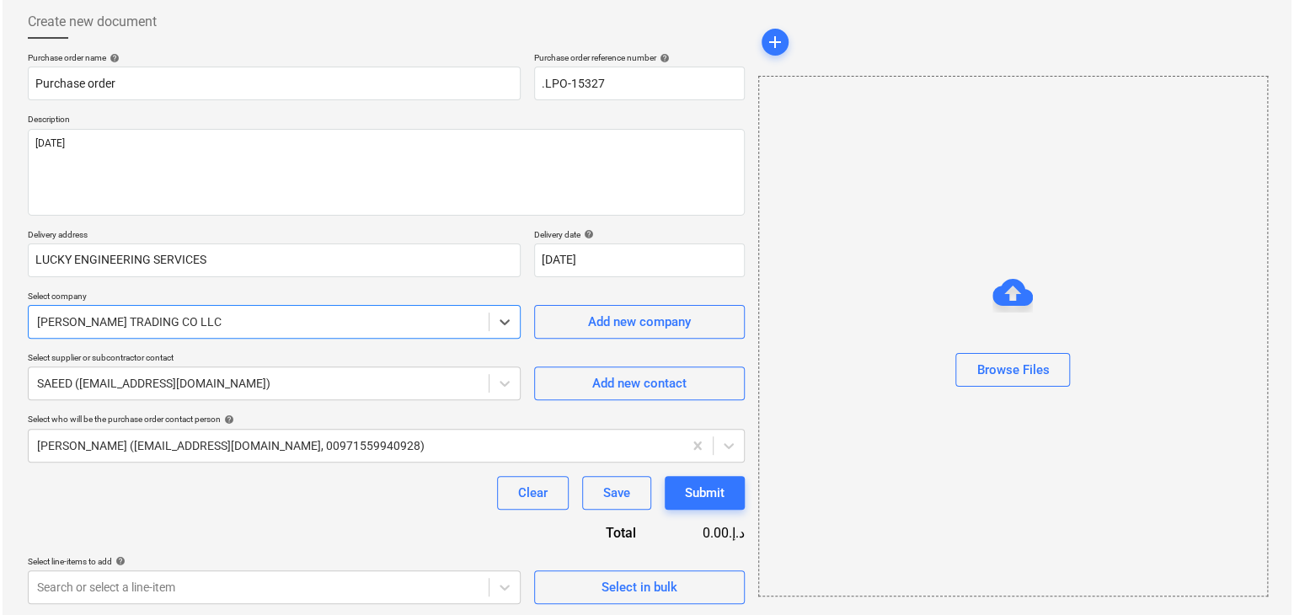
scroll to position [88, 0]
click at [573, 580] on span "Select in bulk" at bounding box center [637, 586] width 168 height 22
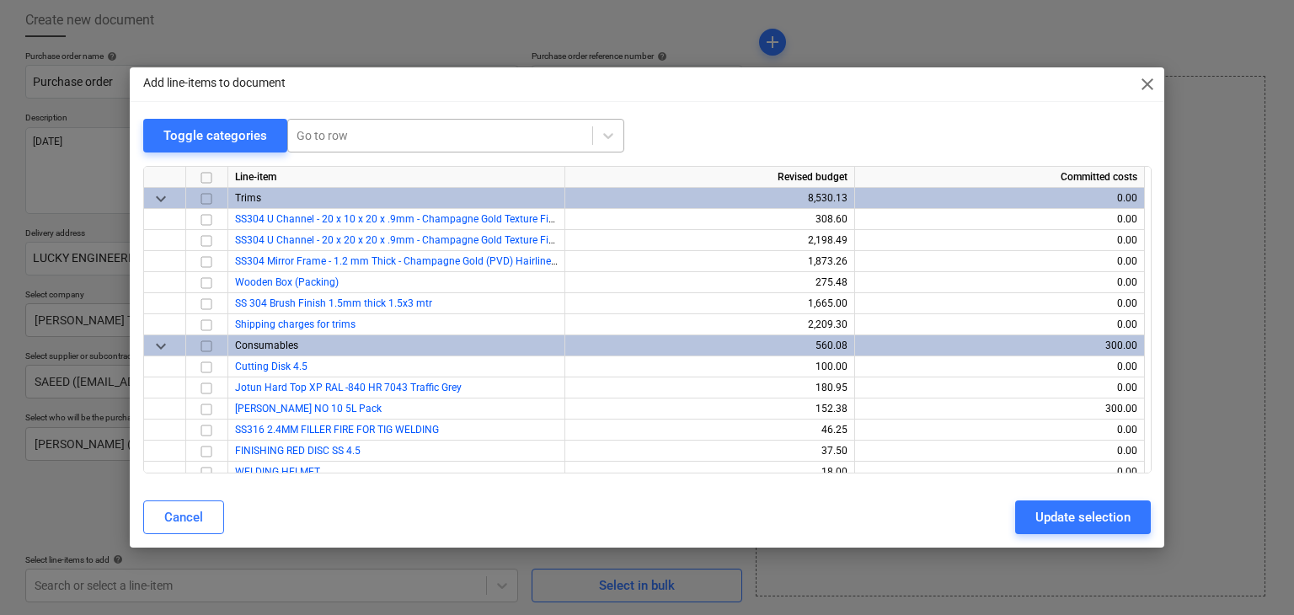
click at [404, 127] on div at bounding box center [440, 135] width 287 height 17
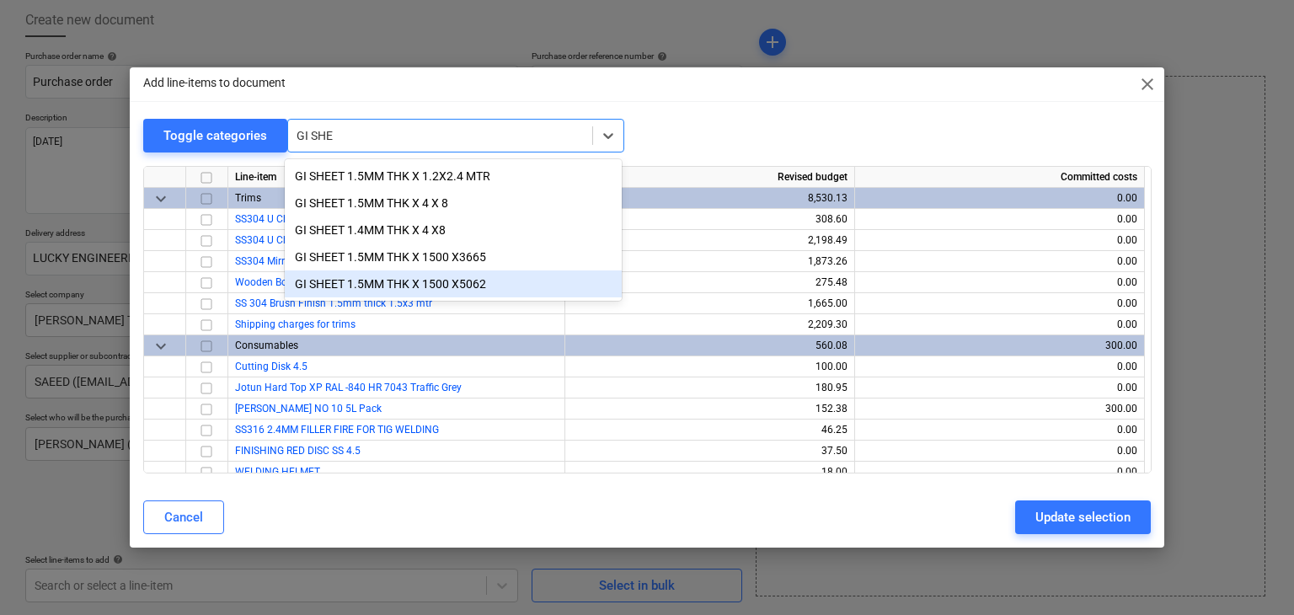
click at [398, 282] on div "GI SHEET 1.5MM THK X 1500 X5062" at bounding box center [453, 283] width 337 height 27
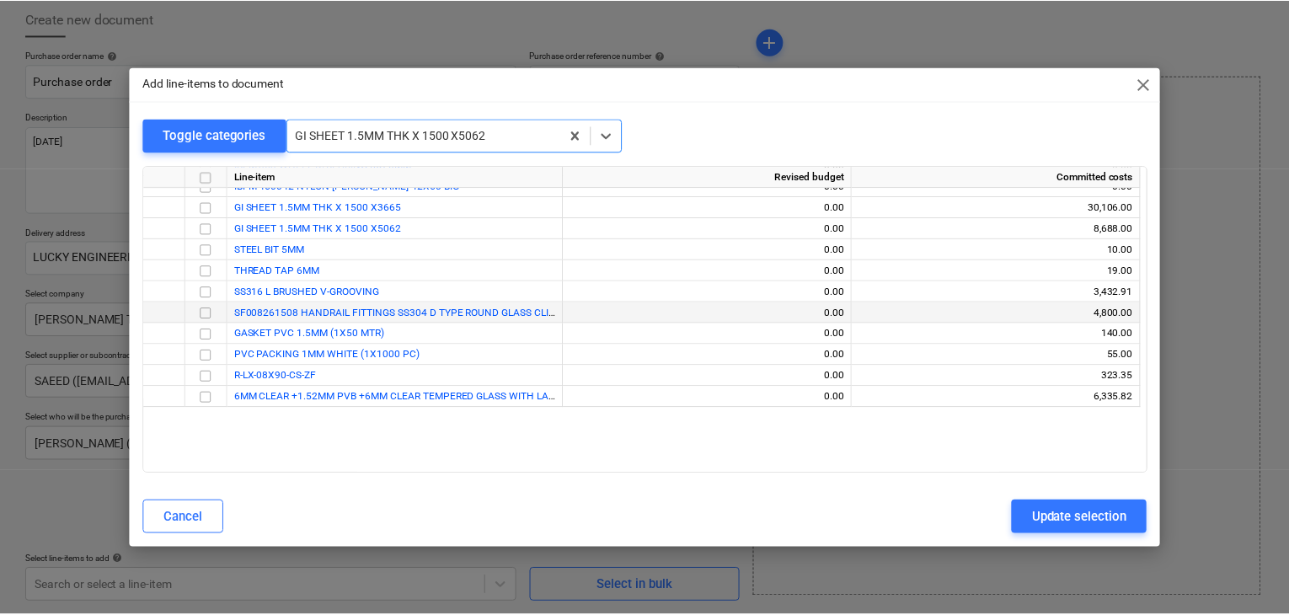
scroll to position [6887, 0]
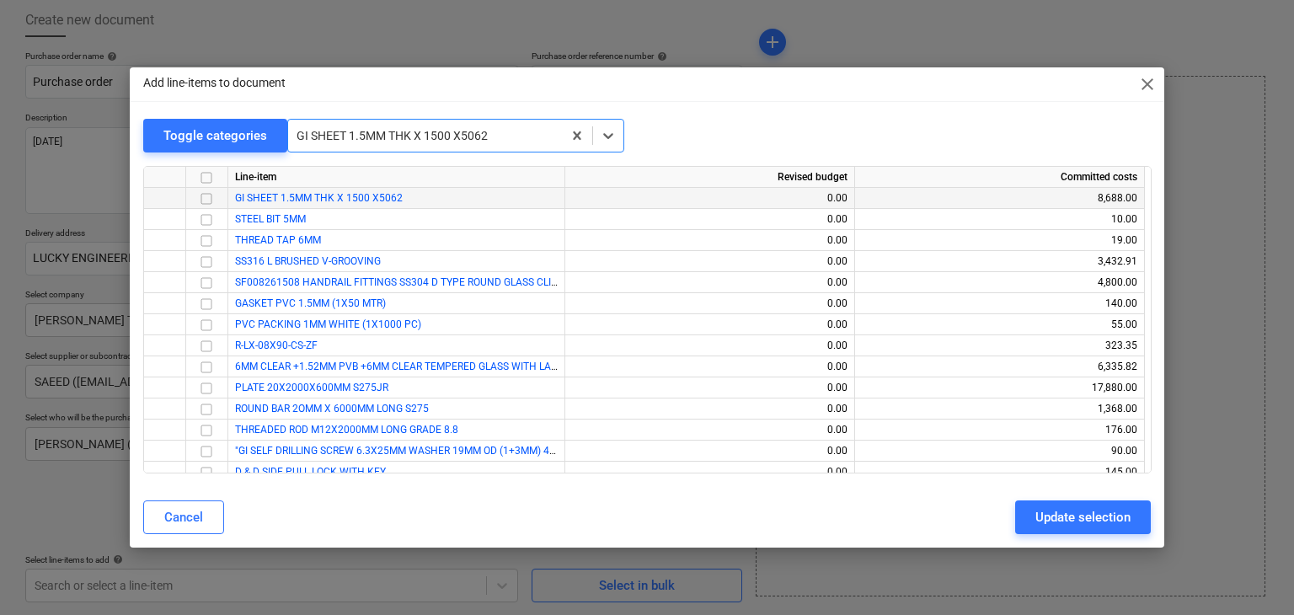
click at [206, 201] on input "checkbox" at bounding box center [206, 199] width 20 height 20
click at [1094, 500] on button "Update selection" at bounding box center [1083, 517] width 136 height 34
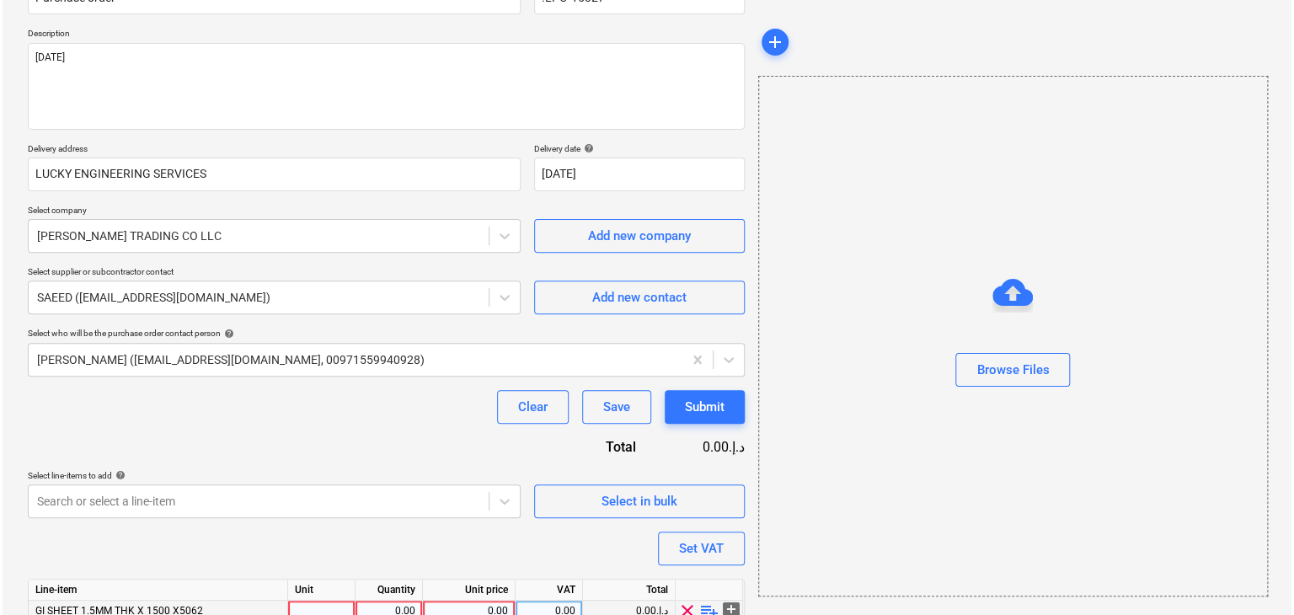
scroll to position [246, 0]
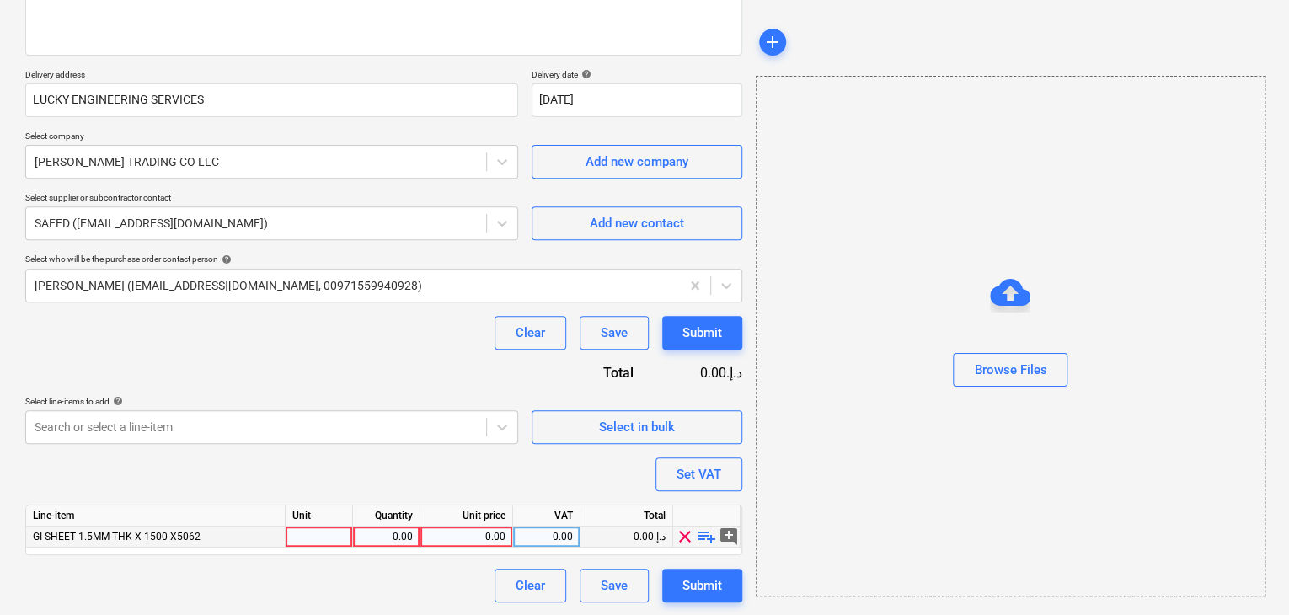
click at [326, 540] on div at bounding box center [319, 537] width 67 height 21
click at [414, 543] on div "0.00" at bounding box center [386, 537] width 67 height 21
click at [475, 534] on div "0.00" at bounding box center [466, 537] width 78 height 21
click at [830, 468] on div "Browse Files" at bounding box center [1011, 336] width 510 height 521
click at [668, 484] on button "Set VAT" at bounding box center [698, 474] width 87 height 34
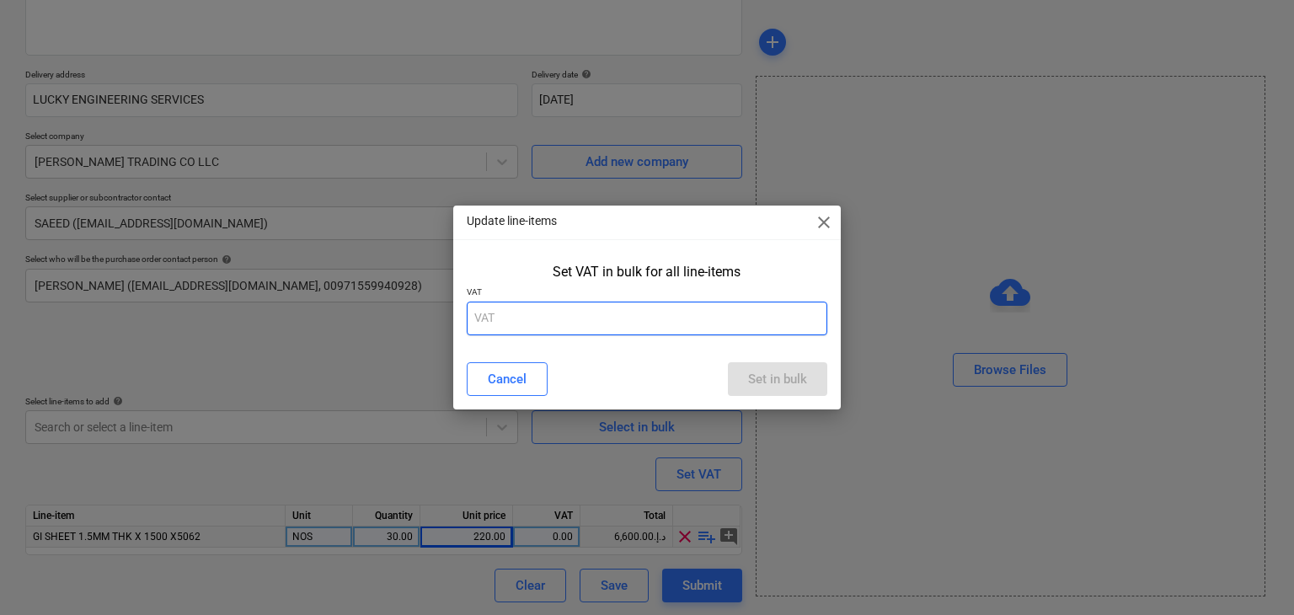
click at [550, 328] on input "text" at bounding box center [647, 319] width 361 height 34
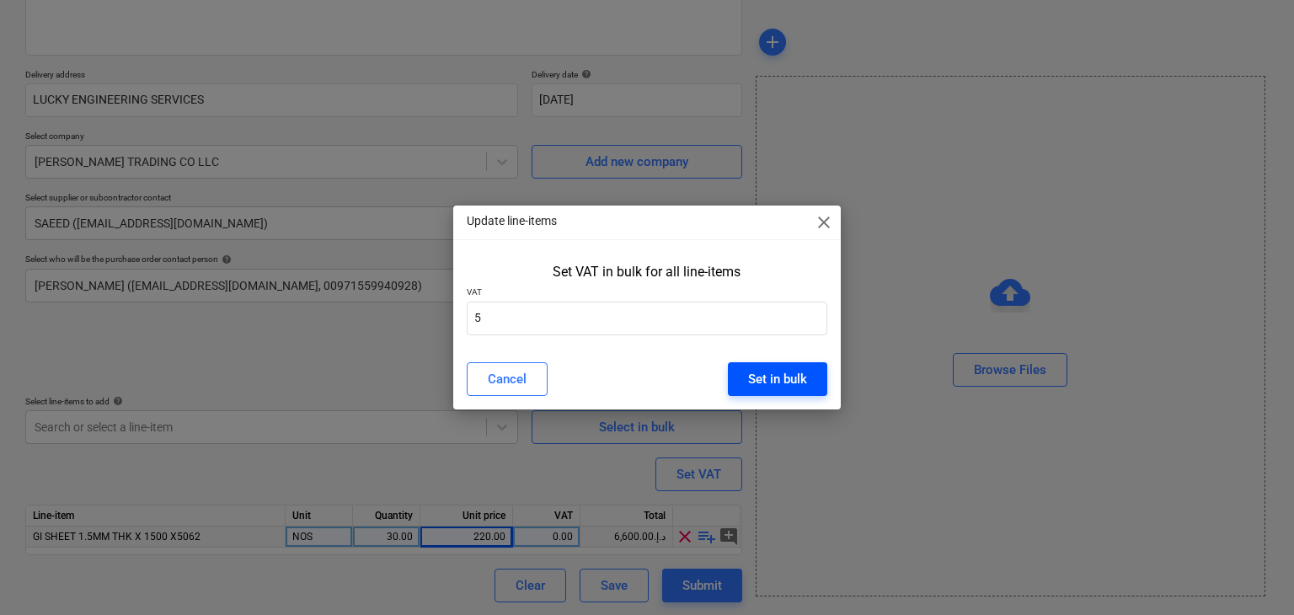
click at [787, 378] on div "Set in bulk" at bounding box center [777, 379] width 59 height 22
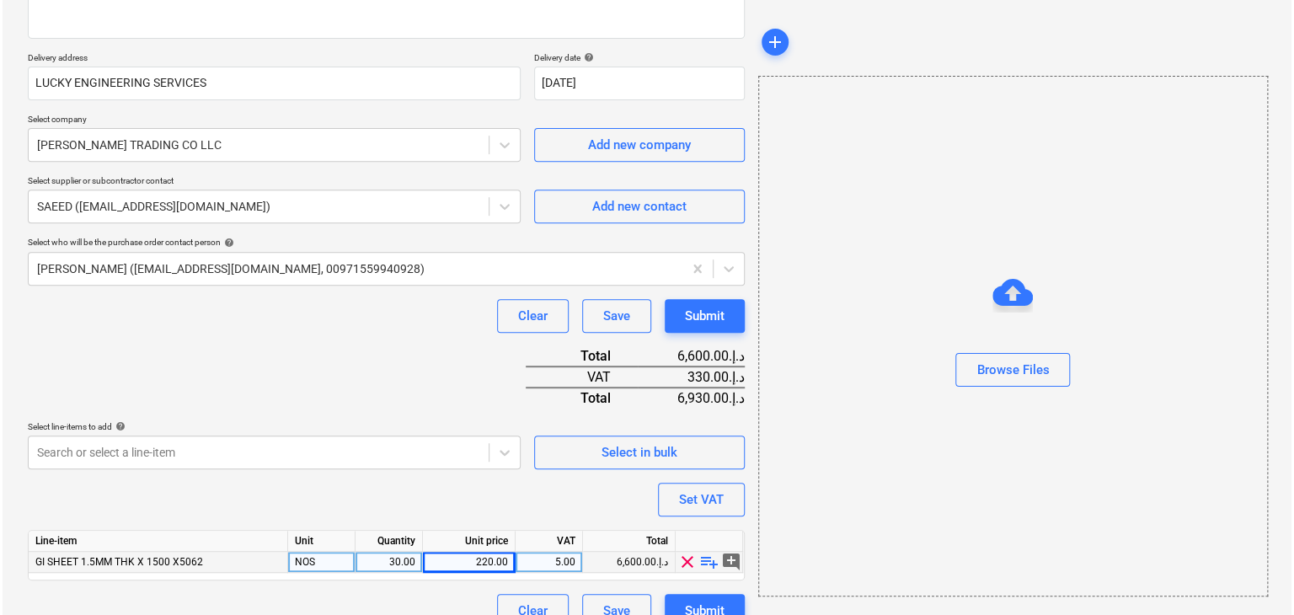
scroll to position [288, 0]
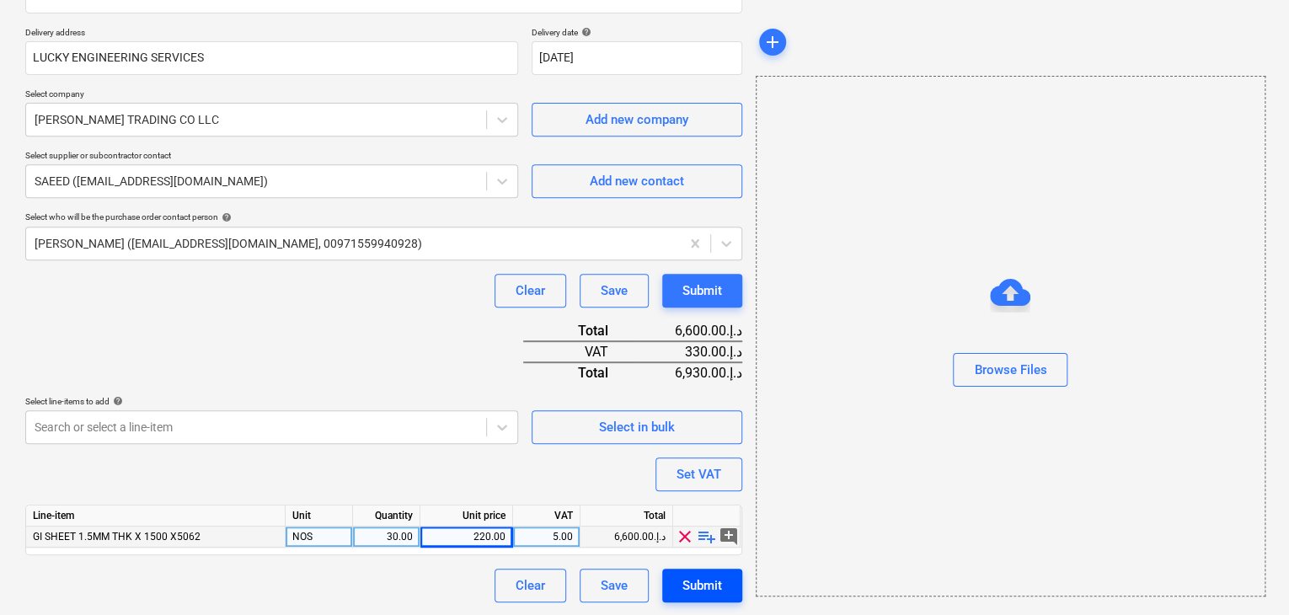
click at [686, 582] on div "Submit" at bounding box center [702, 586] width 40 height 22
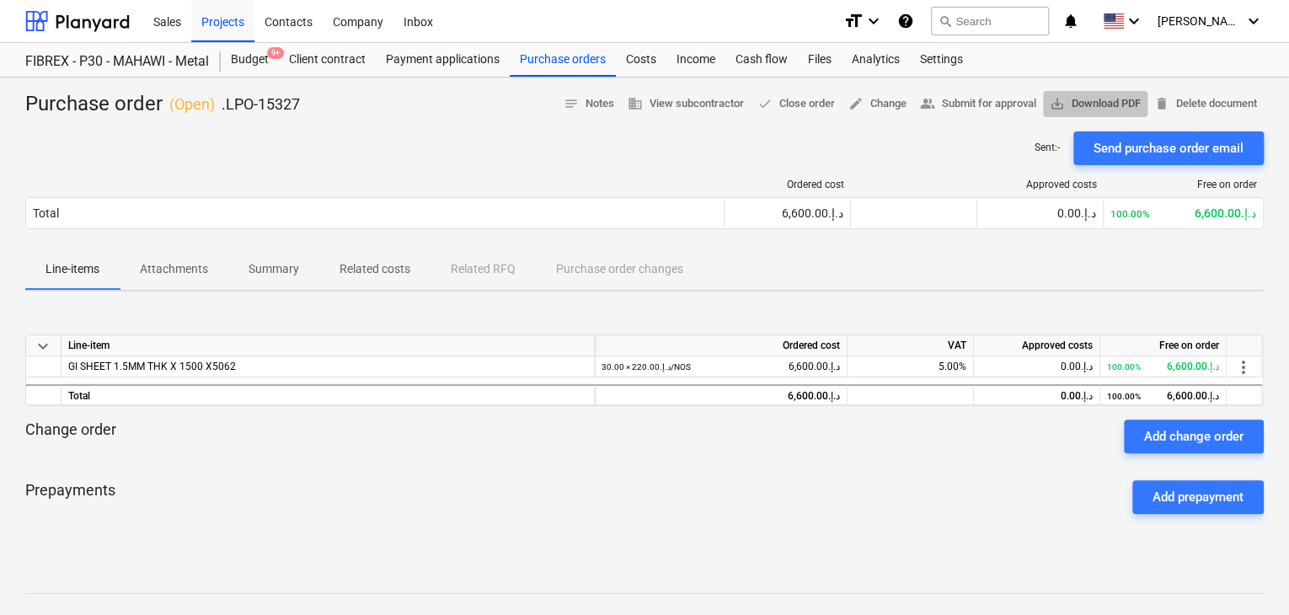
click at [1129, 106] on span "save_alt Download PDF" at bounding box center [1095, 103] width 91 height 19
click at [202, 31] on div "Projects" at bounding box center [222, 20] width 63 height 43
